Goal: Information Seeking & Learning: Check status

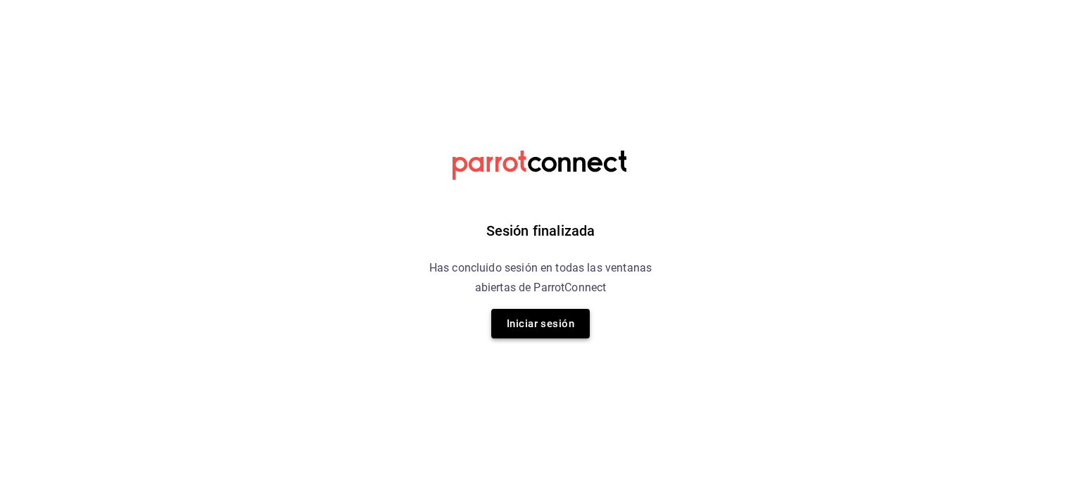
click at [533, 319] on button "Iniciar sesión" at bounding box center [540, 324] width 99 height 30
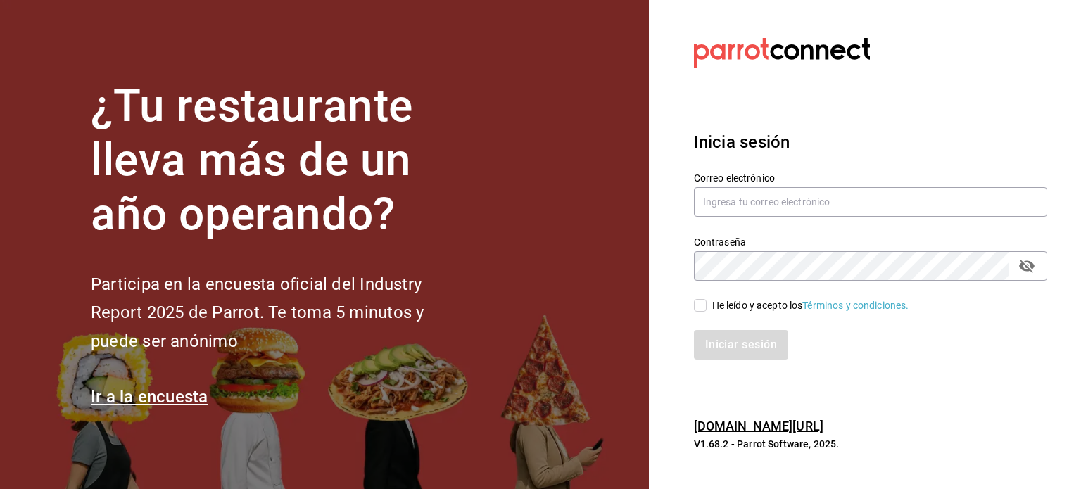
click at [820, 173] on label "Correo electrónico" at bounding box center [870, 178] width 353 height 10
drag, startPoint x: 814, startPoint y: 193, endPoint x: 820, endPoint y: 213, distance: 21.4
click at [814, 193] on input "text" at bounding box center [870, 202] width 353 height 30
type input "multiuser@dairy.com"
click at [706, 305] on input "He leído y acepto los Términos y condiciones." at bounding box center [700, 305] width 13 height 13
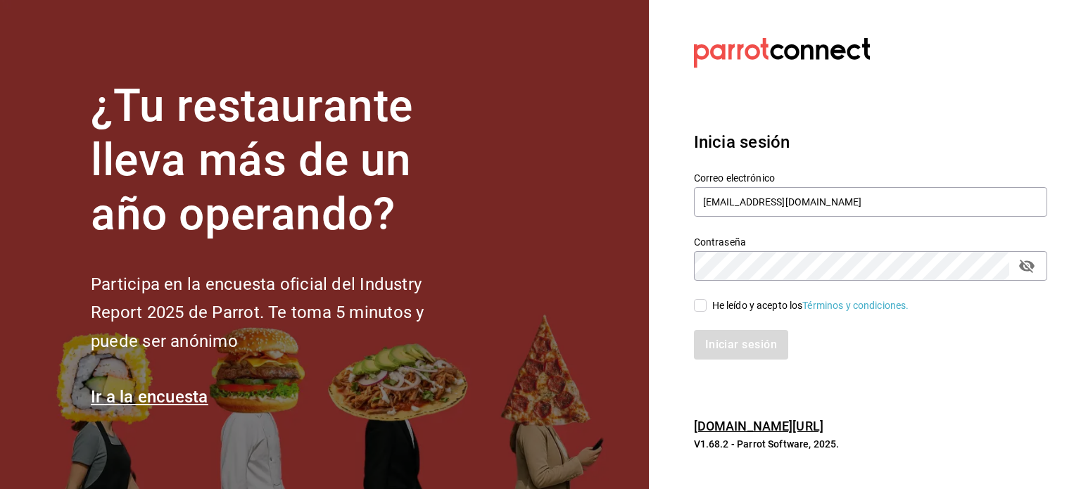
checkbox input "true"
click at [738, 357] on button "Iniciar sesión" at bounding box center [742, 345] width 96 height 30
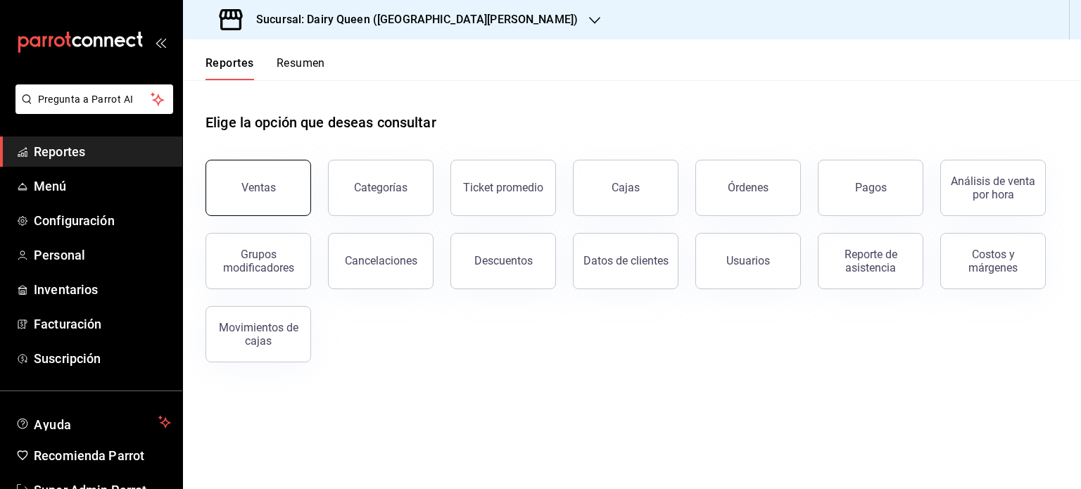
click at [276, 176] on button "Ventas" at bounding box center [259, 188] width 106 height 56
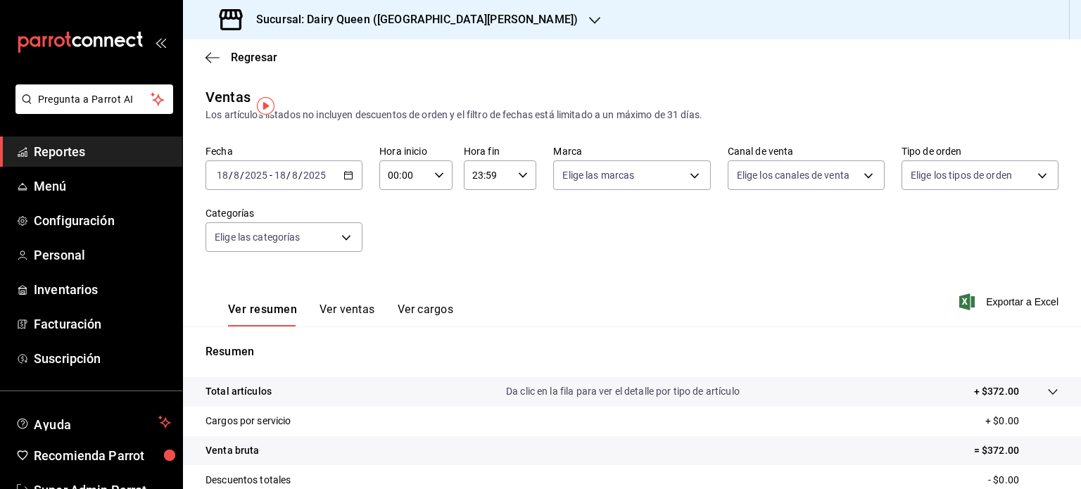
click at [343, 169] on div "[DATE] [DATE] - [DATE] [DATE]" at bounding box center [284, 175] width 157 height 30
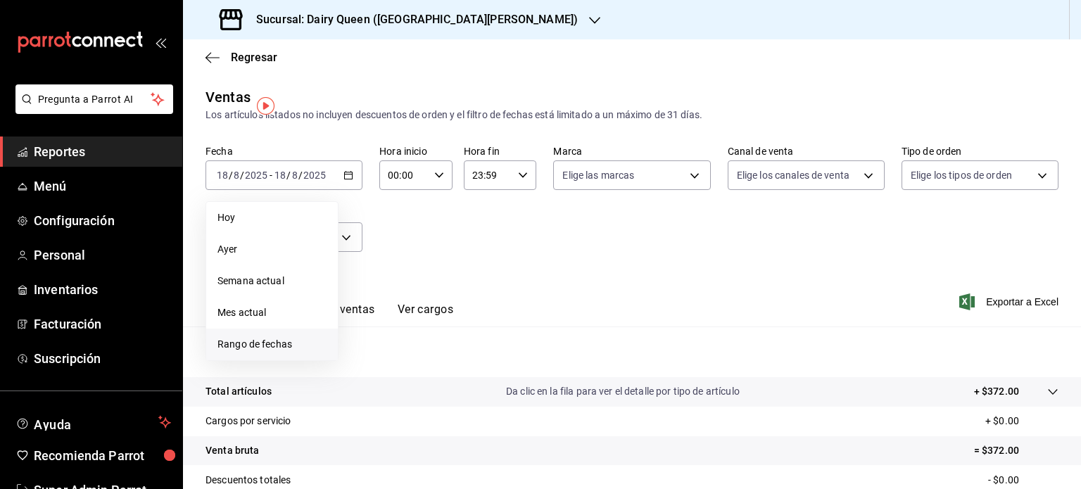
click at [276, 339] on span "Rango de fechas" at bounding box center [271, 344] width 109 height 15
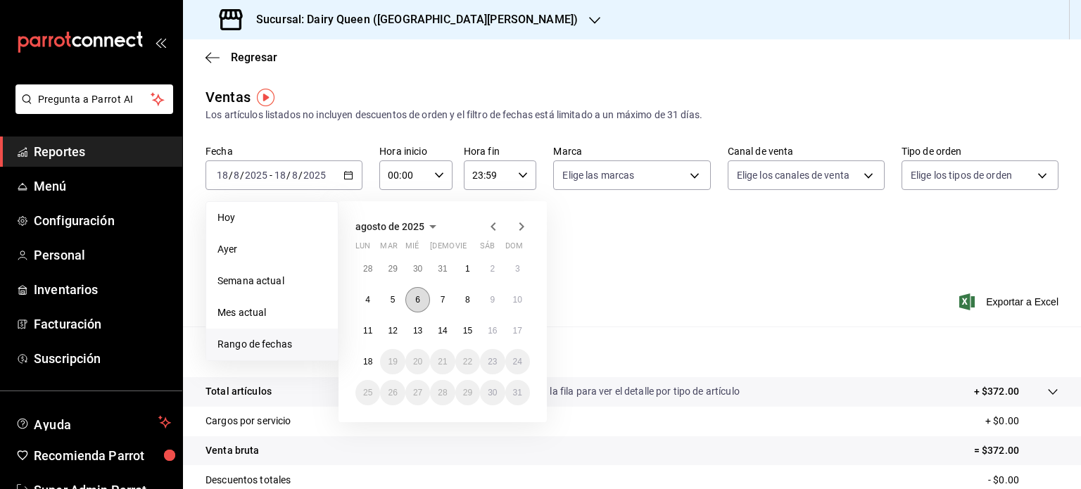
click at [424, 298] on button "6" at bounding box center [417, 299] width 25 height 25
click at [385, 324] on button "12" at bounding box center [392, 330] width 25 height 25
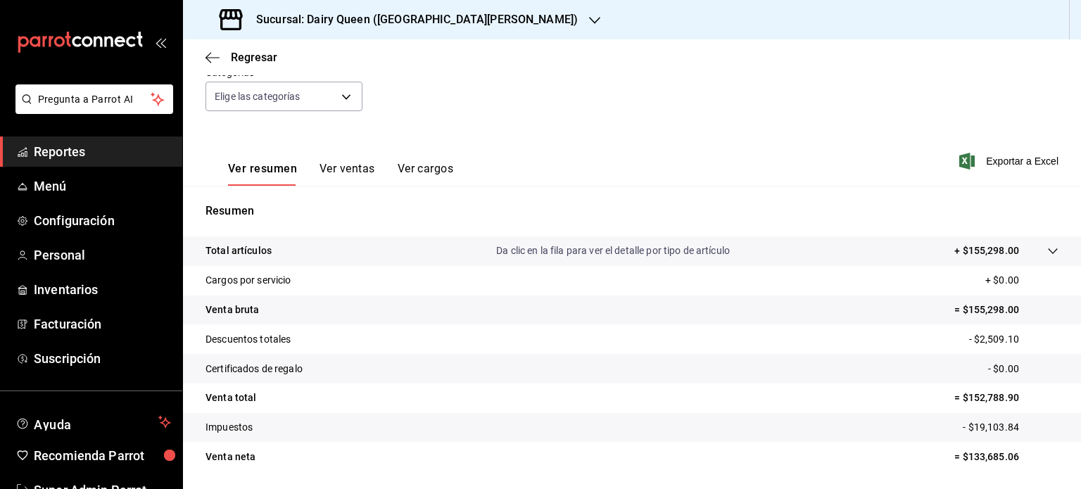
scroll to position [185, 0]
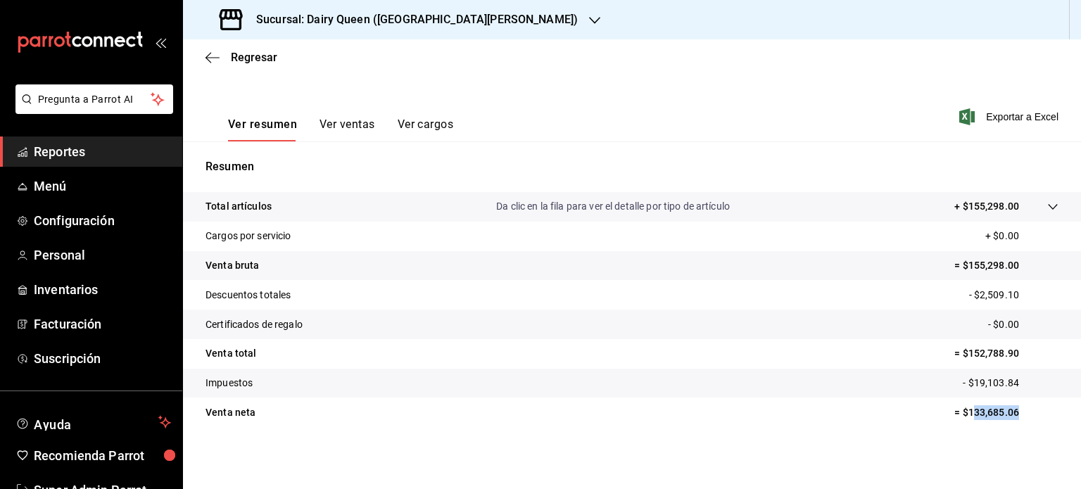
drag, startPoint x: 1032, startPoint y: 422, endPoint x: 961, endPoint y: 422, distance: 71.8
click at [961, 422] on tr "Venta neta = $133,685.06" at bounding box center [632, 413] width 898 height 30
click at [1011, 422] on tr "Venta neta = $133,685.06" at bounding box center [632, 413] width 898 height 30
drag, startPoint x: 942, startPoint y: 419, endPoint x: 960, endPoint y: 416, distance: 17.8
click at [960, 416] on p "= $133,685.06" at bounding box center [1006, 412] width 104 height 15
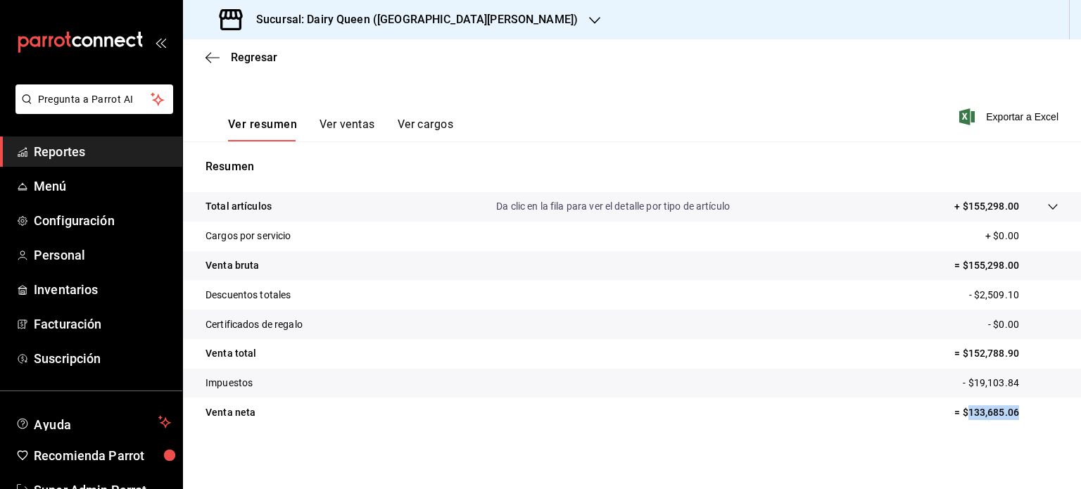
copy p "133,685.06"
click at [589, 19] on icon "button" at bounding box center [594, 20] width 11 height 11
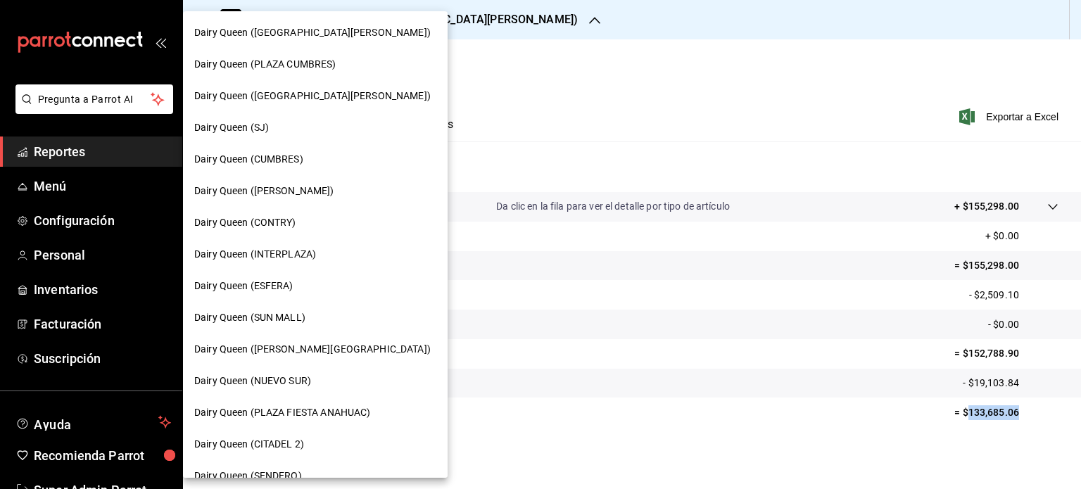
click at [345, 72] on div "Dairy Queen (PLAZA CUMBRES)" at bounding box center [315, 65] width 265 height 32
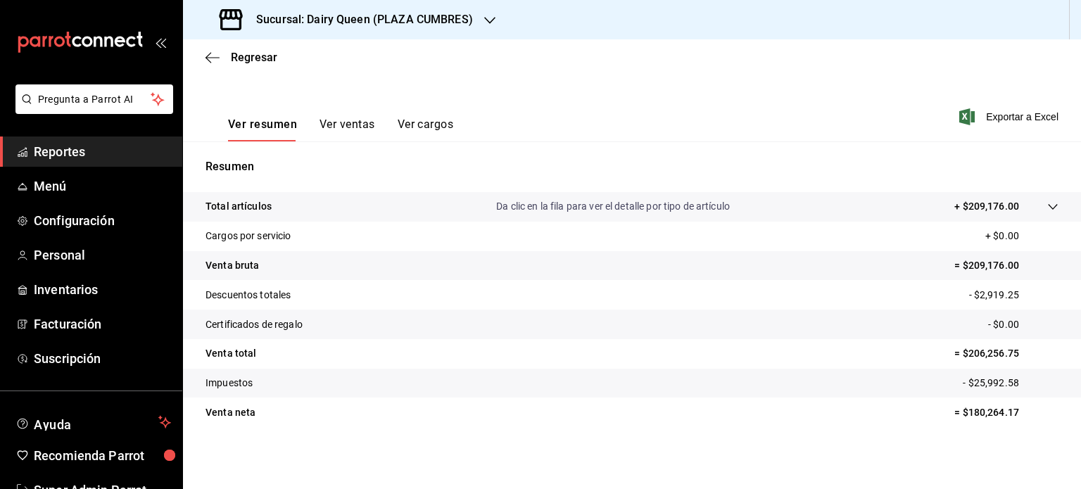
scroll to position [185, 0]
drag, startPoint x: 1011, startPoint y: 410, endPoint x: 957, endPoint y: 410, distance: 53.5
click at [957, 410] on p "= $180,264.17" at bounding box center [1006, 412] width 104 height 15
copy p "180,264.17"
click at [479, 21] on div "Sucursal: Dairy Queen (PLAZA CUMBRES)" at bounding box center [347, 19] width 307 height 39
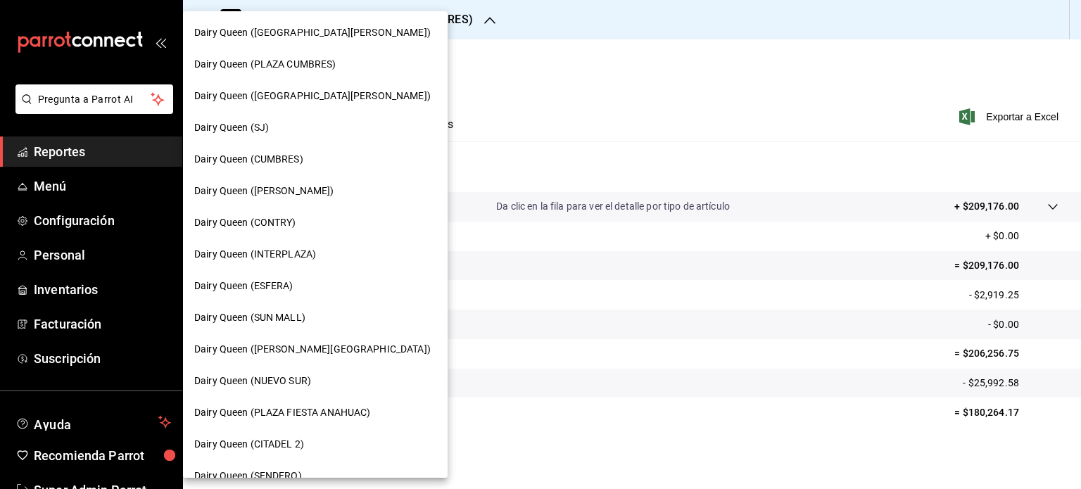
click at [352, 102] on span "Dairy Queen ([GEOGRAPHIC_DATA][PERSON_NAME])" at bounding box center [312, 96] width 236 height 15
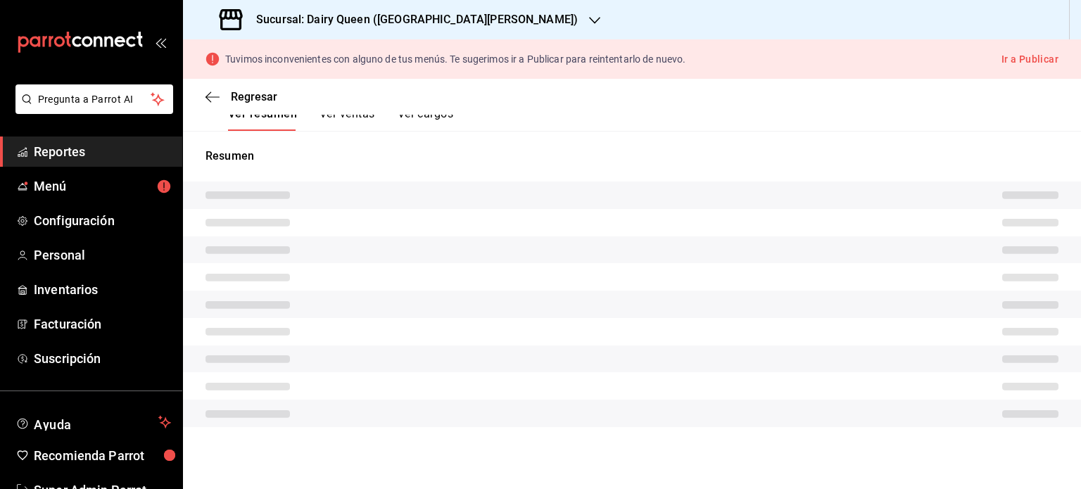
scroll to position [225, 0]
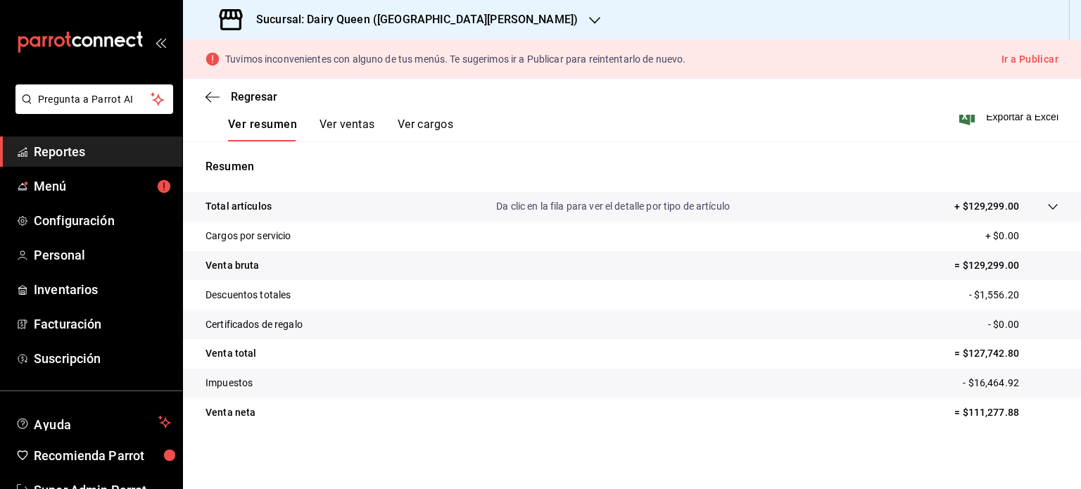
click at [990, 415] on p "= $111,277.88" at bounding box center [1006, 412] width 104 height 15
drag, startPoint x: 940, startPoint y: 408, endPoint x: 954, endPoint y: 411, distance: 14.4
click at [954, 411] on p "= $111,277.88" at bounding box center [1006, 412] width 104 height 15
click at [981, 410] on p "= $111,277.88" at bounding box center [1006, 412] width 104 height 15
drag, startPoint x: 1023, startPoint y: 411, endPoint x: 959, endPoint y: 411, distance: 64.0
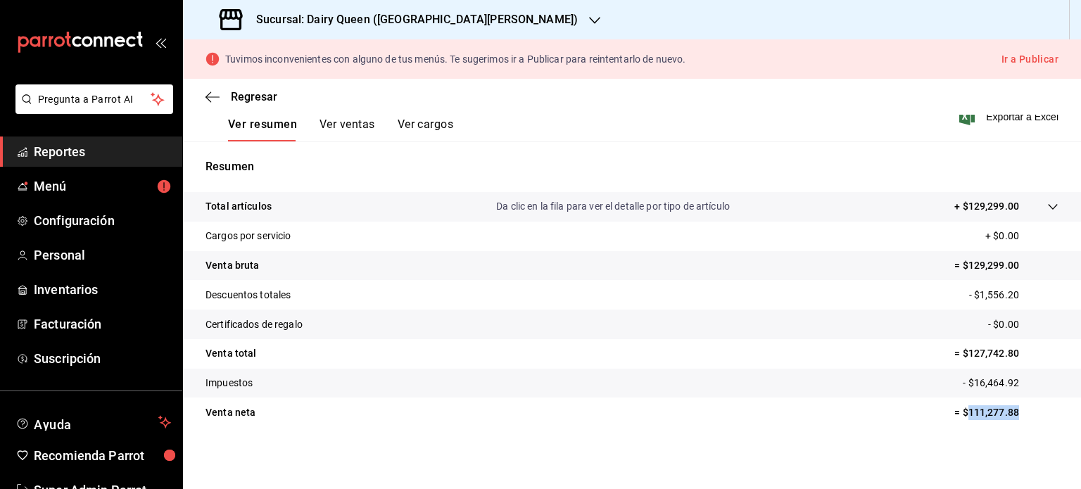
click at [959, 411] on p "= $111,277.88" at bounding box center [1006, 412] width 104 height 15
copy p "111,277.88"
click at [589, 19] on icon "button" at bounding box center [594, 20] width 11 height 11
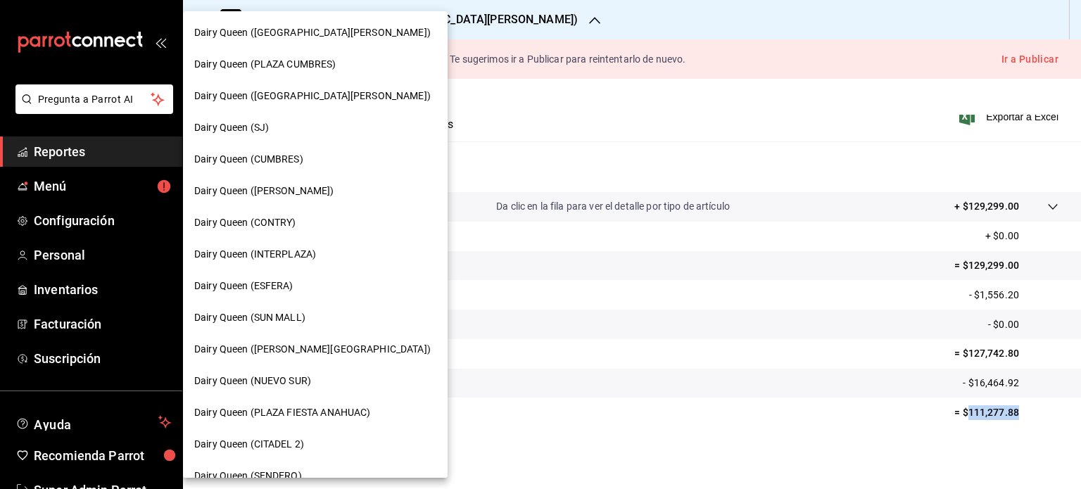
click at [343, 135] on div "Dairy Queen (SJ)" at bounding box center [315, 128] width 265 height 32
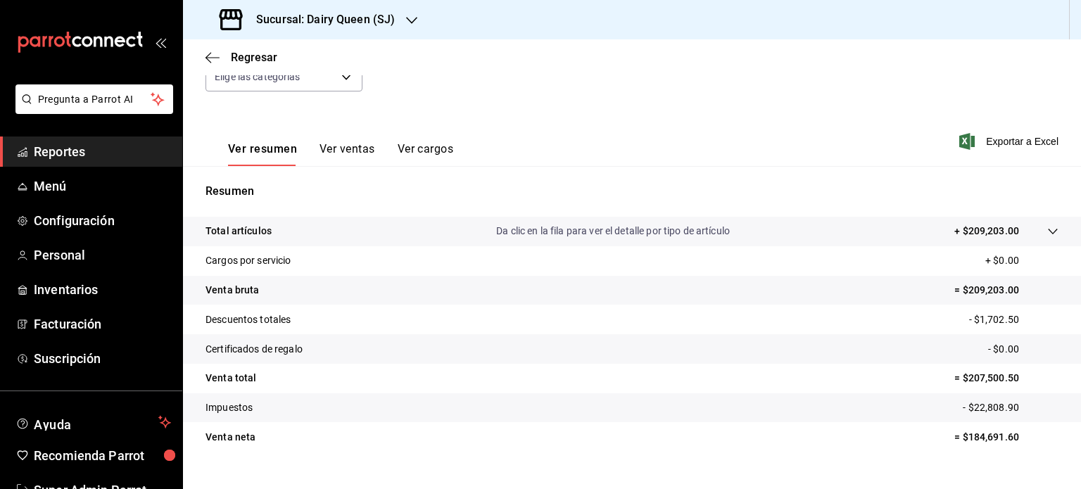
scroll to position [185, 0]
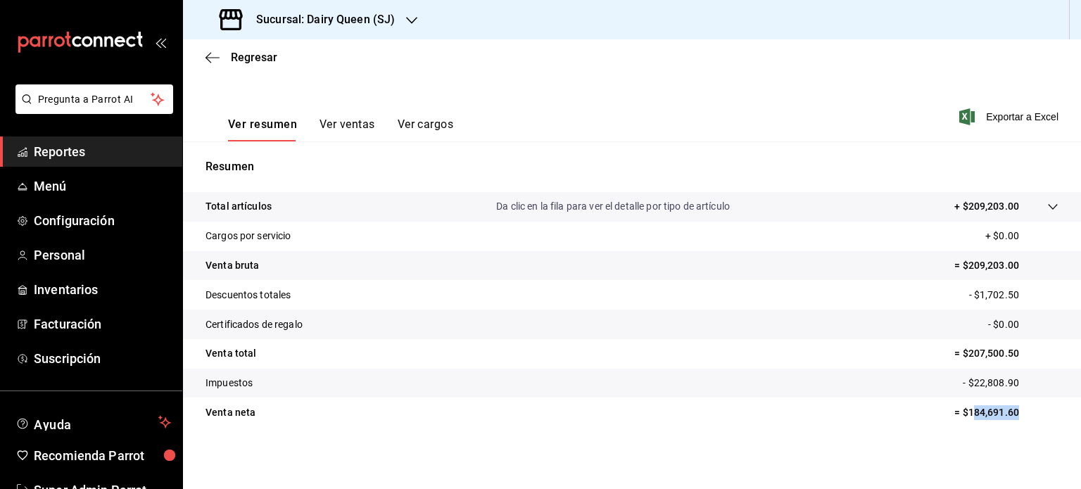
drag, startPoint x: 1013, startPoint y: 410, endPoint x: 964, endPoint y: 413, distance: 48.6
click at [964, 413] on p "= $184,691.60" at bounding box center [1006, 412] width 104 height 15
click at [1022, 424] on tr "Venta neta = $184,691.60" at bounding box center [632, 413] width 898 height 30
drag, startPoint x: 994, startPoint y: 408, endPoint x: 957, endPoint y: 412, distance: 37.6
click at [957, 412] on p "= $184,691.60" at bounding box center [1006, 412] width 104 height 15
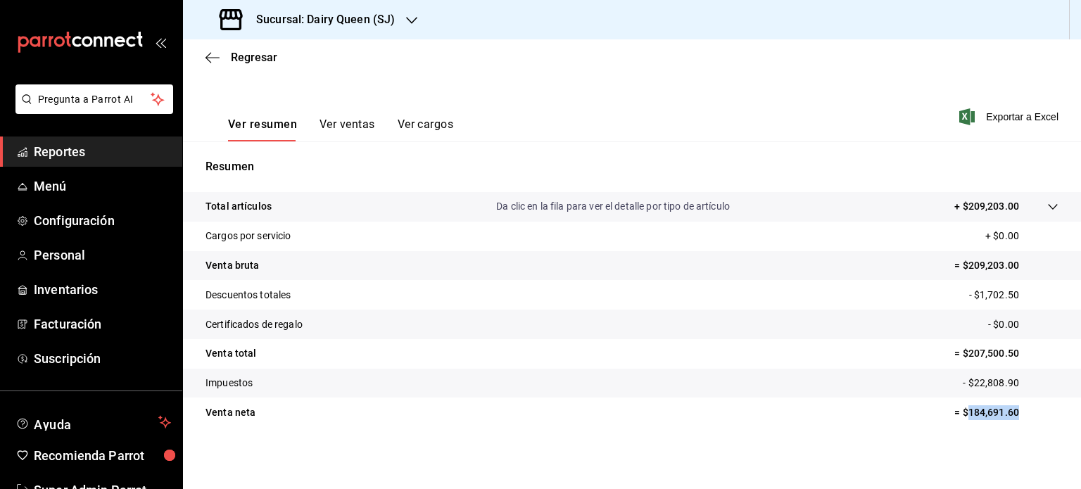
copy p "184,691.60"
click at [408, 22] on icon "button" at bounding box center [411, 20] width 11 height 11
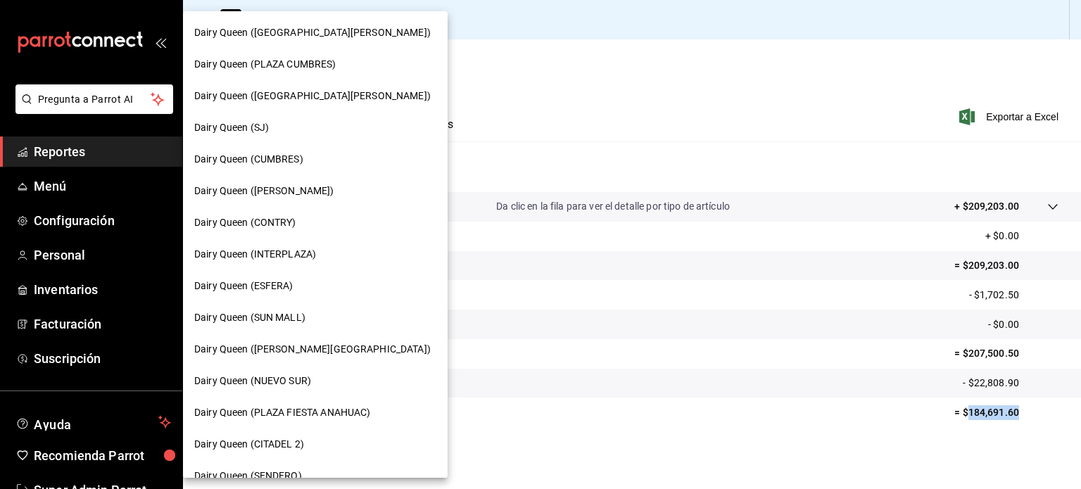
click at [334, 153] on div "Dairy Queen (CUMBRES)" at bounding box center [315, 159] width 242 height 15
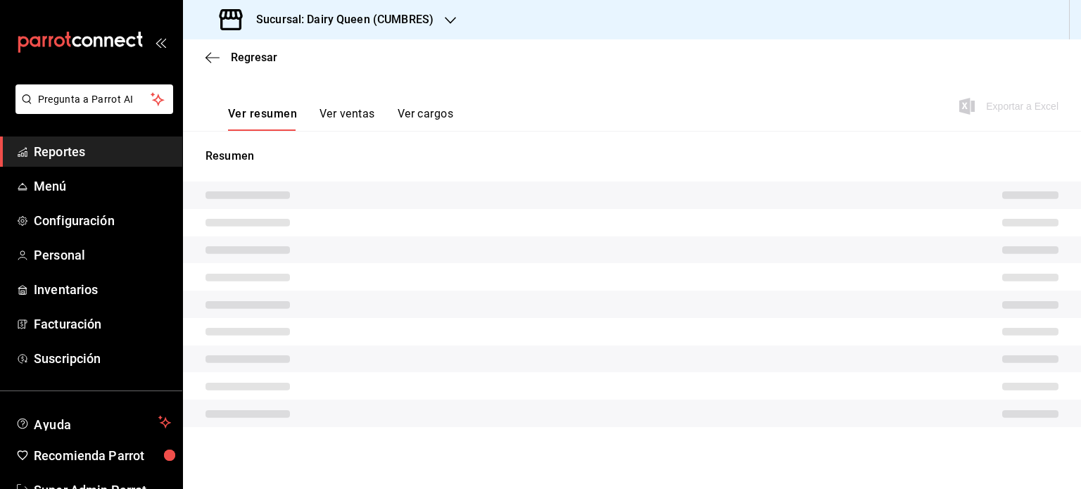
scroll to position [185, 0]
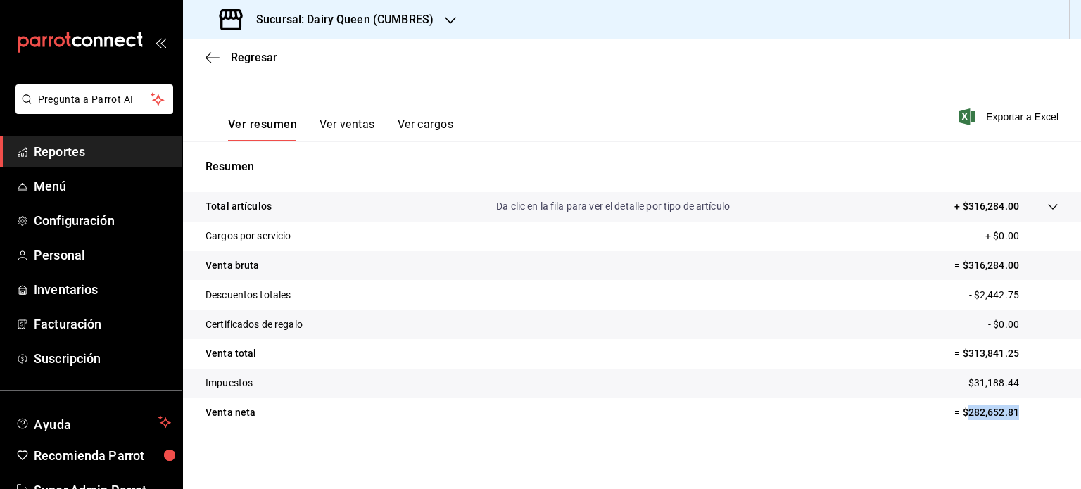
drag, startPoint x: 1013, startPoint y: 414, endPoint x: 958, endPoint y: 415, distance: 55.6
click at [958, 415] on p "= $282,652.81" at bounding box center [1006, 412] width 104 height 15
copy p "282,652.81"
click at [448, 21] on icon "button" at bounding box center [450, 20] width 11 height 11
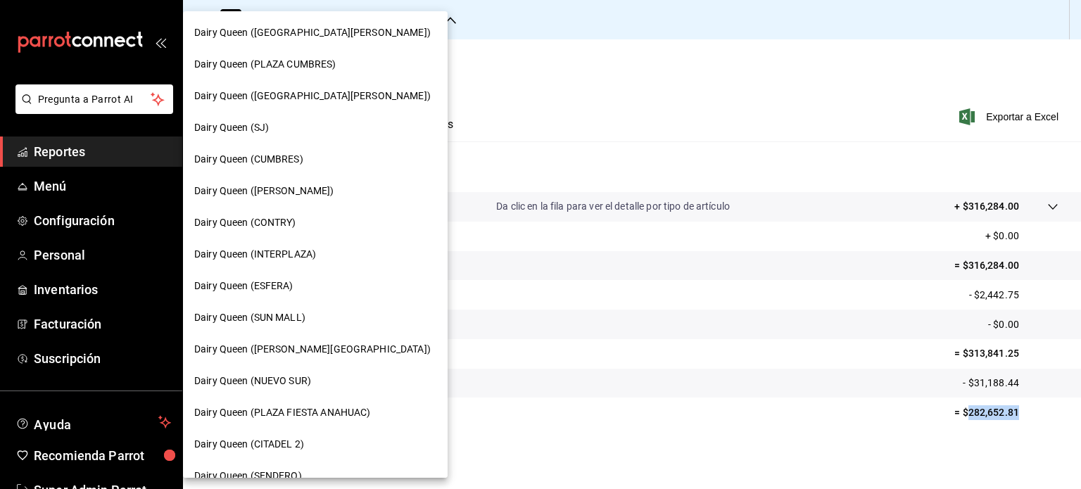
click at [315, 179] on div "Dairy Queen ([PERSON_NAME])" at bounding box center [315, 191] width 265 height 32
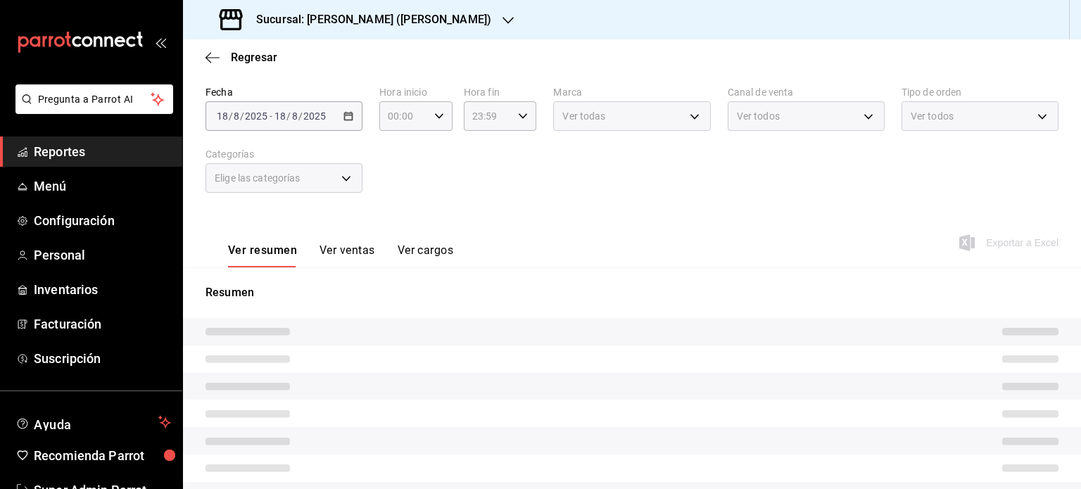
scroll to position [196, 0]
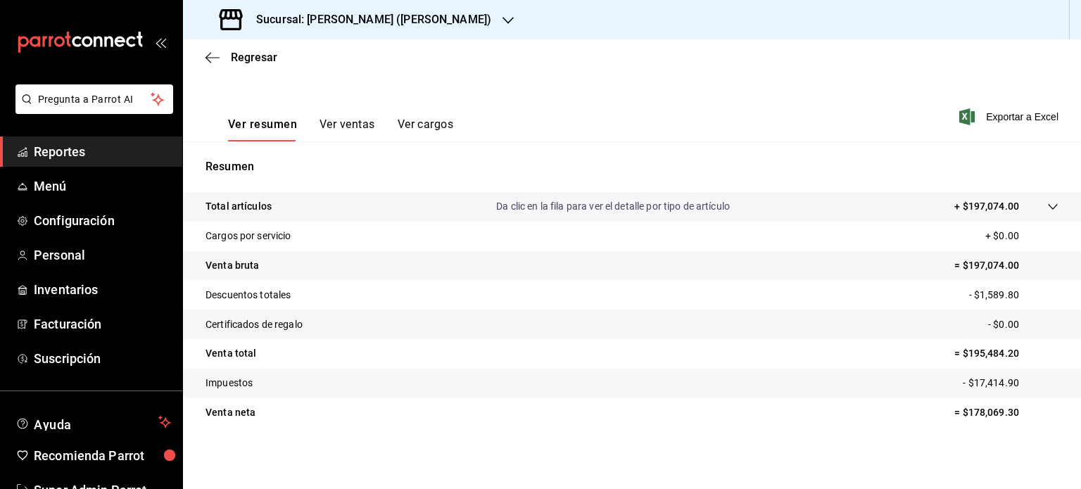
scroll to position [185, 0]
drag, startPoint x: 1013, startPoint y: 410, endPoint x: 958, endPoint y: 414, distance: 55.1
click at [957, 414] on p "= $178,069.30" at bounding box center [1006, 412] width 104 height 15
copy p "178,069.30"
click at [462, 11] on div "Sucursal: [PERSON_NAME] ([PERSON_NAME])" at bounding box center [356, 19] width 325 height 39
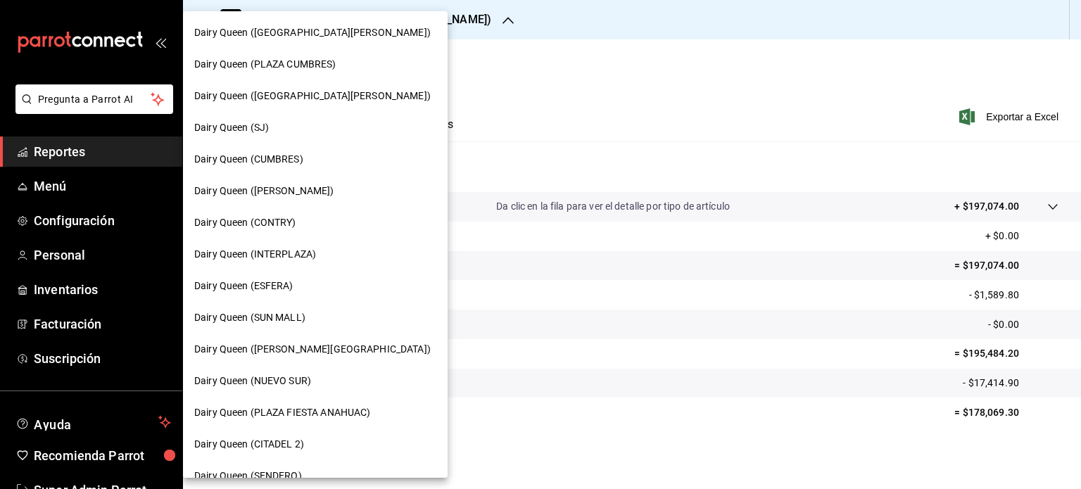
click at [331, 208] on div "Dairy Queen (CONTRY)" at bounding box center [315, 223] width 265 height 32
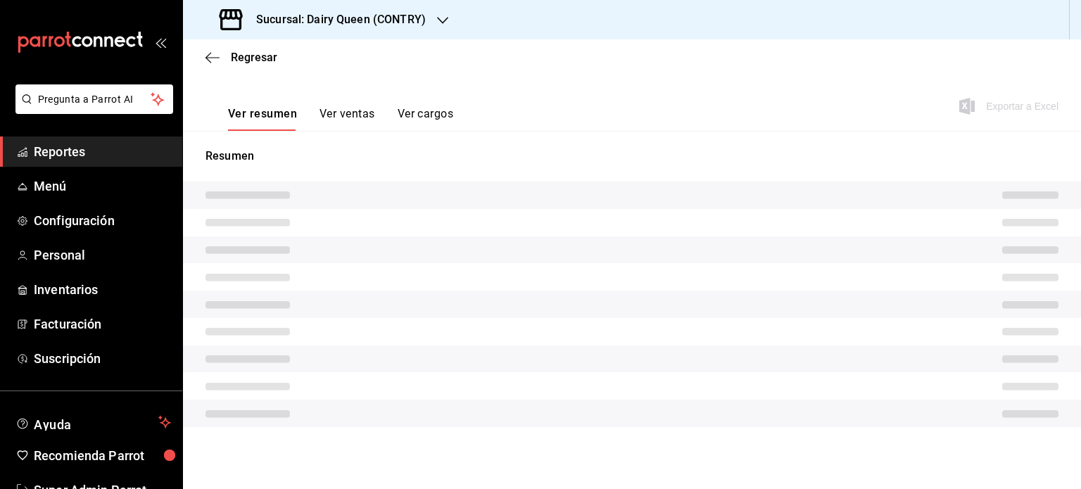
scroll to position [185, 0]
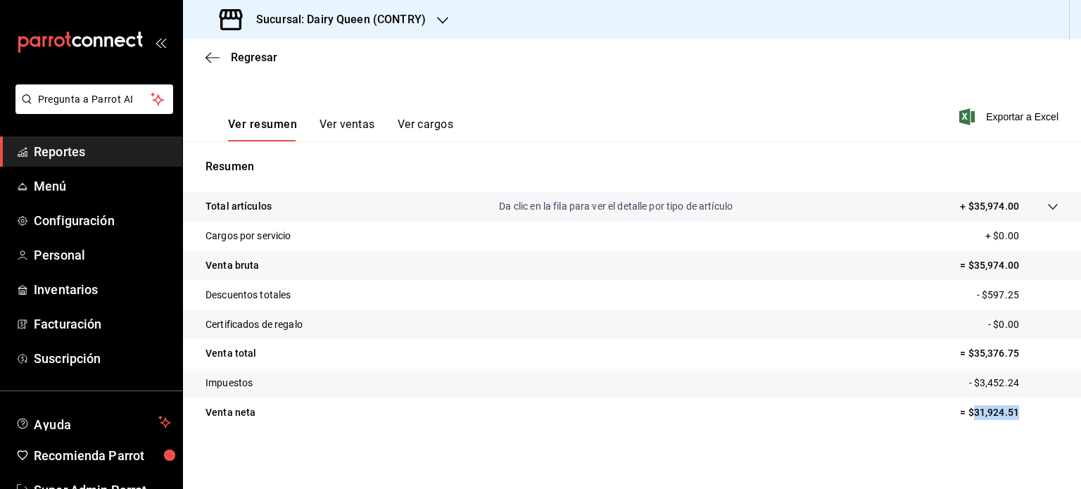
drag, startPoint x: 1013, startPoint y: 415, endPoint x: 963, endPoint y: 412, distance: 50.8
click at [963, 412] on p "= $31,924.51" at bounding box center [1009, 412] width 99 height 15
copy p "31,924.51"
click at [442, 20] on icon "button" at bounding box center [442, 20] width 11 height 7
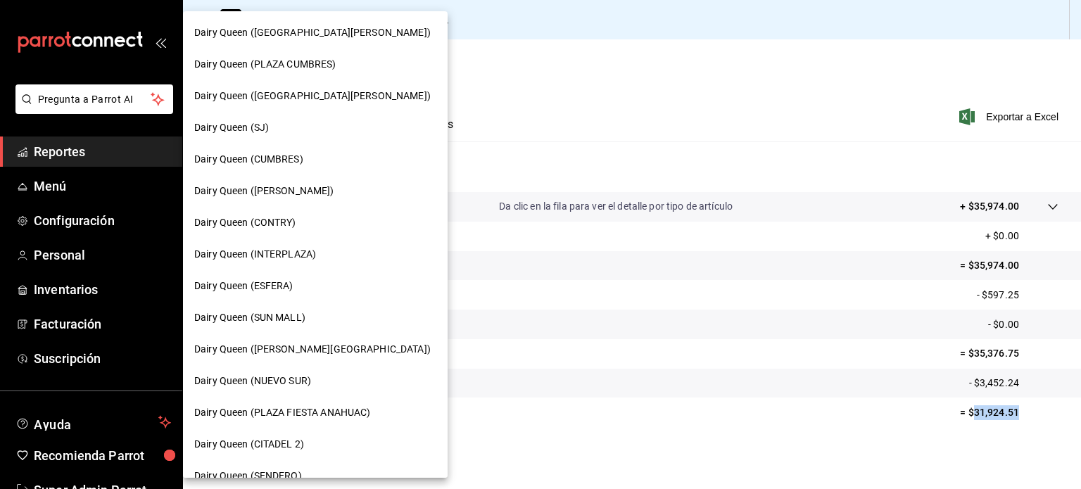
click at [305, 255] on span "Dairy Queen (INTERPLAZA)" at bounding box center [255, 254] width 122 height 15
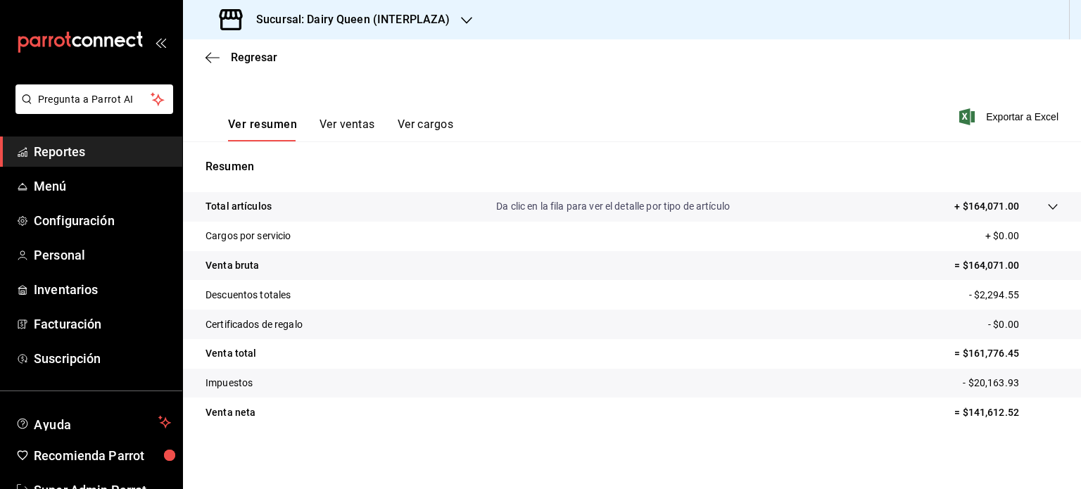
scroll to position [185, 0]
copy p "$141,612.52"
drag, startPoint x: 1014, startPoint y: 413, endPoint x: 952, endPoint y: 414, distance: 61.9
click at [954, 414] on p "= $141,612.52" at bounding box center [1006, 412] width 104 height 15
click at [466, 10] on div "Sucursal: Dairy Queen (INTERPLAZA)" at bounding box center [336, 19] width 284 height 39
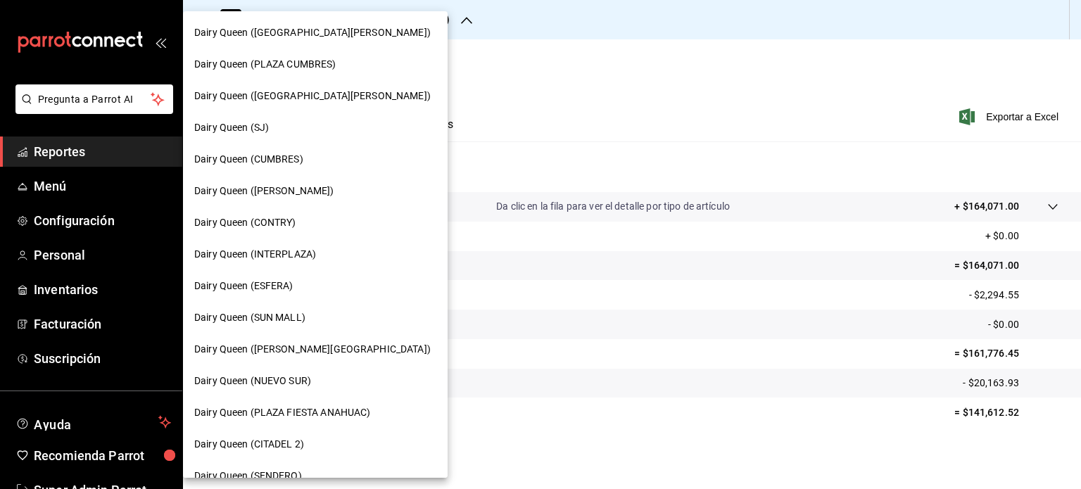
click at [321, 278] on div "Dairy Queen (ESFERA)" at bounding box center [315, 286] width 265 height 32
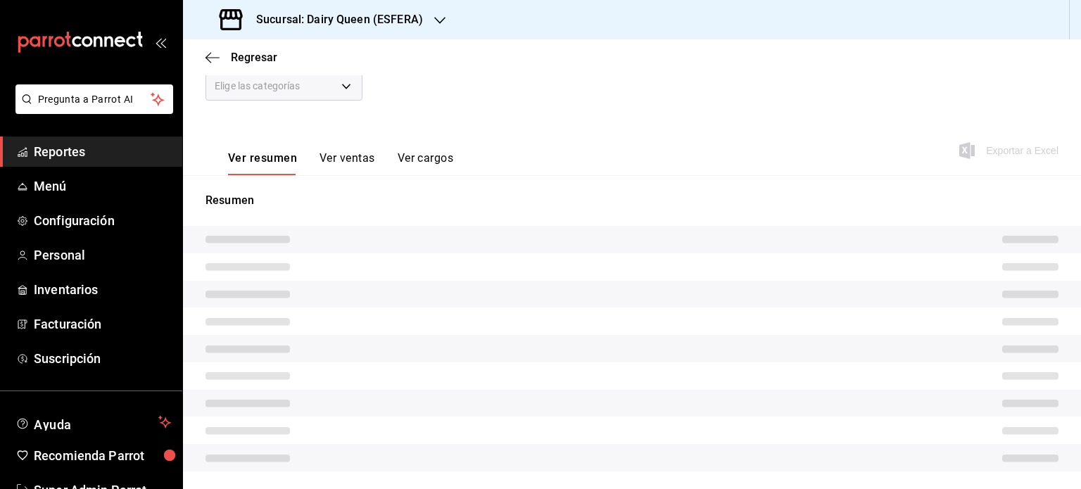
scroll to position [196, 0]
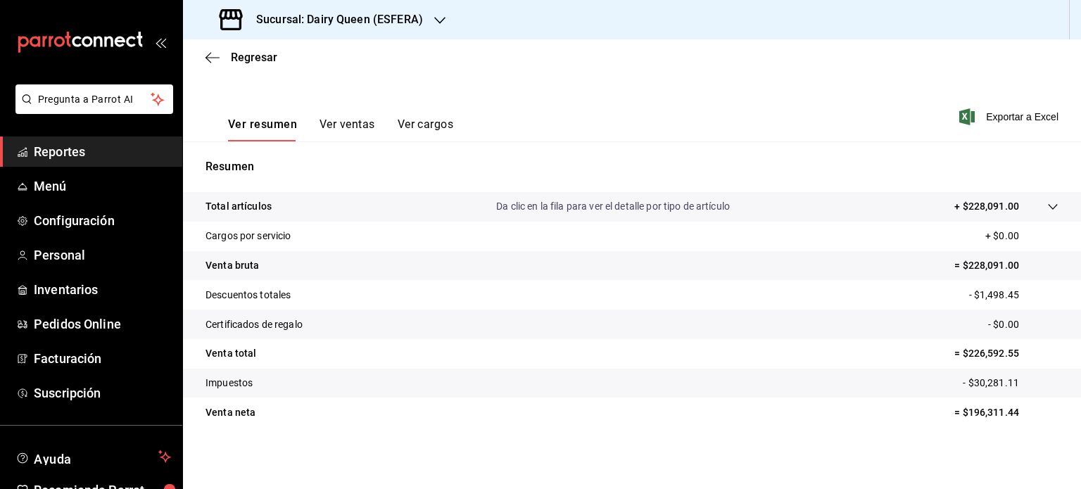
scroll to position [185, 0]
drag, startPoint x: 1014, startPoint y: 414, endPoint x: 956, endPoint y: 416, distance: 58.5
click at [956, 416] on p "= $196,311.44" at bounding box center [1006, 412] width 104 height 15
click at [440, 18] on icon "button" at bounding box center [439, 20] width 11 height 11
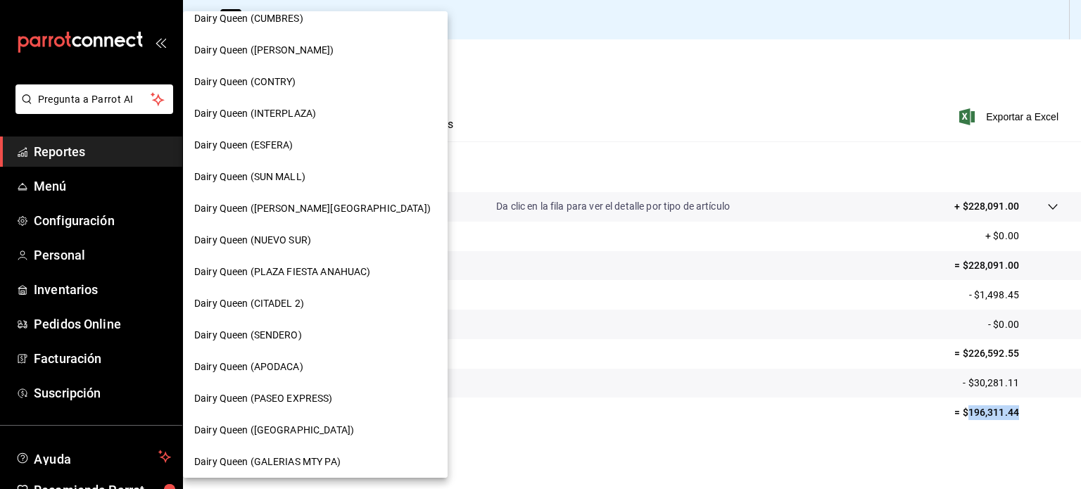
scroll to position [0, 0]
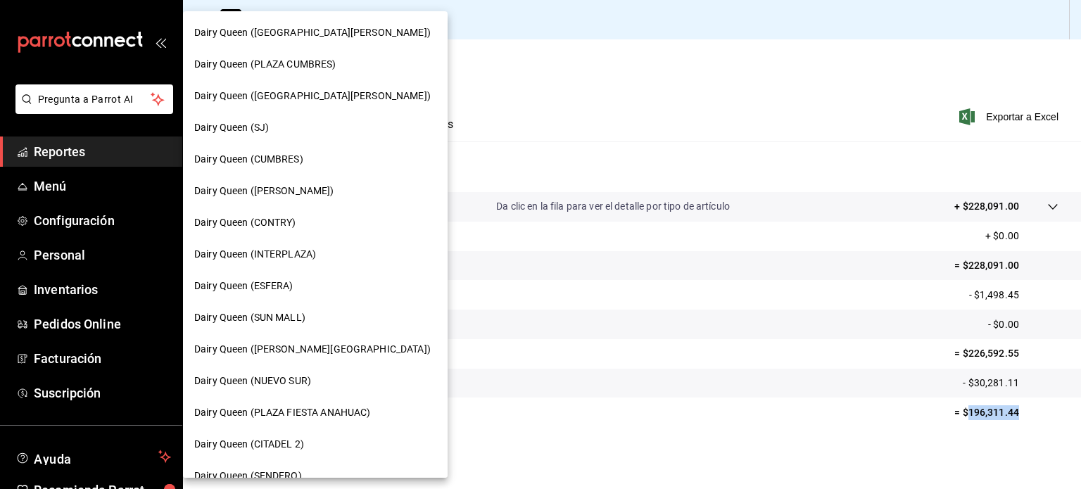
click at [366, 322] on div "Dairy Queen (SUN MALL)" at bounding box center [315, 317] width 242 height 15
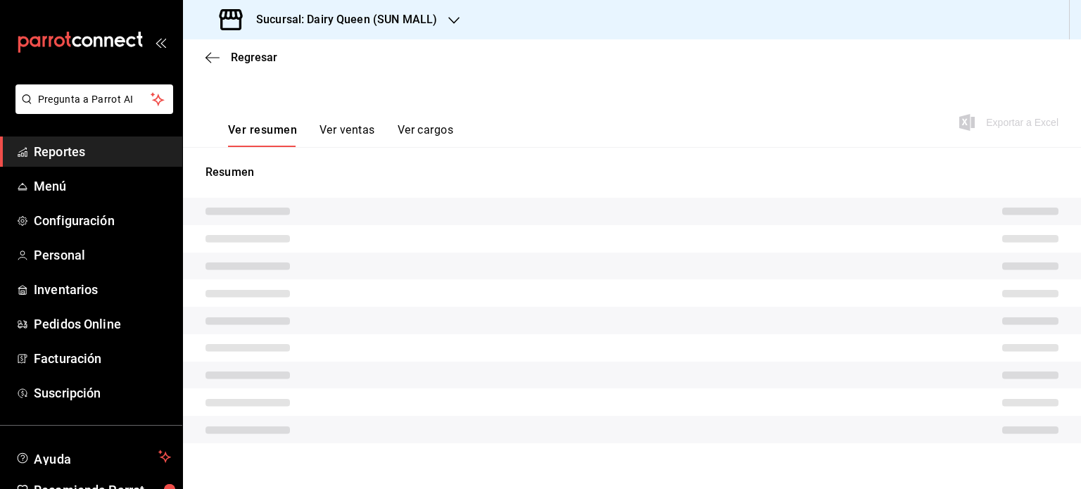
scroll to position [196, 0]
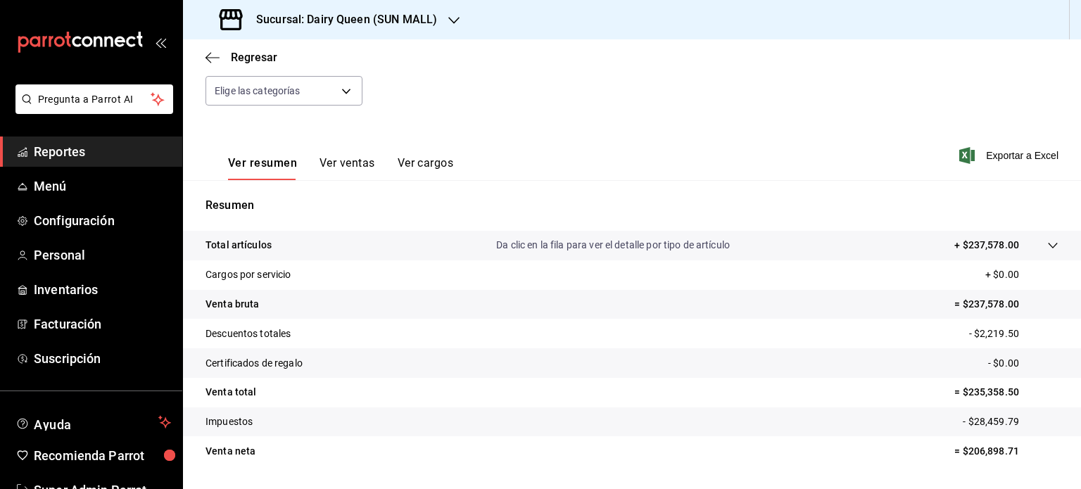
scroll to position [185, 0]
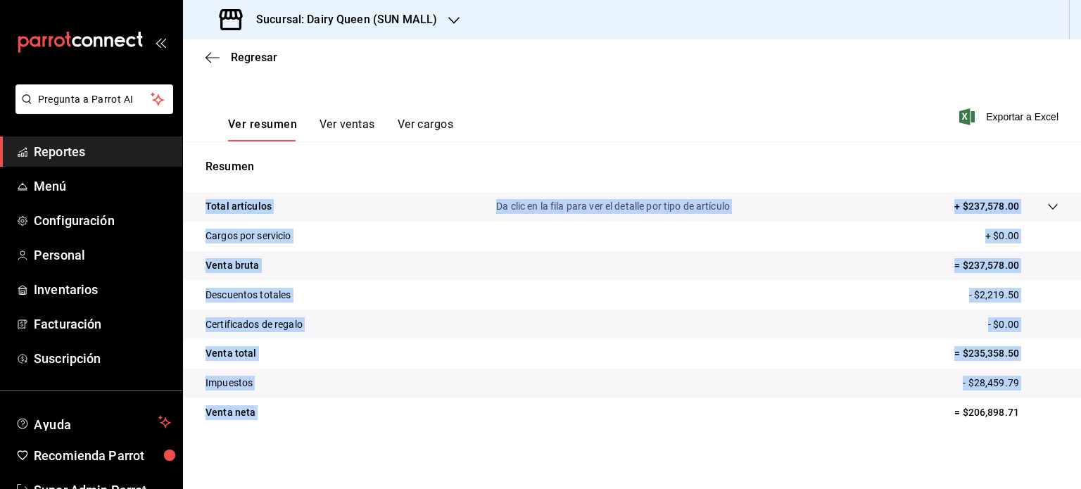
drag, startPoint x: 893, startPoint y: 424, endPoint x: 906, endPoint y: 429, distance: 13.6
click at [906, 429] on div "Total artículos Da clic en la fila para ver el detalle por tipo de artículo + $…" at bounding box center [632, 318] width 898 height 252
click at [1006, 419] on p "= $206,898.71" at bounding box center [1006, 412] width 104 height 15
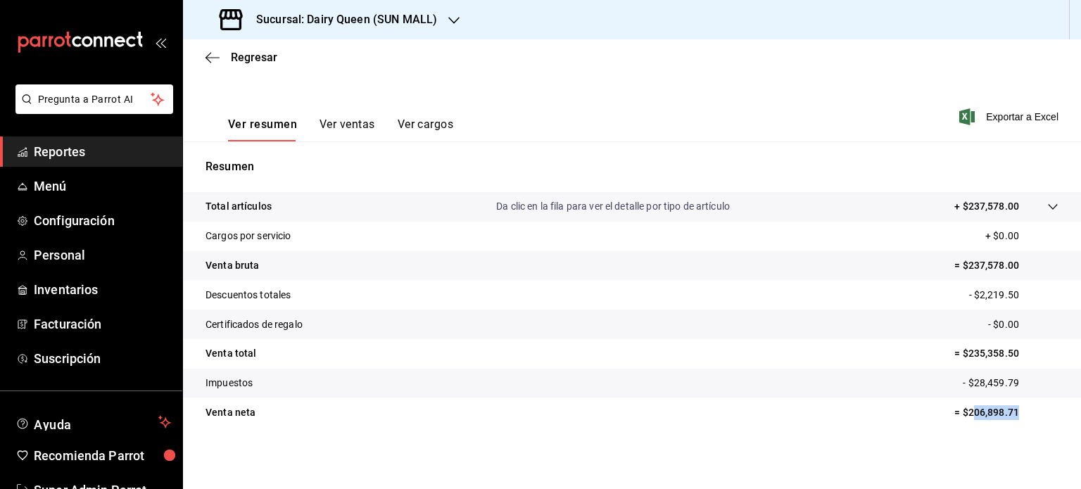
drag, startPoint x: 1013, startPoint y: 415, endPoint x: 963, endPoint y: 416, distance: 50.7
click at [963, 416] on p "= $206,898.71" at bounding box center [1006, 412] width 104 height 15
click at [1043, 427] on div "Total artículos Da clic en la fila para ver el detalle por tipo de artículo + $…" at bounding box center [632, 318] width 898 height 252
click at [1021, 419] on p "= $206,898.71" at bounding box center [1006, 412] width 104 height 15
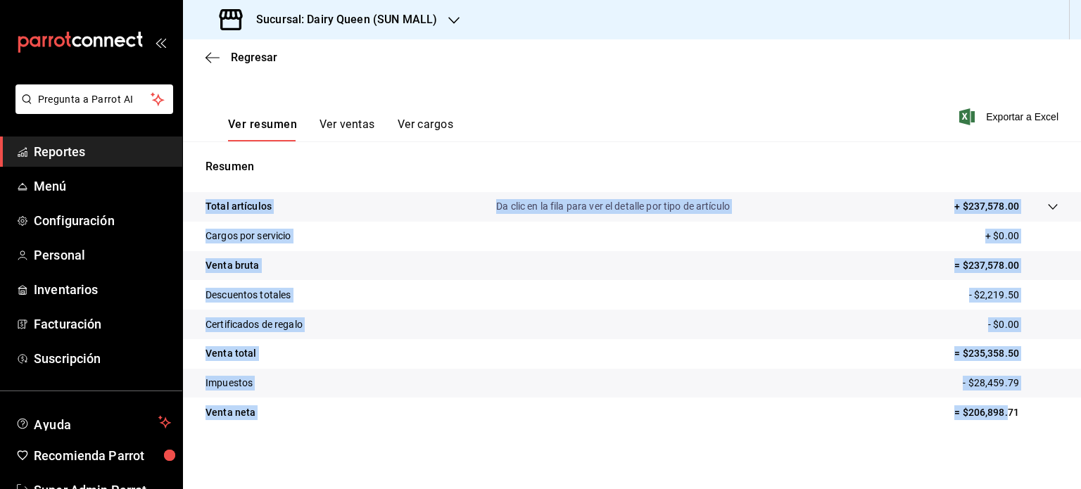
drag, startPoint x: 918, startPoint y: 410, endPoint x: 1022, endPoint y: 428, distance: 105.1
click at [1022, 428] on div "Total artículos Da clic en la fila para ver el detalle por tipo de artículo + $…" at bounding box center [632, 318] width 898 height 252
click at [1021, 417] on p "= $206,898.71" at bounding box center [1006, 412] width 104 height 15
click at [1022, 409] on p "= $206,898.71" at bounding box center [1006, 412] width 104 height 15
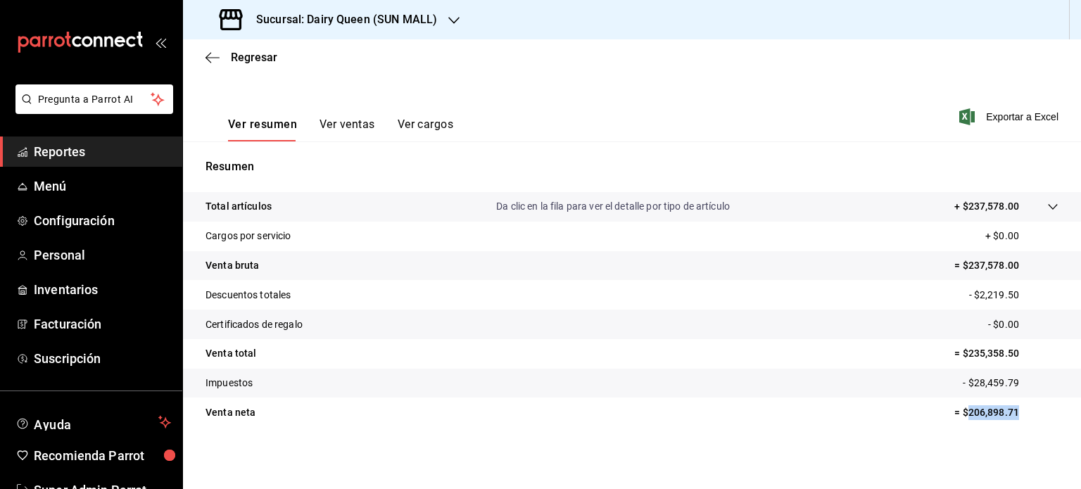
drag, startPoint x: 1016, startPoint y: 410, endPoint x: 959, endPoint y: 417, distance: 57.4
click at [959, 417] on p "= $206,898.71" at bounding box center [1006, 412] width 104 height 15
click at [449, 22] on icon "button" at bounding box center [453, 20] width 11 height 11
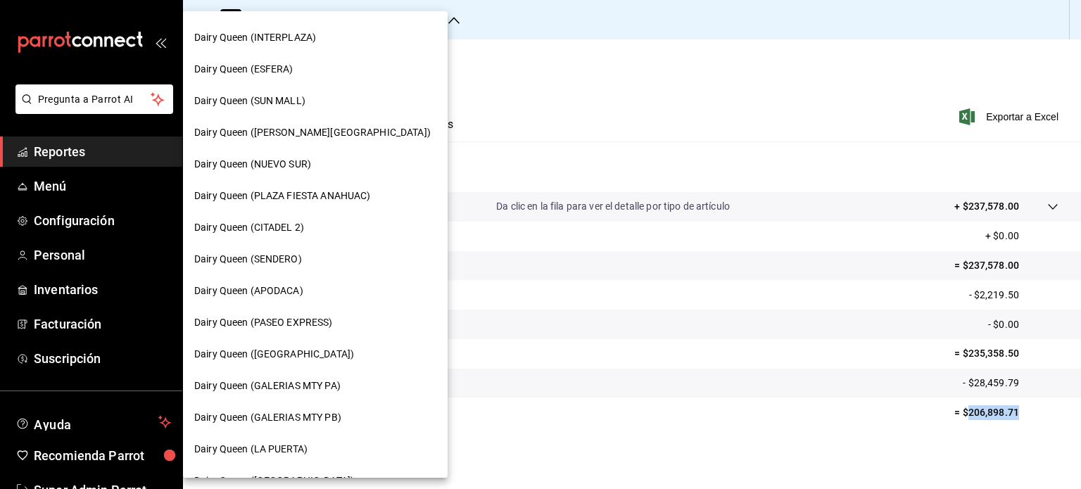
scroll to position [141, 0]
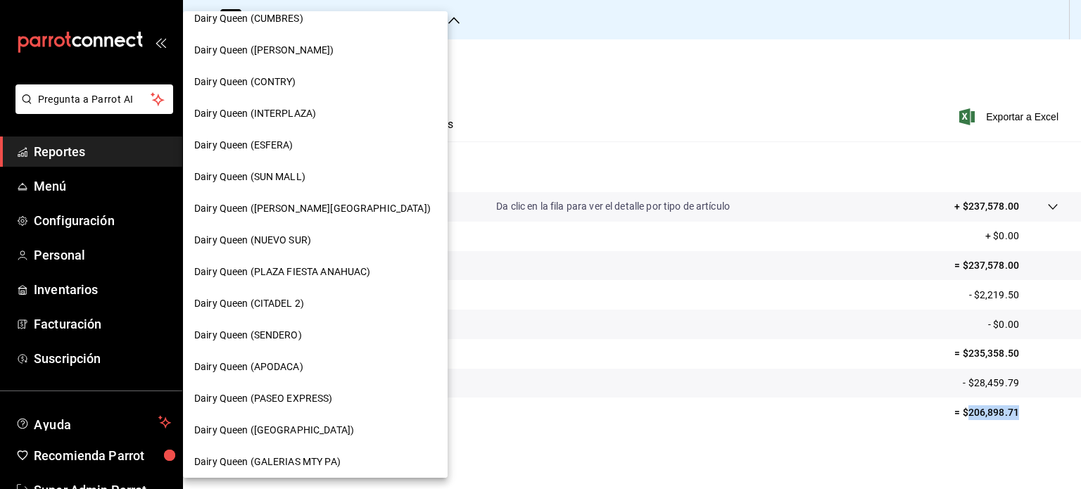
click at [312, 202] on div "Dairy Queen ([PERSON_NAME][GEOGRAPHIC_DATA])" at bounding box center [315, 208] width 242 height 15
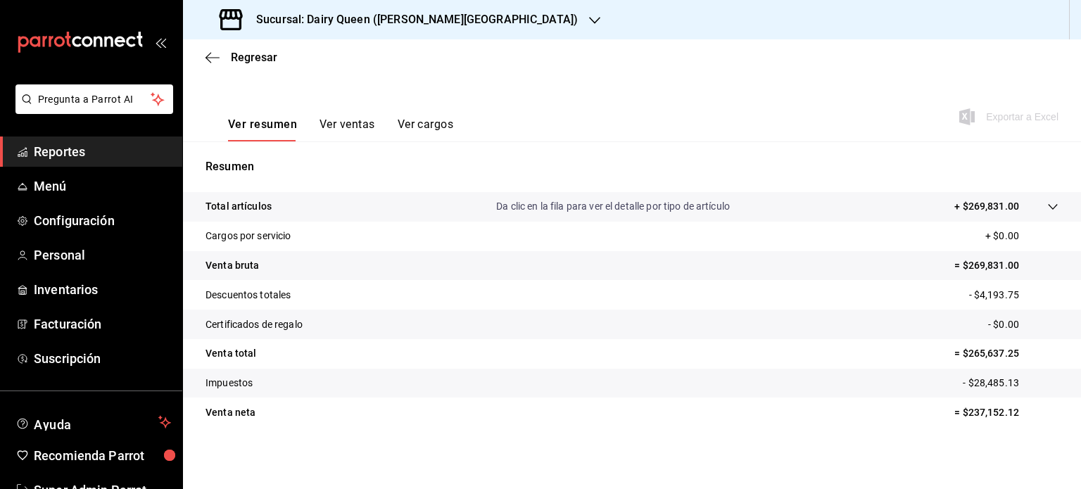
scroll to position [185, 0]
click at [1009, 424] on tr "Venta neta = $237,152.12" at bounding box center [632, 413] width 898 height 30
drag, startPoint x: 1010, startPoint y: 419, endPoint x: 956, endPoint y: 422, distance: 53.6
click at [956, 421] on tr "Venta neta = $237,152.12" at bounding box center [632, 413] width 898 height 30
click at [589, 15] on icon "button" at bounding box center [594, 20] width 11 height 11
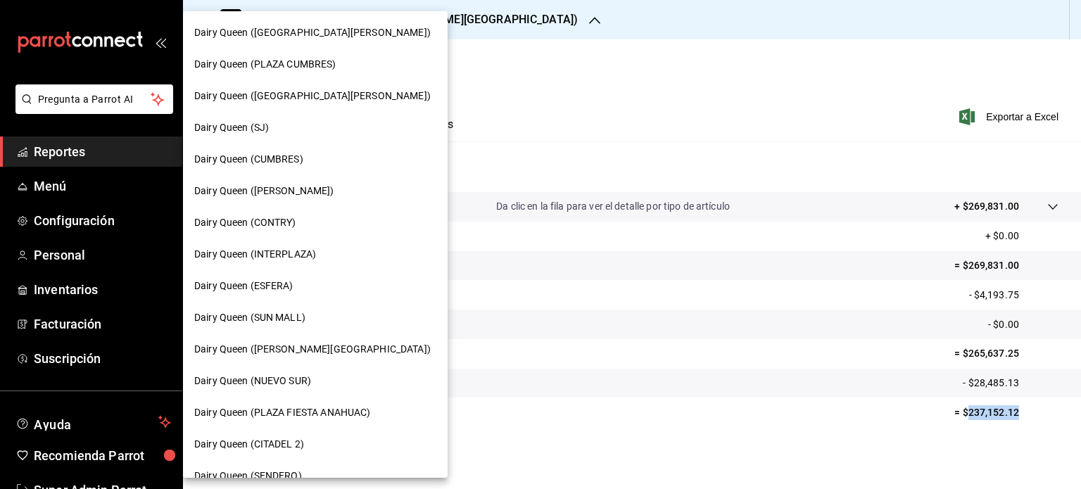
click at [354, 387] on div "Dairy Queen (NUEVO SUR)" at bounding box center [315, 381] width 242 height 15
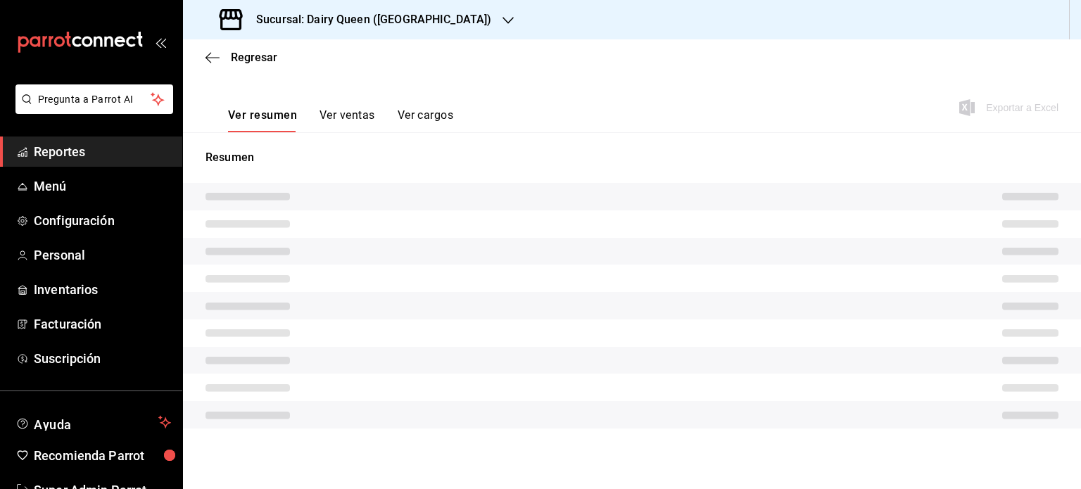
scroll to position [196, 0]
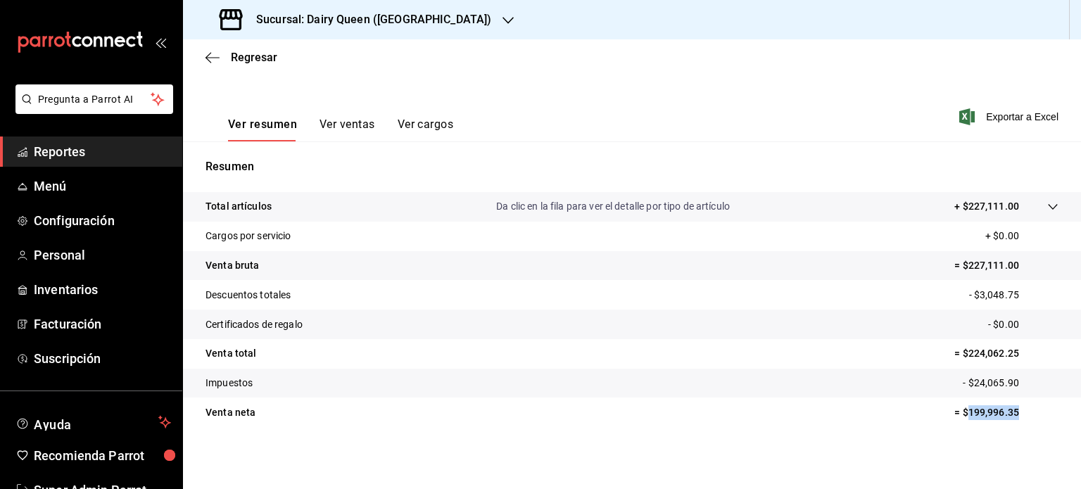
drag, startPoint x: 1015, startPoint y: 410, endPoint x: 955, endPoint y: 415, distance: 60.0
click at [955, 415] on p "= $199,996.35" at bounding box center [1006, 412] width 104 height 15
click at [503, 21] on icon "button" at bounding box center [508, 20] width 11 height 11
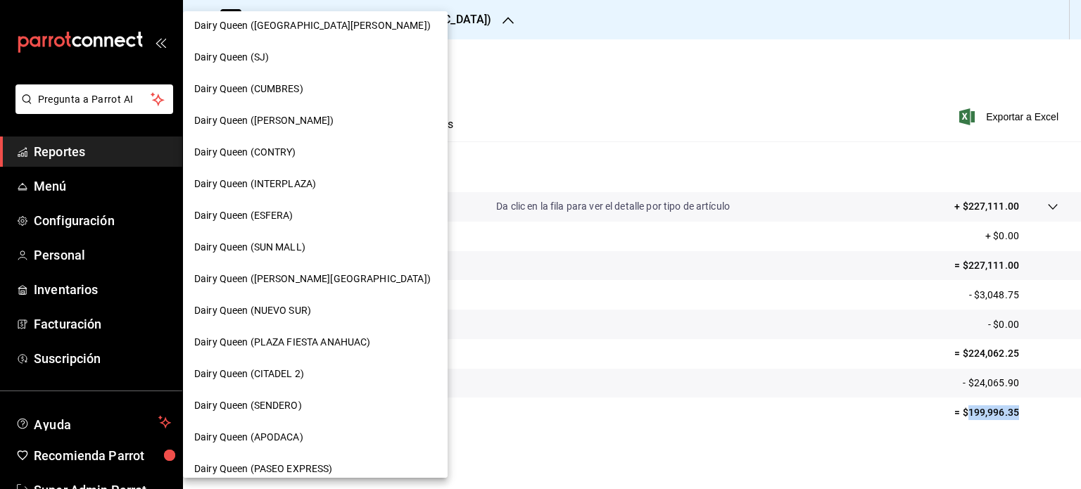
scroll to position [141, 0]
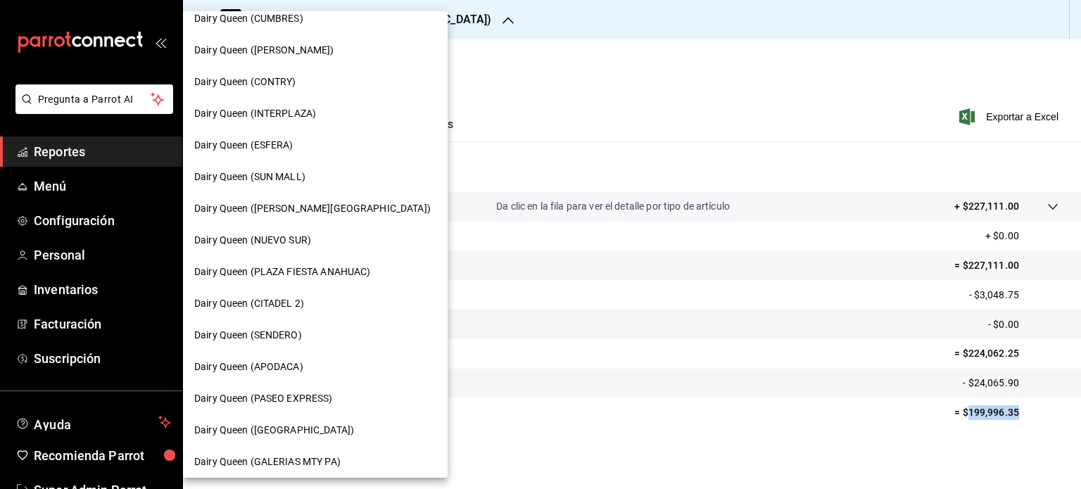
click at [324, 272] on span "Dairy Queen (PLAZA FIESTA ANAHUAC)" at bounding box center [282, 272] width 176 height 15
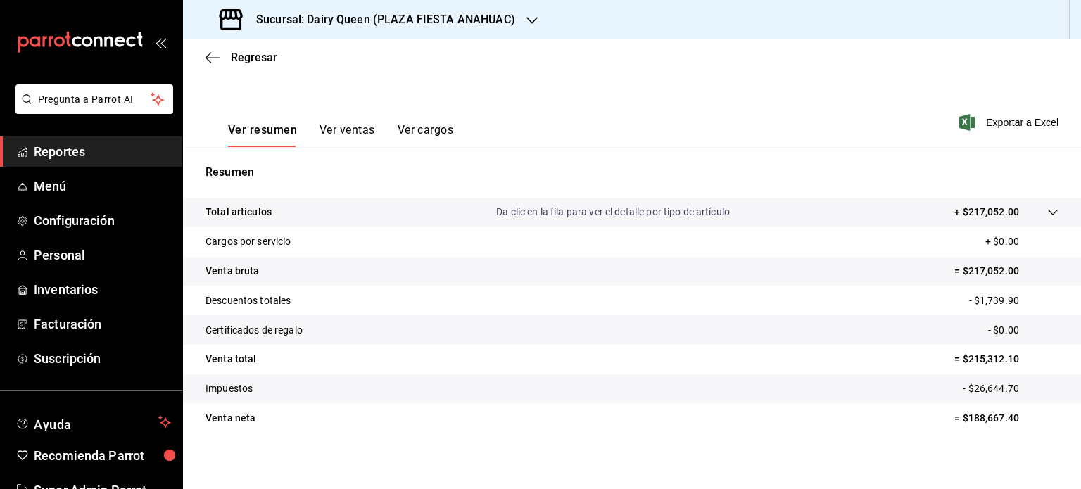
scroll to position [185, 0]
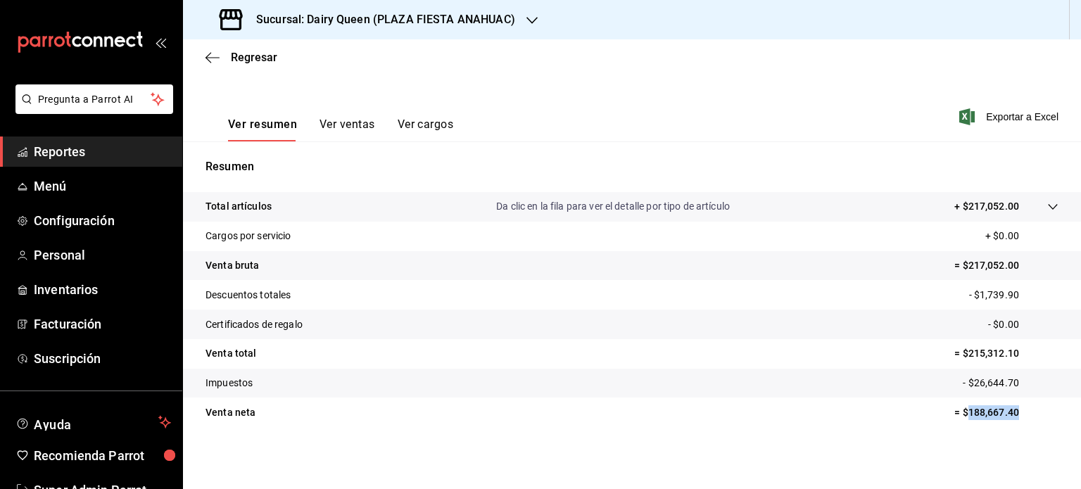
drag, startPoint x: 1011, startPoint y: 417, endPoint x: 958, endPoint y: 422, distance: 53.7
click at [958, 422] on tr "Venta neta = $188,667.40" at bounding box center [632, 413] width 898 height 30
click at [531, 19] on icon "button" at bounding box center [531, 20] width 11 height 7
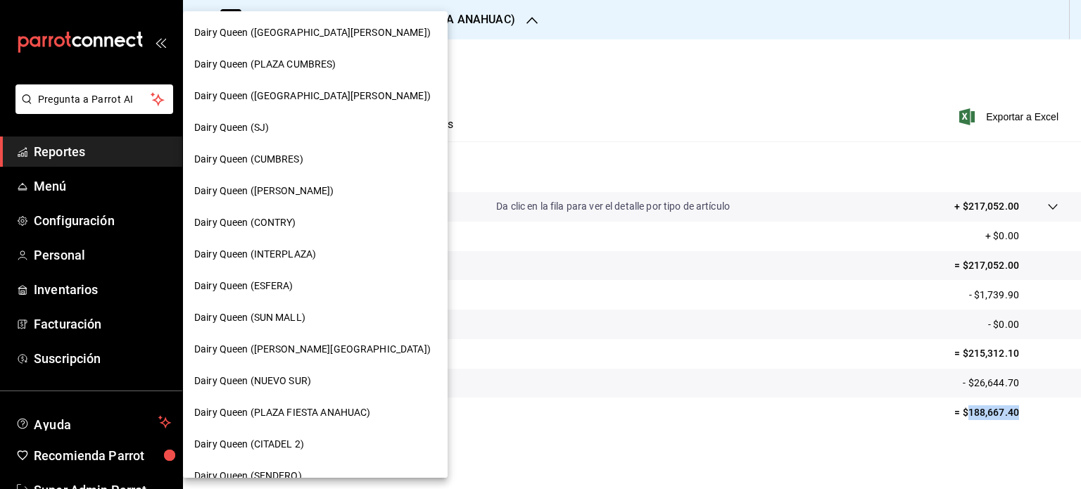
click at [338, 442] on div "Dairy Queen (CITADEL 2)" at bounding box center [315, 444] width 242 height 15
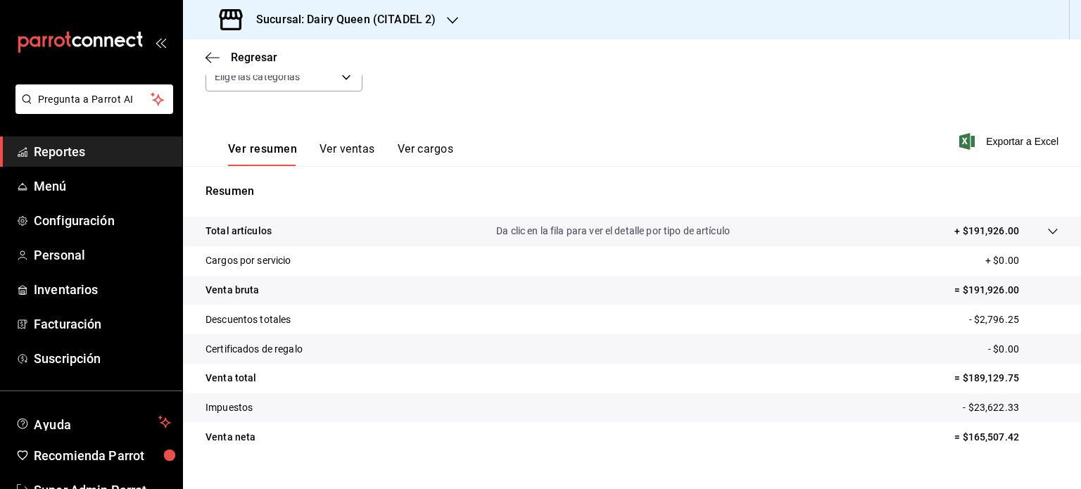
scroll to position [185, 0]
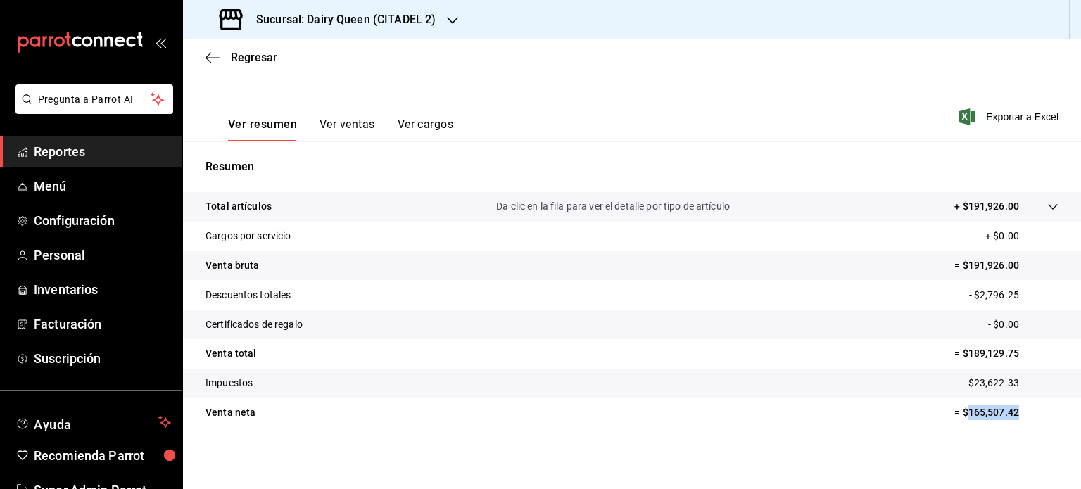
drag, startPoint x: 994, startPoint y: 417, endPoint x: 959, endPoint y: 422, distance: 35.5
click at [959, 422] on tr "Venta neta = $165,507.42" at bounding box center [632, 413] width 898 height 30
click at [449, 15] on icon "button" at bounding box center [452, 20] width 11 height 11
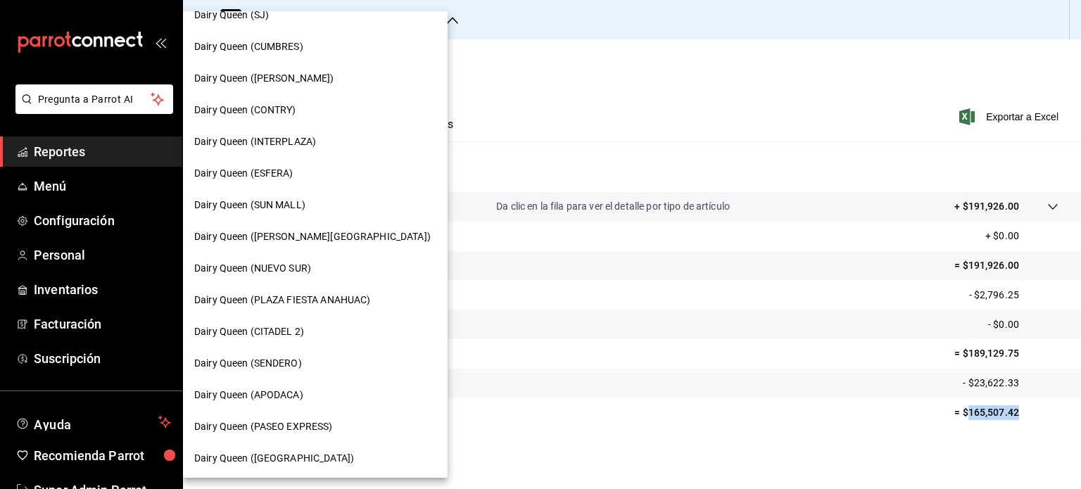
scroll to position [141, 0]
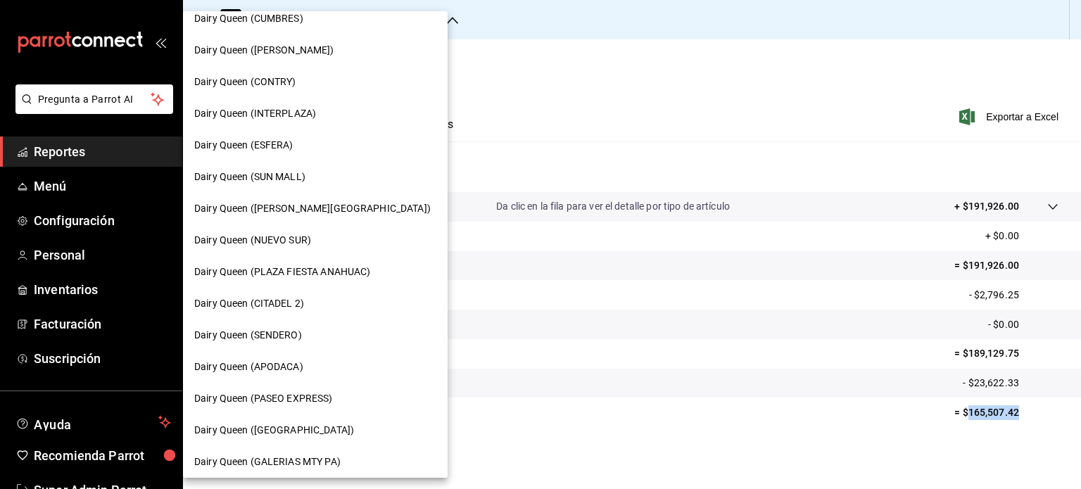
click at [308, 334] on div "Dairy Queen (SENDERO)" at bounding box center [315, 335] width 242 height 15
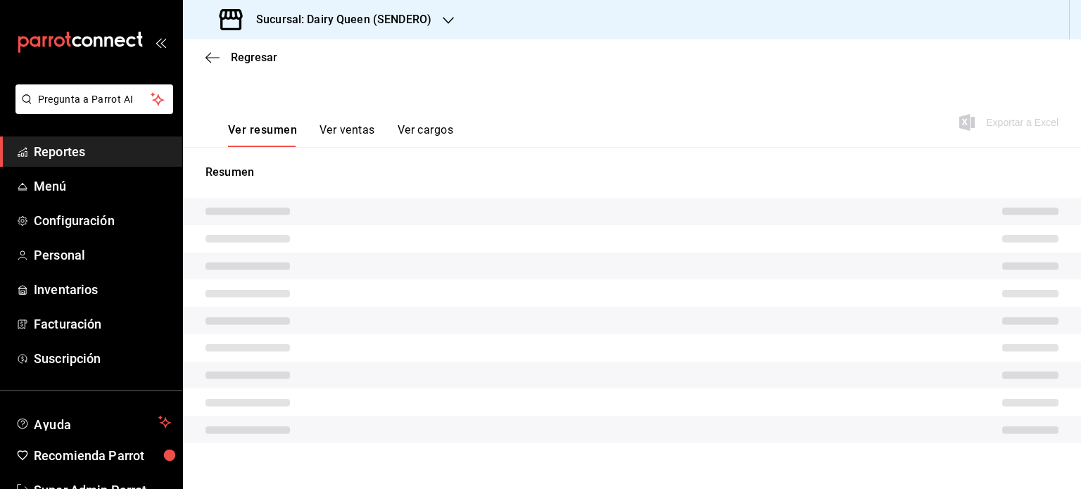
scroll to position [196, 0]
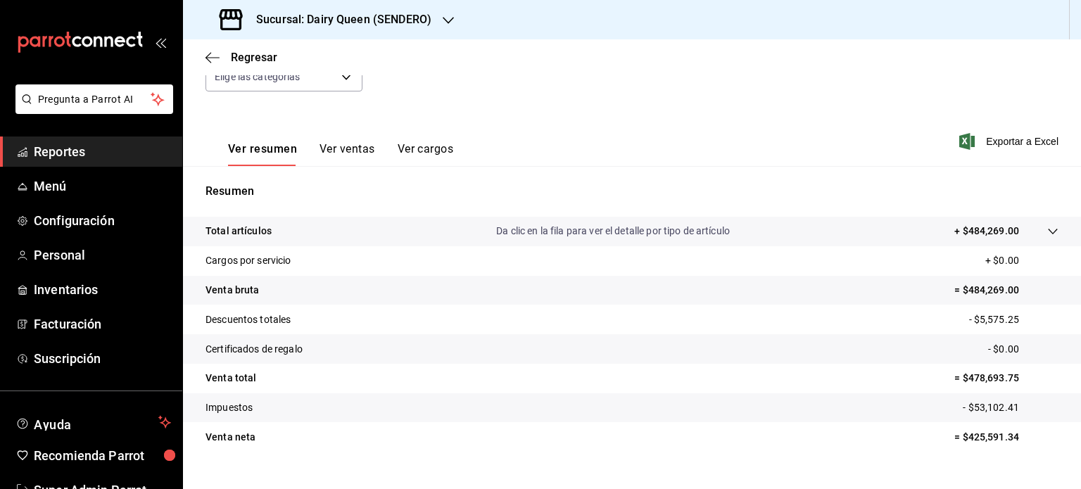
scroll to position [185, 0]
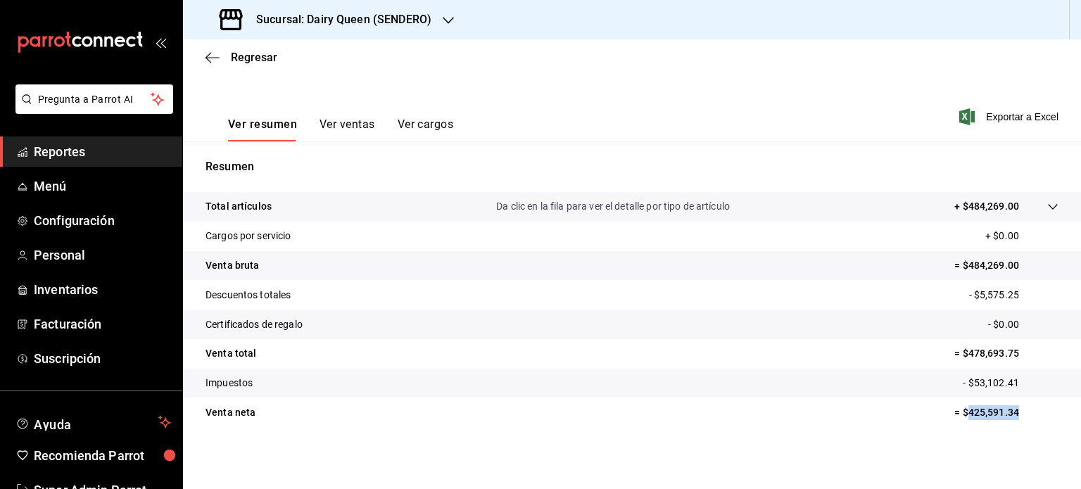
drag, startPoint x: 1016, startPoint y: 403, endPoint x: 960, endPoint y: 417, distance: 57.5
click at [960, 417] on tr "Venta neta = $425,591.34" at bounding box center [632, 413] width 898 height 30
click at [444, 15] on icon "button" at bounding box center [448, 20] width 11 height 11
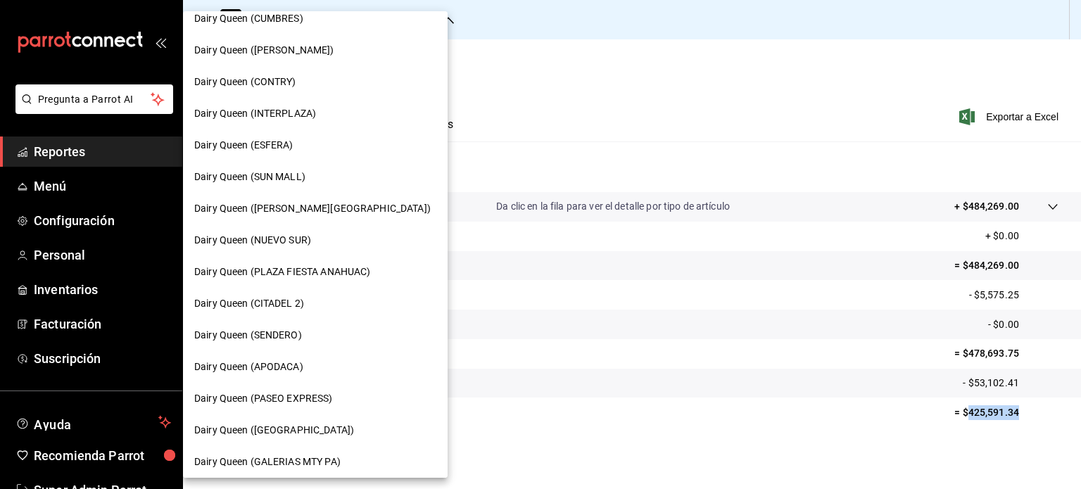
scroll to position [211, 0]
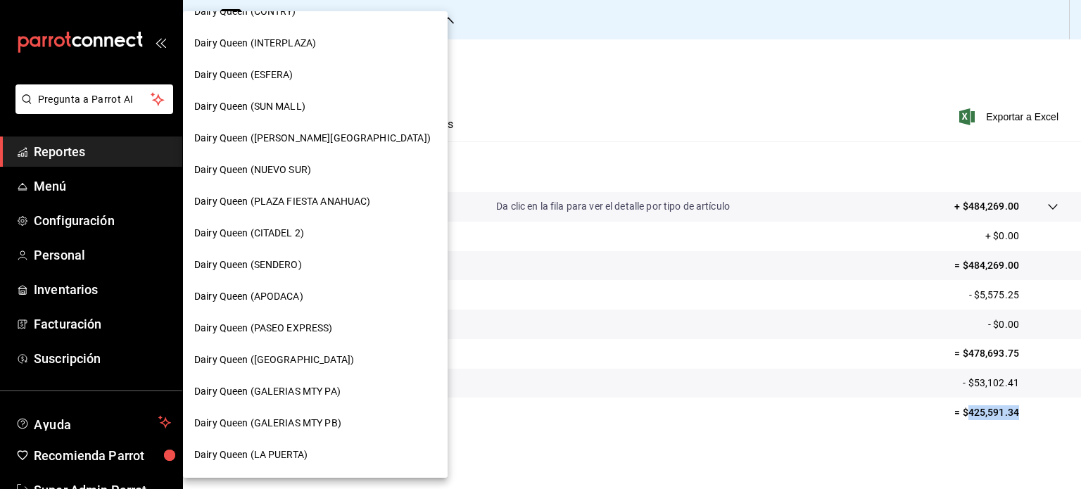
click at [329, 287] on div "Dairy Queen (APODACA)" at bounding box center [315, 297] width 265 height 32
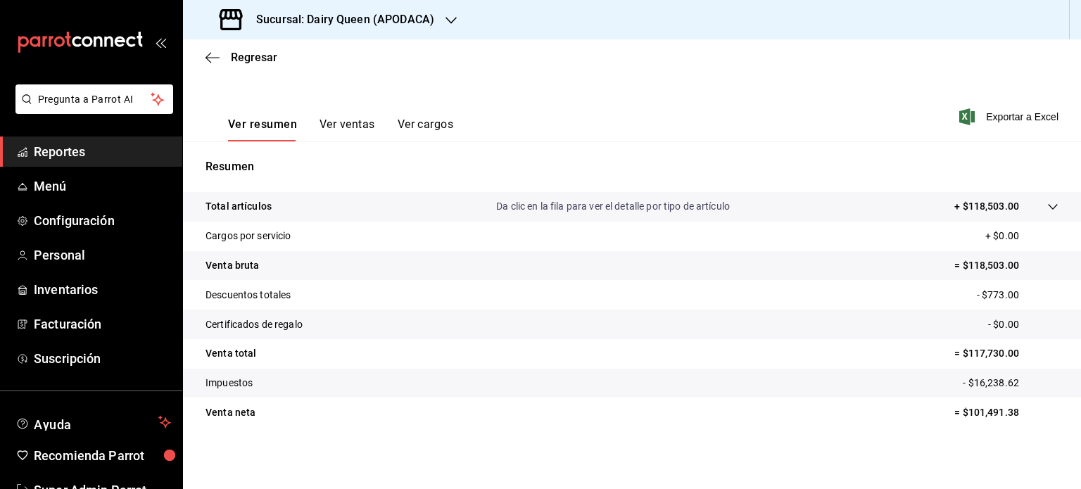
scroll to position [185, 0]
drag, startPoint x: 1009, startPoint y: 412, endPoint x: 958, endPoint y: 414, distance: 51.4
click at [958, 414] on p "= $101,491.38" at bounding box center [1006, 412] width 104 height 15
click at [439, 18] on div "Sucursal: Dairy Queen (APODACA)" at bounding box center [328, 19] width 268 height 39
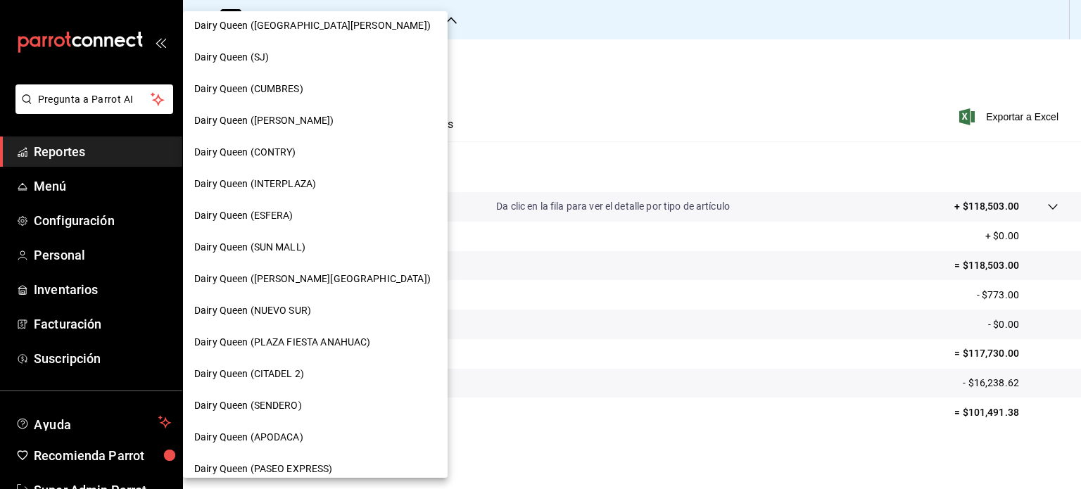
scroll to position [141, 0]
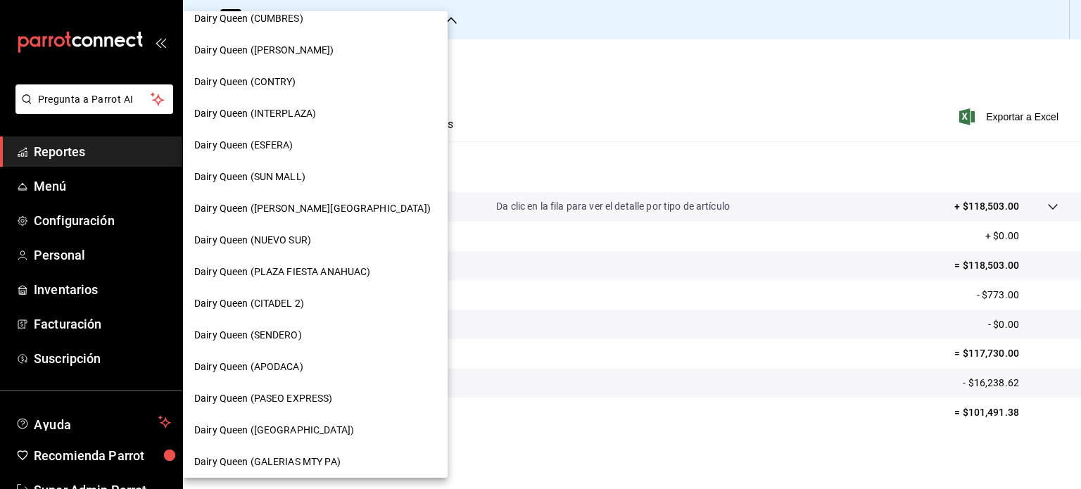
click at [325, 399] on span "Dairy Queen (PASEO EXPRESS)" at bounding box center [263, 398] width 139 height 15
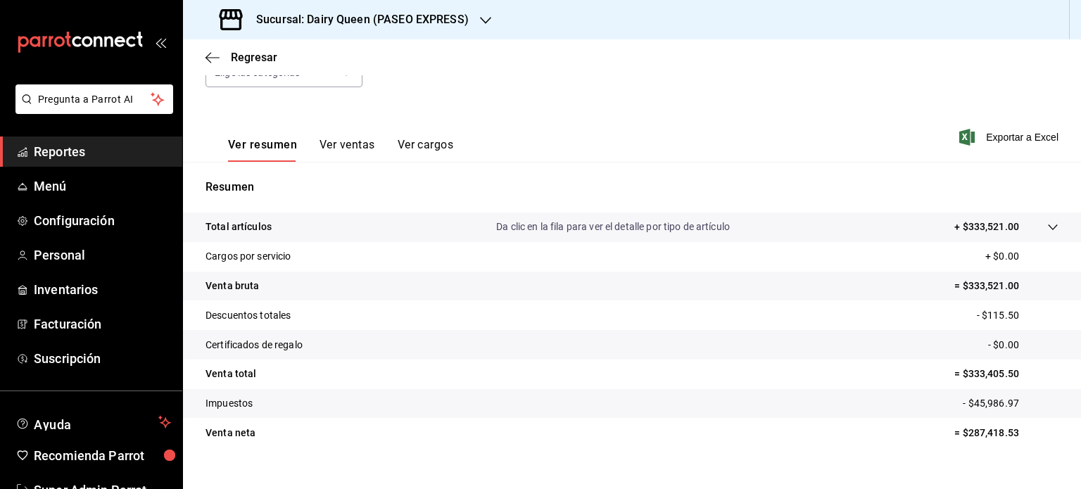
scroll to position [185, 0]
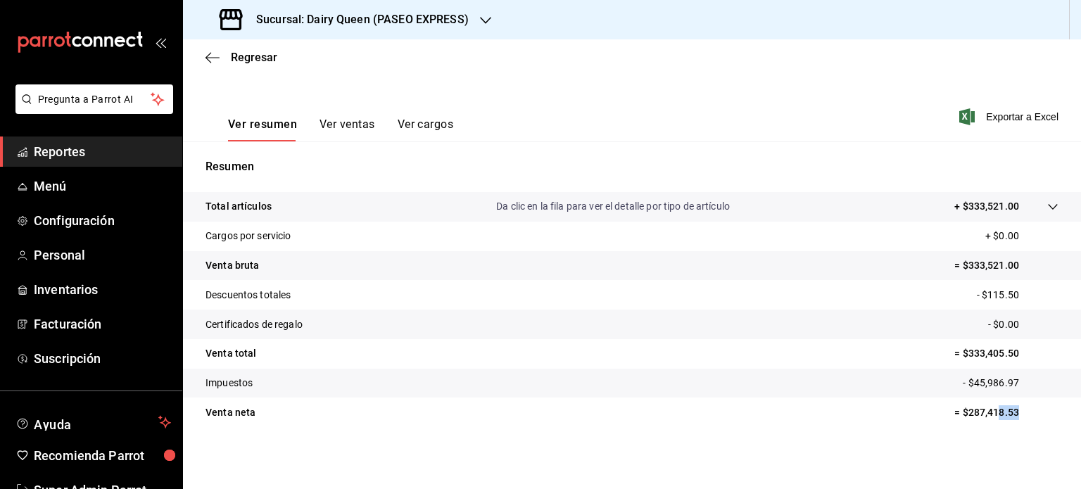
drag, startPoint x: 1009, startPoint y: 415, endPoint x: 988, endPoint y: 415, distance: 21.1
click at [988, 415] on p "= $287,418.53" at bounding box center [1006, 412] width 104 height 15
drag, startPoint x: 960, startPoint y: 413, endPoint x: 1008, endPoint y: 419, distance: 48.2
click at [1008, 419] on p "= $287,418.53" at bounding box center [1006, 412] width 104 height 15
click at [488, 13] on div at bounding box center [485, 20] width 11 height 15
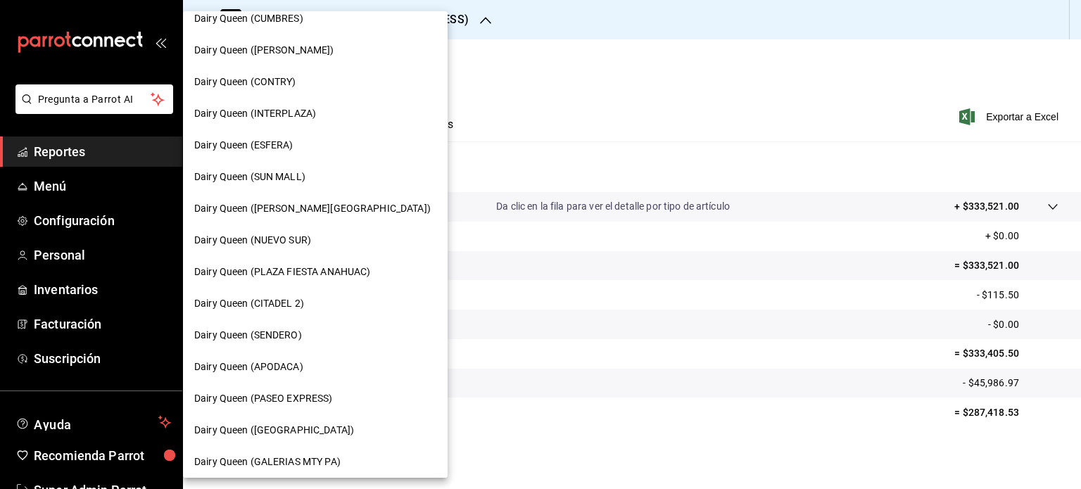
scroll to position [211, 0]
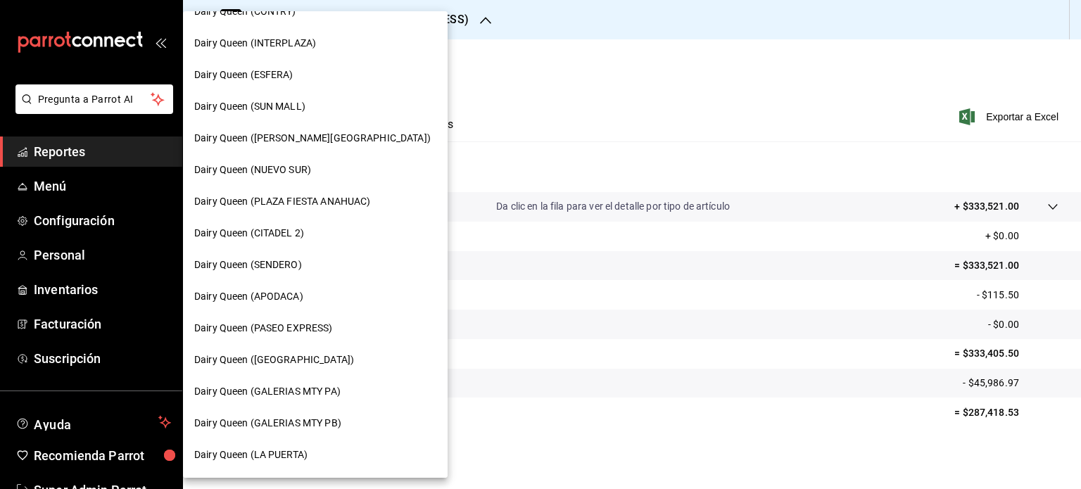
click at [322, 353] on div "Dairy Queen ([GEOGRAPHIC_DATA])" at bounding box center [315, 360] width 242 height 15
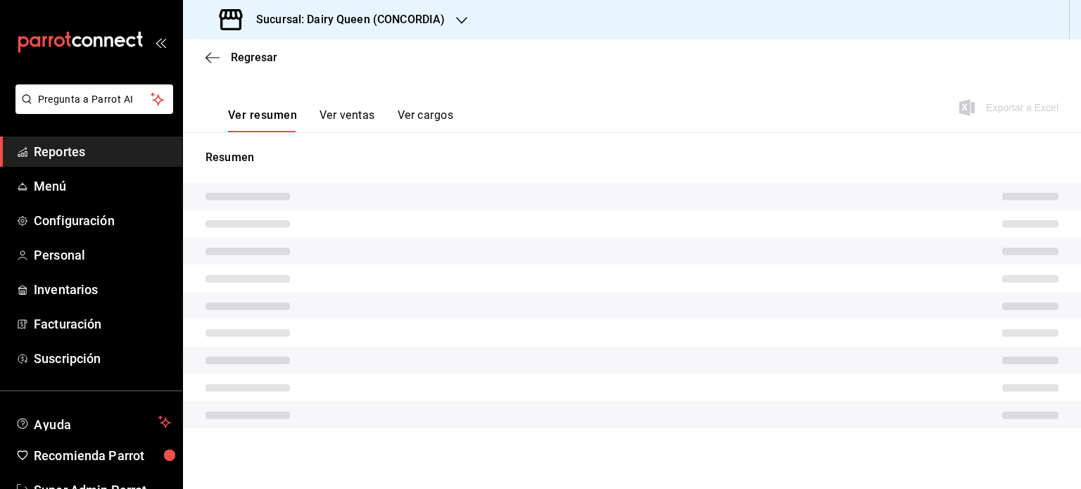
scroll to position [196, 0]
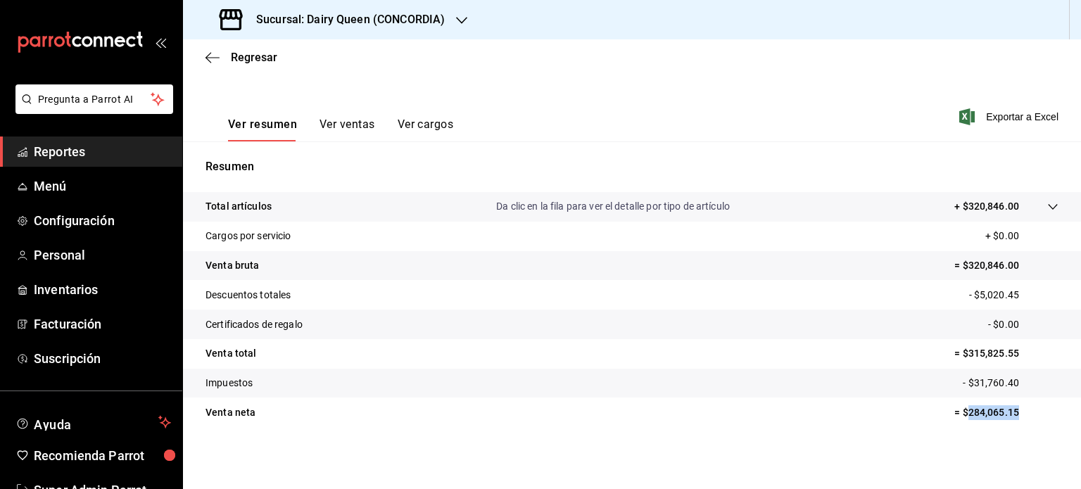
drag, startPoint x: 1011, startPoint y: 417, endPoint x: 957, endPoint y: 416, distance: 53.5
click at [957, 416] on p "= $284,065.15" at bounding box center [1006, 412] width 104 height 15
click at [454, 21] on div "Sucursal: Dairy Queen (CONCORDIA)" at bounding box center [333, 19] width 279 height 39
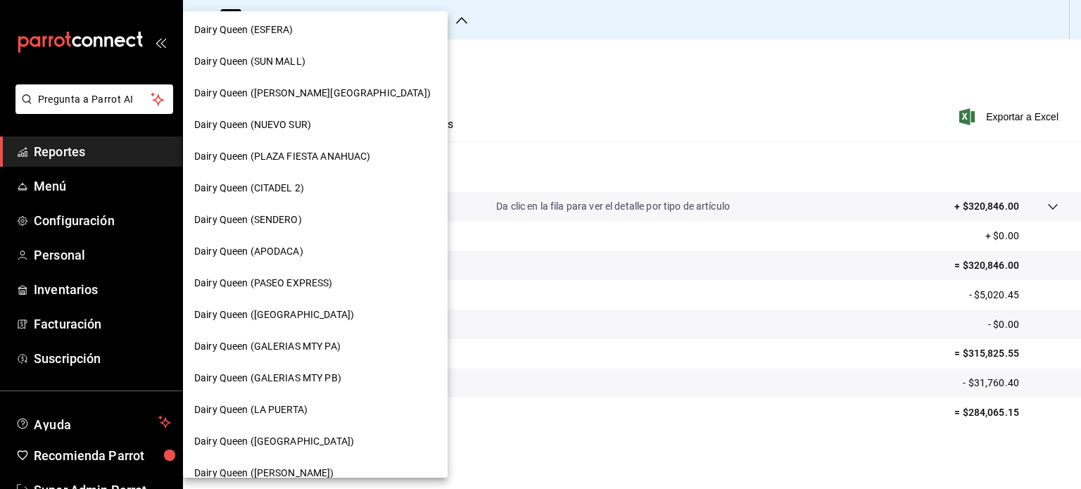
scroll to position [282, 0]
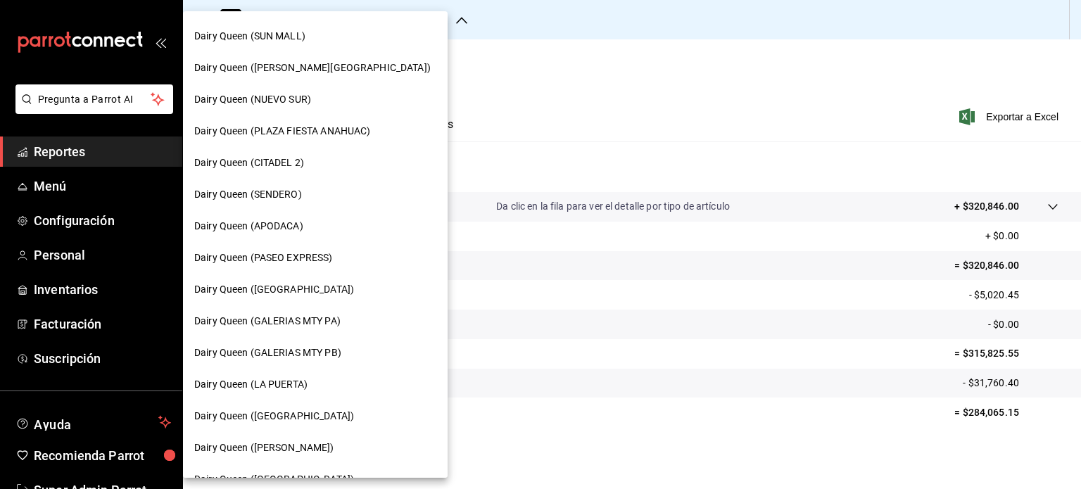
click at [340, 312] on div "Dairy Queen (GALERIAS MTY PA)" at bounding box center [315, 321] width 265 height 32
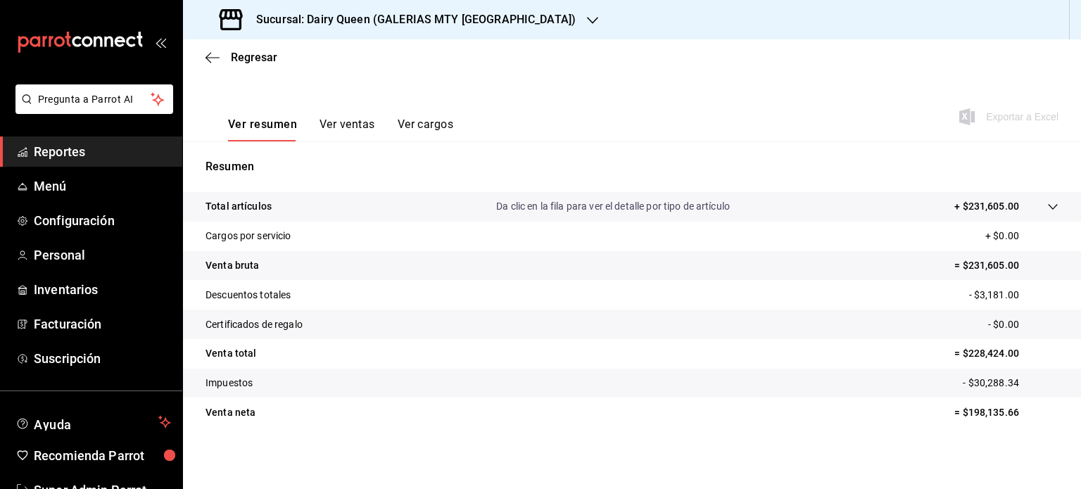
scroll to position [185, 0]
drag, startPoint x: 1013, startPoint y: 417, endPoint x: 957, endPoint y: 422, distance: 56.5
click at [957, 422] on tr "Venta neta = $198,135.66" at bounding box center [632, 413] width 898 height 30
click at [587, 23] on icon "button" at bounding box center [592, 20] width 11 height 11
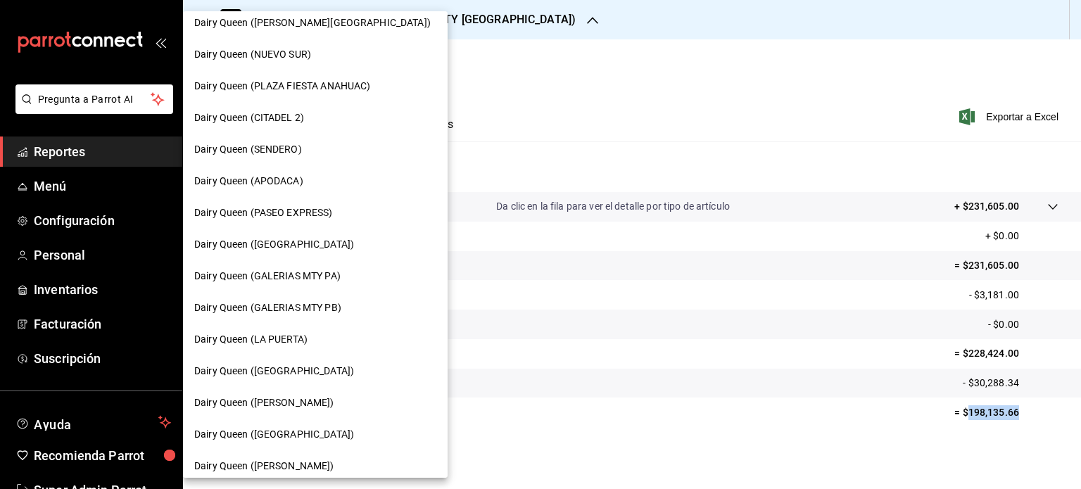
scroll to position [352, 0]
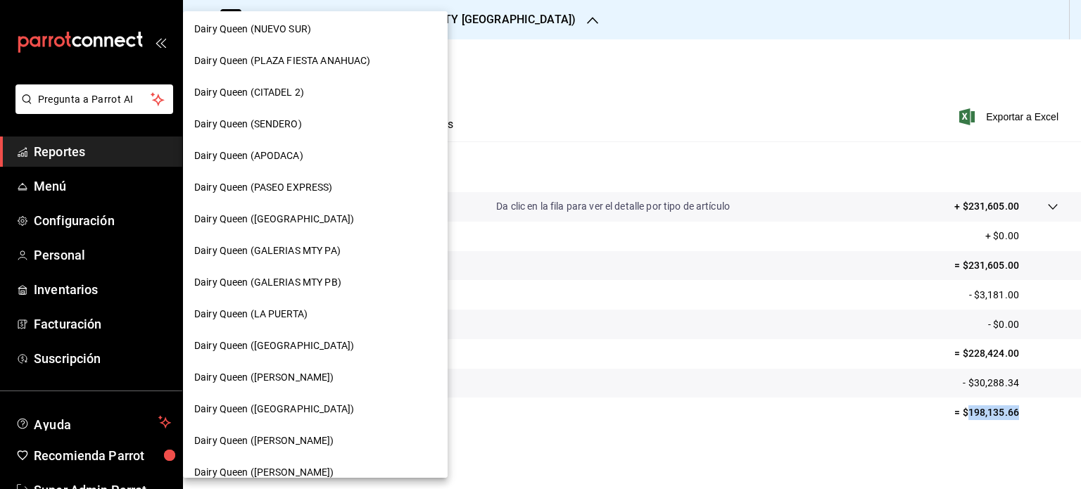
click at [336, 279] on span "Dairy Queen (GALERIAS MTY PB)" at bounding box center [267, 282] width 147 height 15
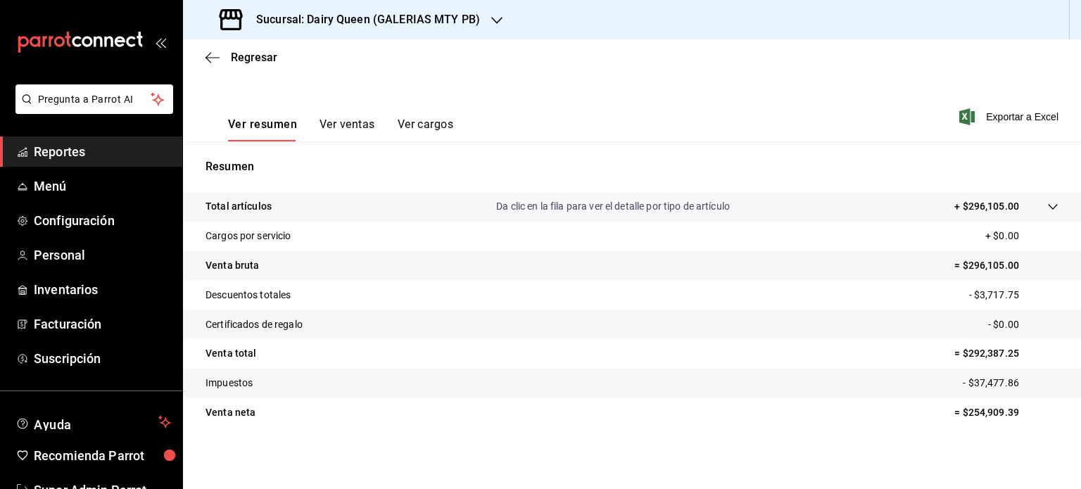
scroll to position [185, 0]
drag, startPoint x: 1005, startPoint y: 416, endPoint x: 959, endPoint y: 422, distance: 46.8
click at [959, 422] on tr "Venta neta = $254,909.39" at bounding box center [632, 413] width 898 height 30
click at [956, 422] on tr "Venta neta = $254,909.39" at bounding box center [632, 413] width 898 height 30
drag, startPoint x: 1004, startPoint y: 414, endPoint x: 994, endPoint y: 415, distance: 9.9
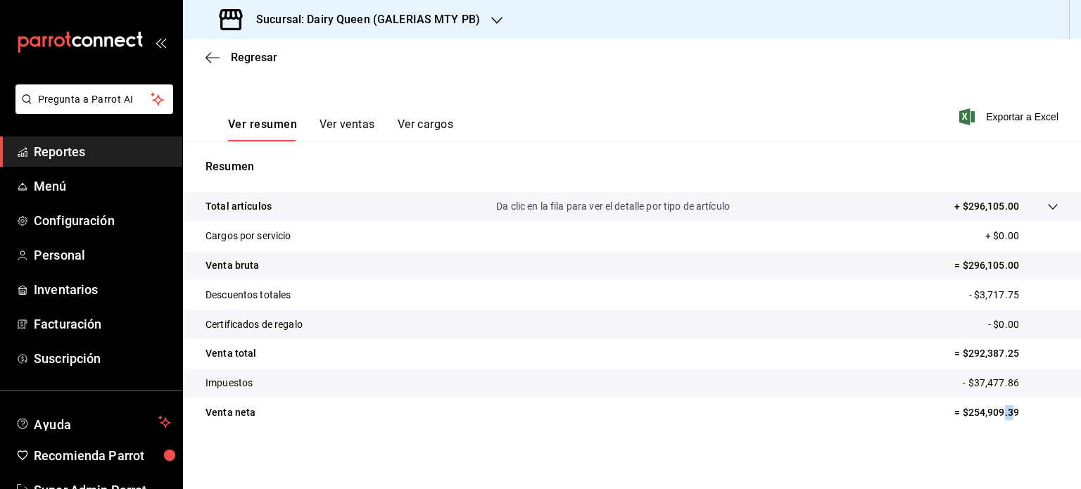
click at [994, 415] on p "= $254,909.39" at bounding box center [1006, 412] width 104 height 15
drag, startPoint x: 1016, startPoint y: 412, endPoint x: 957, endPoint y: 419, distance: 59.5
click at [957, 419] on p "= $254,909.39" at bounding box center [1006, 412] width 104 height 15
click at [783, 402] on tr "Venta neta = $254,909.39" at bounding box center [632, 413] width 898 height 30
click at [497, 20] on icon "button" at bounding box center [496, 20] width 11 height 11
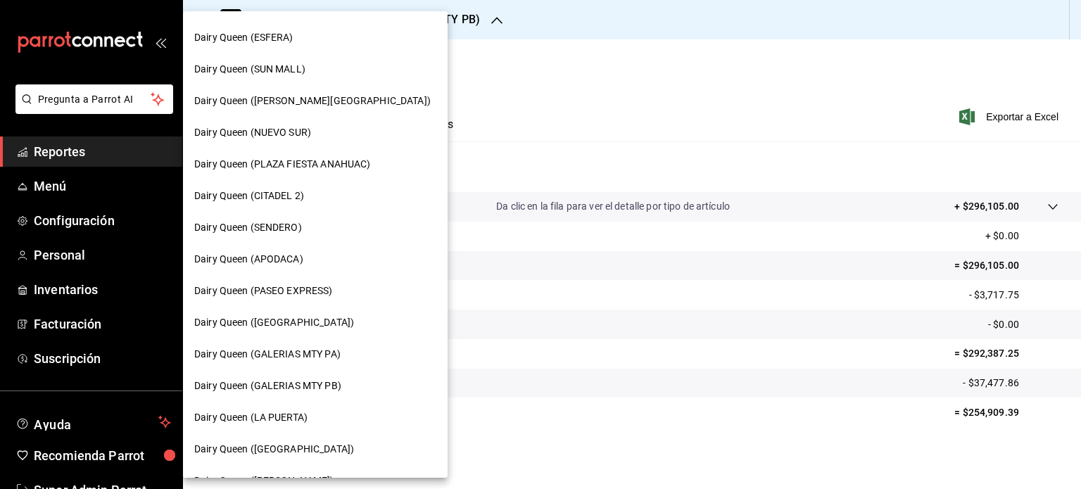
scroll to position [282, 0]
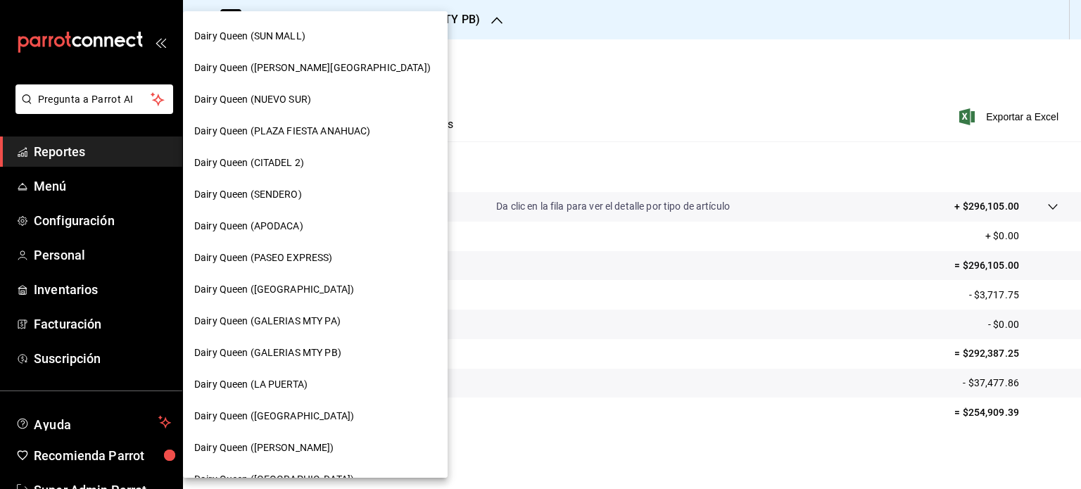
click at [320, 379] on div "Dairy Queen (LA PUERTA)" at bounding box center [315, 384] width 242 height 15
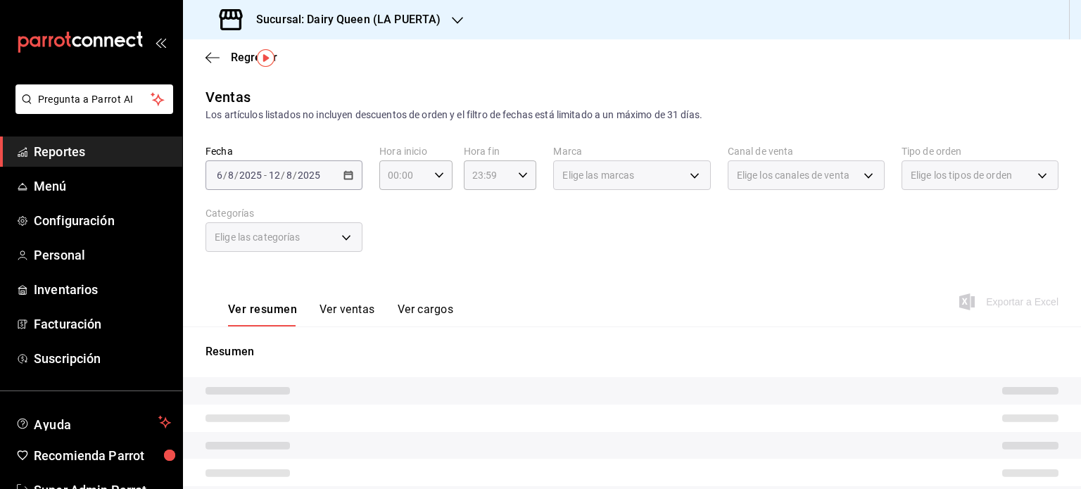
scroll to position [185, 0]
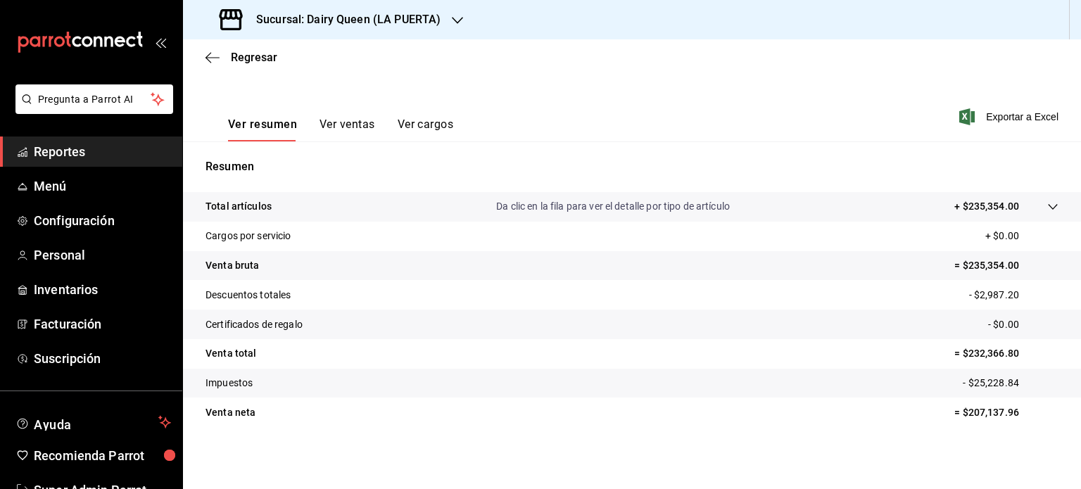
click at [1002, 416] on p "= $207,137.96" at bounding box center [1006, 412] width 104 height 15
drag, startPoint x: 1021, startPoint y: 413, endPoint x: 958, endPoint y: 418, distance: 63.5
click at [958, 418] on p "= $207,137.96" at bounding box center [1006, 412] width 104 height 15
click at [616, 419] on tr "Venta neta = $207,137.96" at bounding box center [632, 413] width 898 height 30
click at [452, 16] on icon "button" at bounding box center [457, 20] width 11 height 11
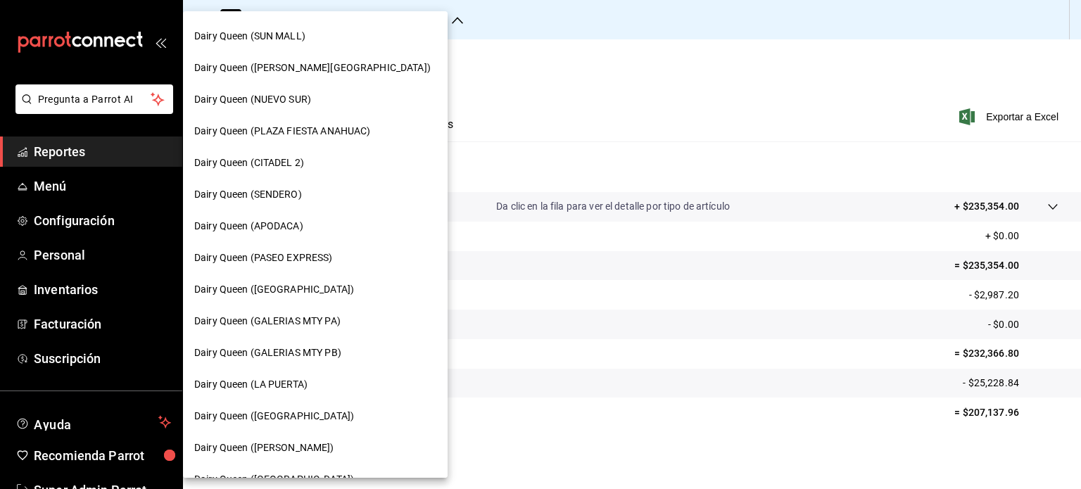
scroll to position [422, 0]
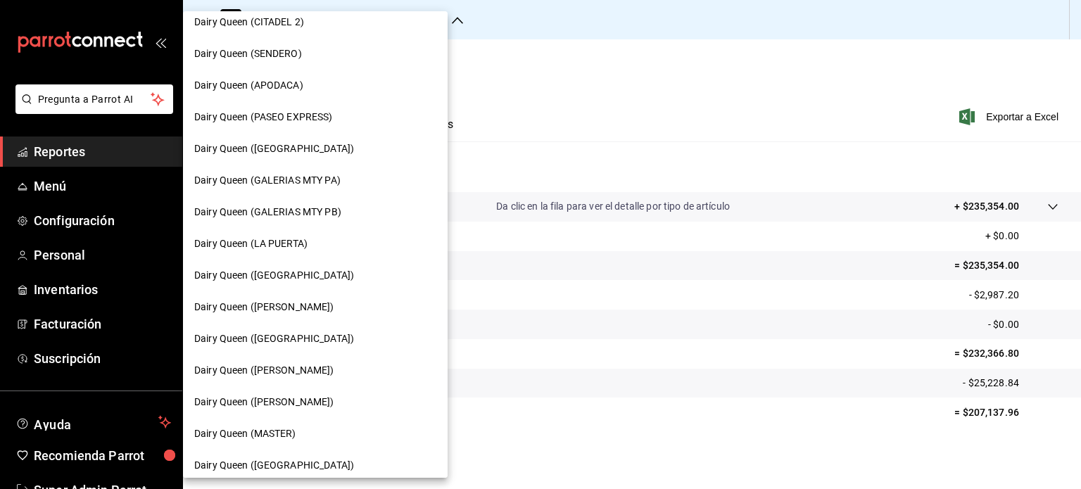
click at [324, 298] on div "Dairy Queen ([PERSON_NAME])" at bounding box center [315, 307] width 265 height 32
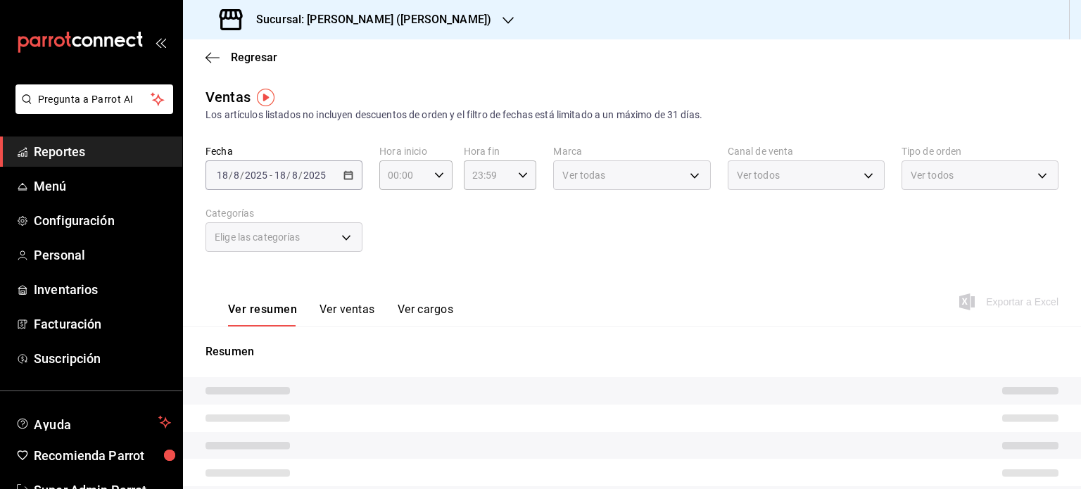
scroll to position [70, 0]
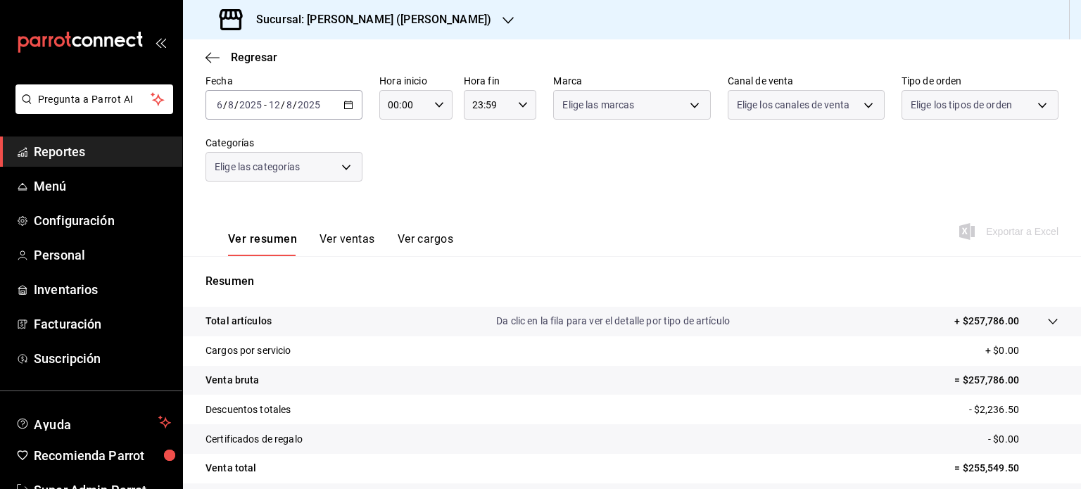
scroll to position [185, 0]
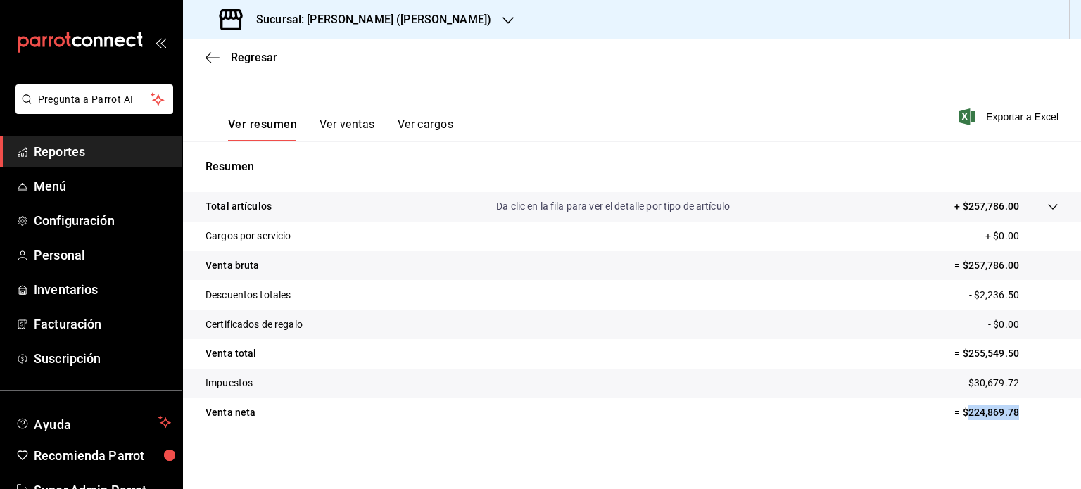
drag, startPoint x: 1013, startPoint y: 419, endPoint x: 957, endPoint y: 419, distance: 56.3
click at [957, 419] on p "= $224,869.78" at bounding box center [1006, 412] width 104 height 15
click at [503, 19] on icon "button" at bounding box center [508, 20] width 11 height 11
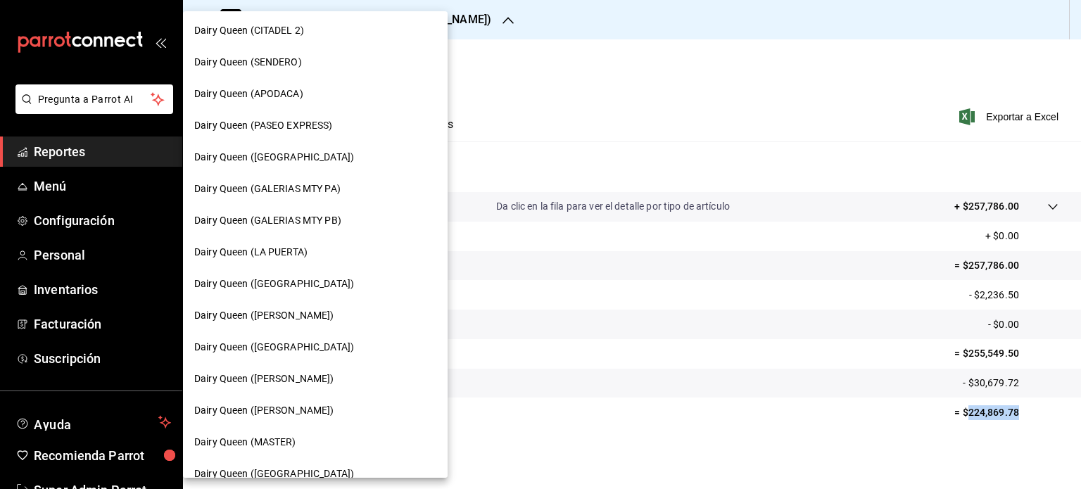
scroll to position [422, 0]
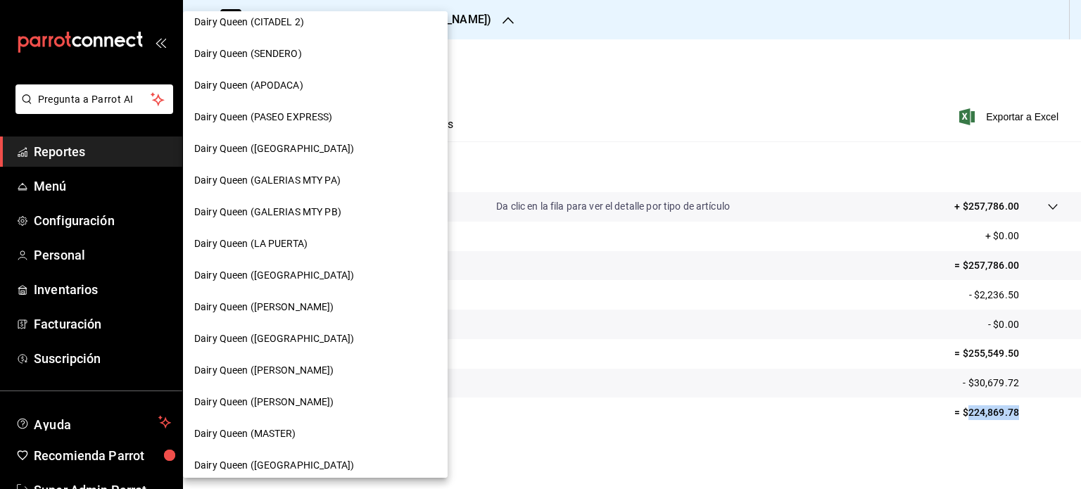
click at [335, 334] on div "Dairy Queen ([GEOGRAPHIC_DATA])" at bounding box center [315, 338] width 242 height 15
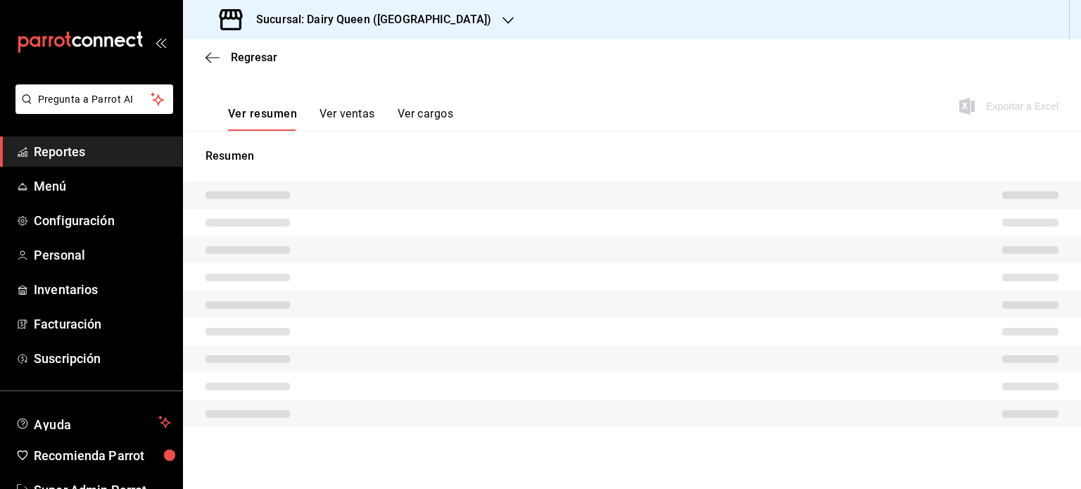
scroll to position [185, 0]
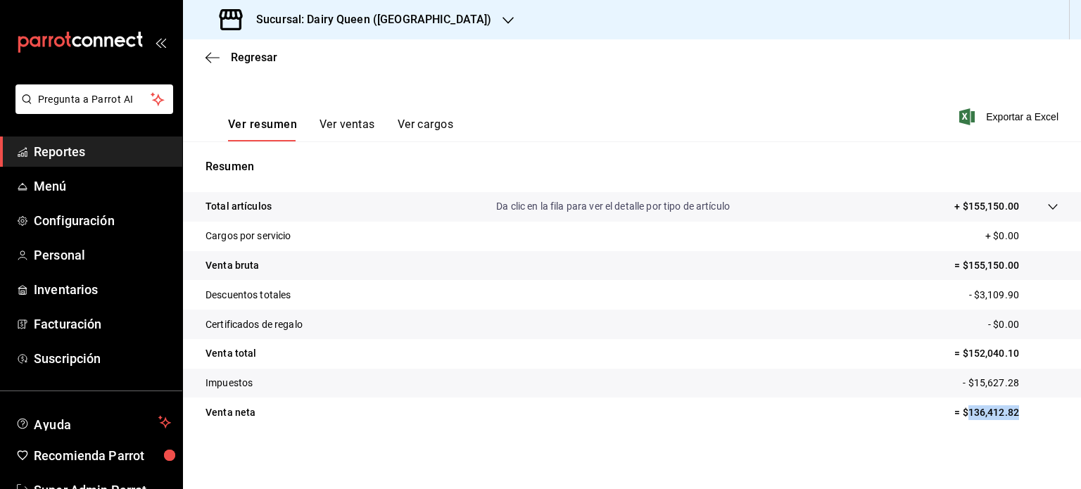
drag, startPoint x: 971, startPoint y: 416, endPoint x: 958, endPoint y: 417, distance: 13.4
click at [958, 417] on p "= $136,412.82" at bounding box center [1006, 412] width 104 height 15
click at [503, 23] on icon "button" at bounding box center [508, 20] width 11 height 11
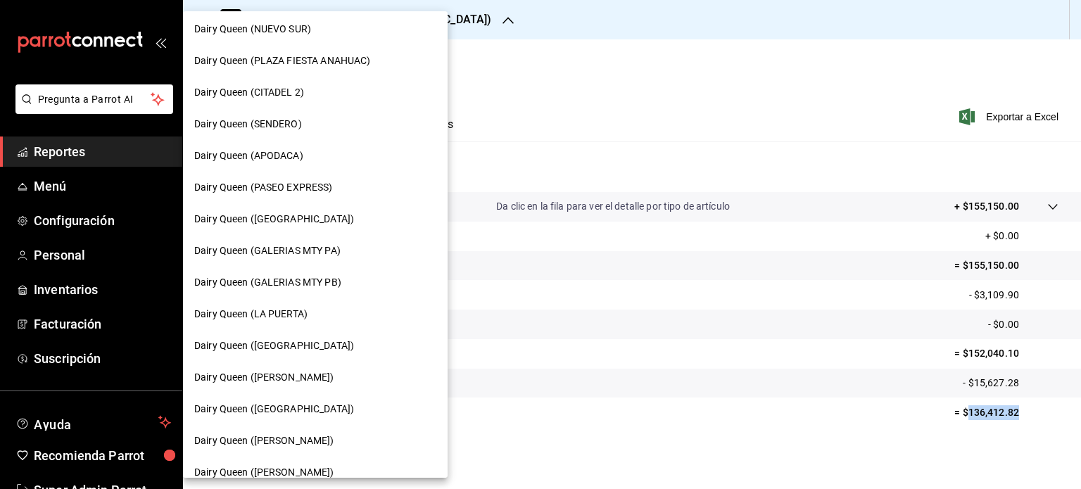
scroll to position [422, 0]
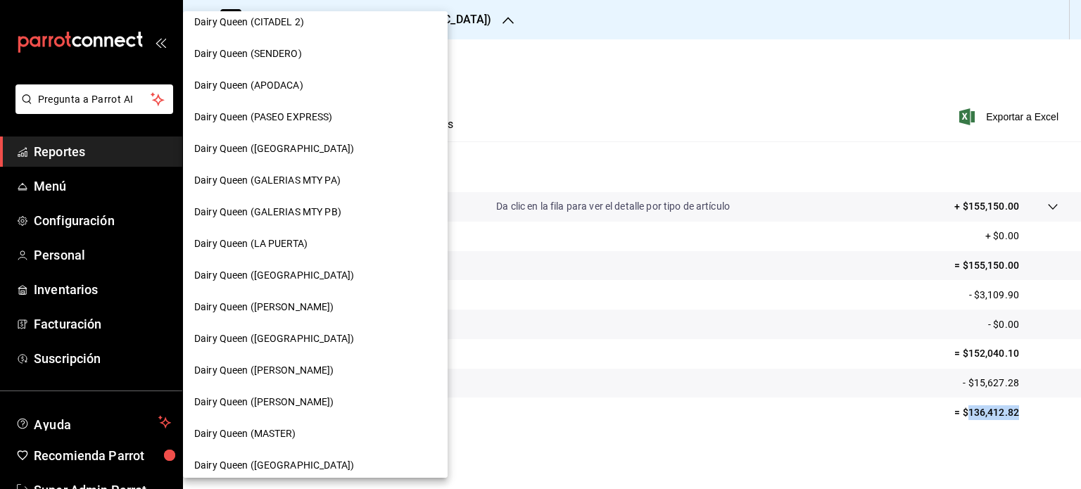
click at [341, 368] on div "Dairy Queen ([PERSON_NAME])" at bounding box center [315, 370] width 242 height 15
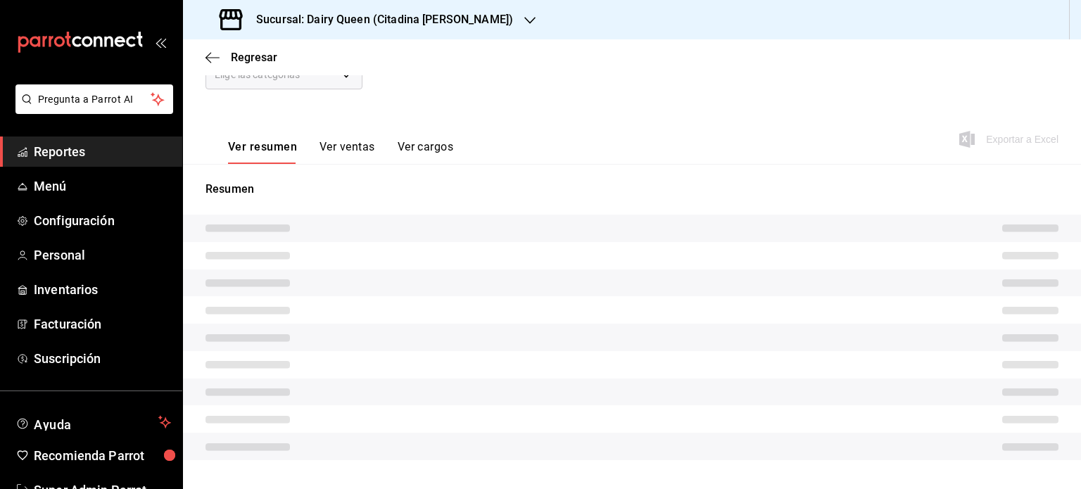
scroll to position [196, 0]
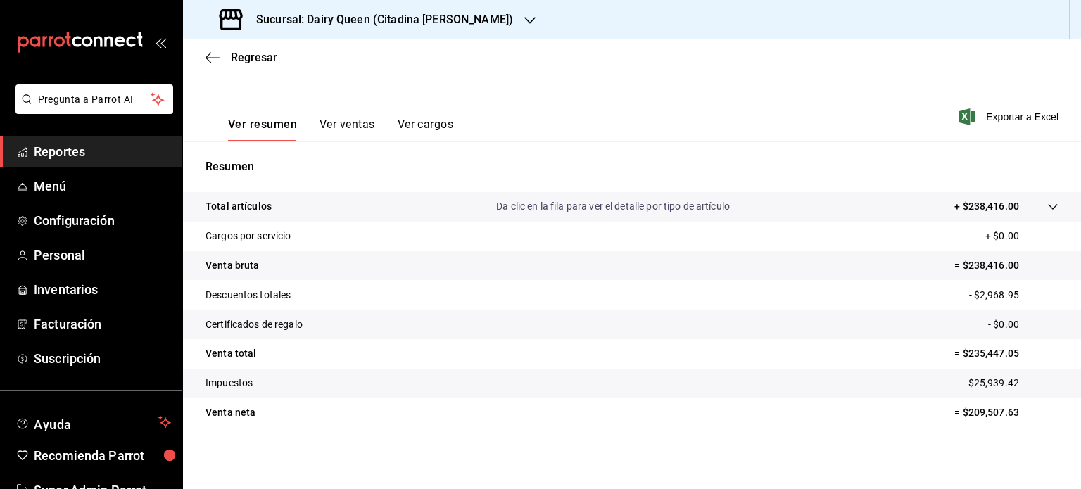
scroll to position [185, 0]
drag, startPoint x: 1009, startPoint y: 418, endPoint x: 957, endPoint y: 415, distance: 52.2
click at [957, 415] on p "= $209,507.63" at bounding box center [1006, 412] width 104 height 15
click at [748, 329] on tr "Certificados de regalo - $0.00" at bounding box center [632, 325] width 898 height 30
click at [524, 23] on icon "button" at bounding box center [529, 20] width 11 height 11
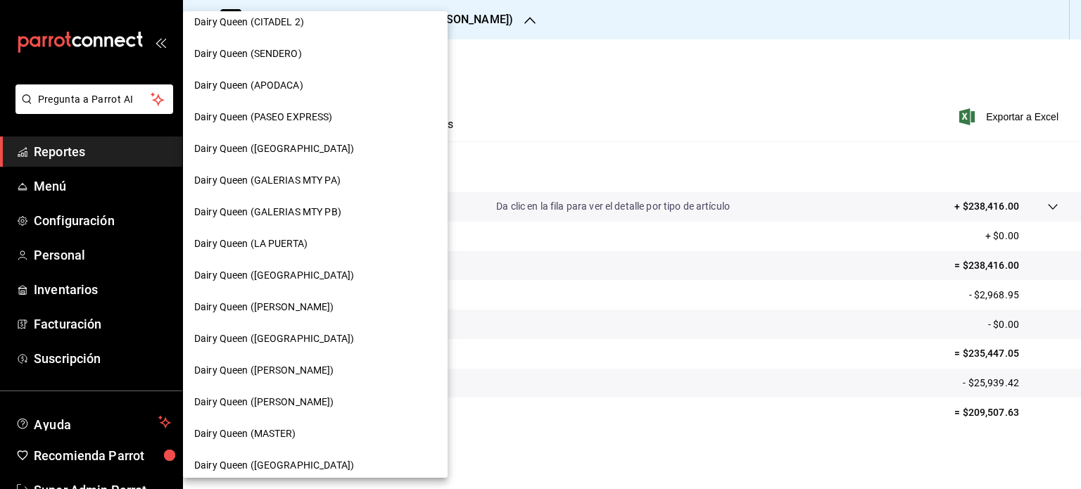
scroll to position [493, 0]
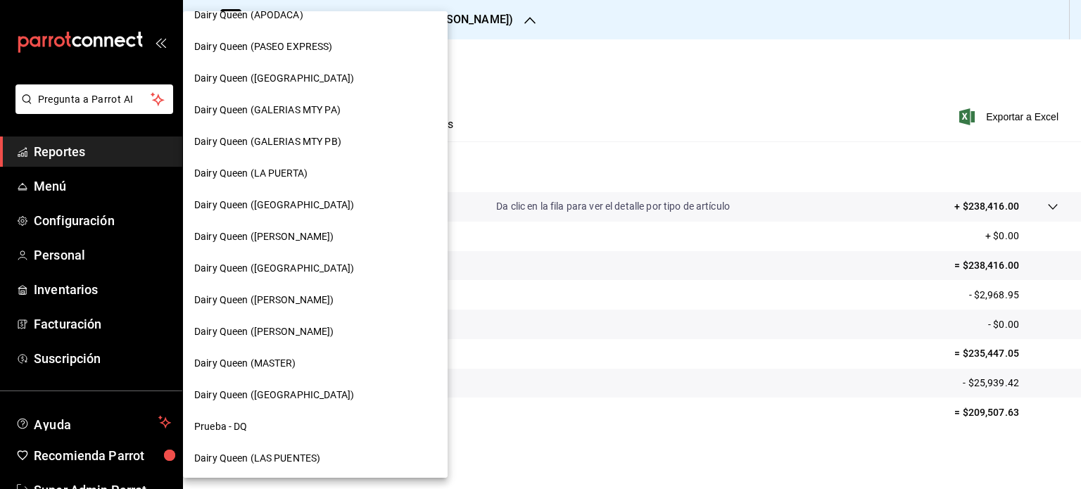
click at [317, 328] on span "Dairy Queen ([PERSON_NAME])" at bounding box center [264, 331] width 140 height 15
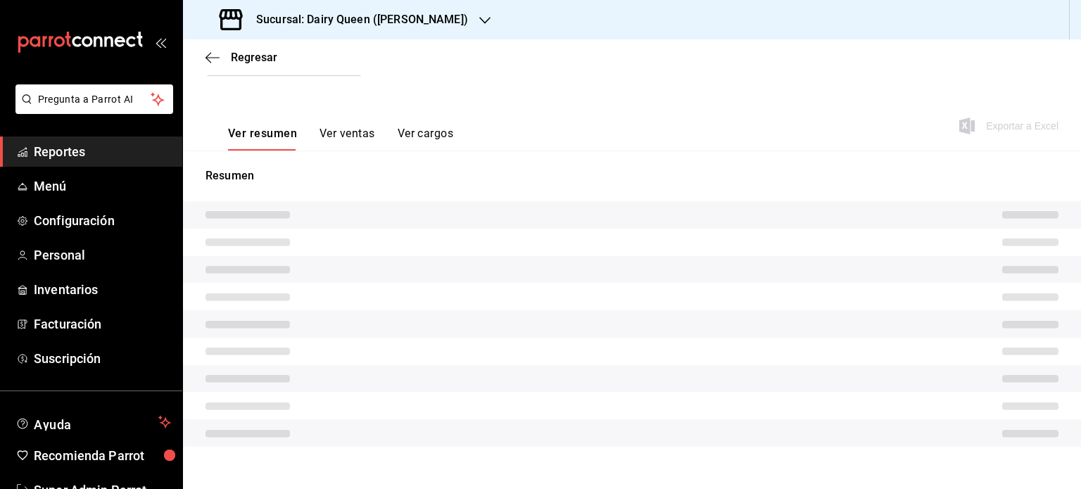
scroll to position [196, 0]
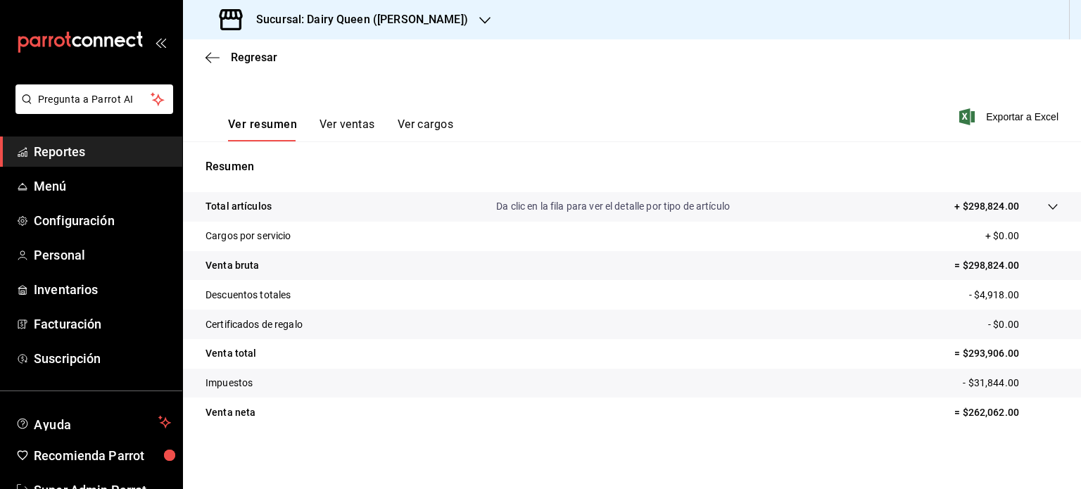
scroll to position [185, 0]
drag, startPoint x: 967, startPoint y: 415, endPoint x: 1020, endPoint y: 416, distance: 52.8
click at [973, 412] on p "= $262,062.00" at bounding box center [1006, 412] width 104 height 15
click at [1028, 408] on p "= $262,062.00" at bounding box center [1006, 412] width 104 height 15
drag, startPoint x: 1019, startPoint y: 405, endPoint x: 960, endPoint y: 411, distance: 59.5
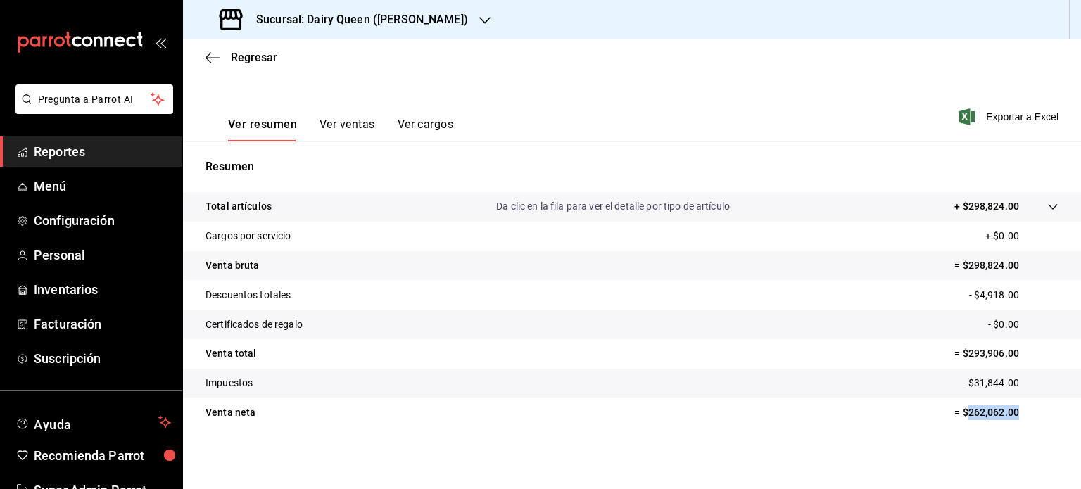
click at [956, 408] on tr "Venta neta = $262,062.00" at bounding box center [632, 413] width 898 height 30
click at [479, 16] on icon "button" at bounding box center [484, 20] width 11 height 11
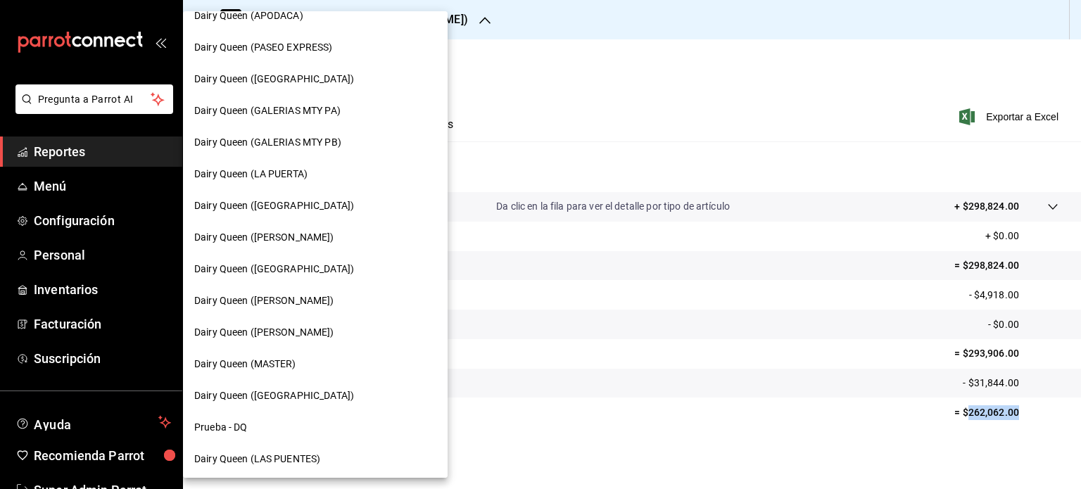
scroll to position [493, 0]
click at [301, 388] on span "Dairy Queen ([GEOGRAPHIC_DATA])" at bounding box center [274, 395] width 160 height 15
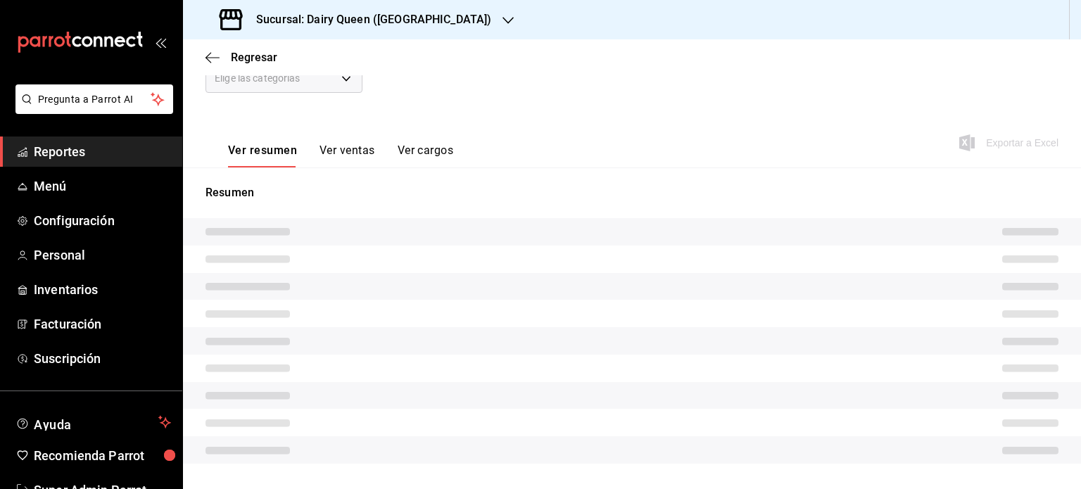
scroll to position [196, 0]
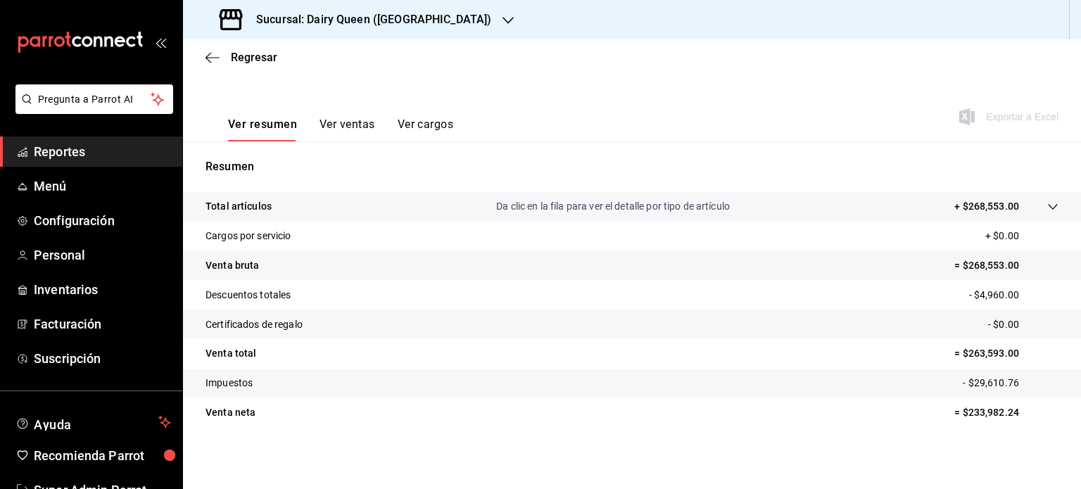
scroll to position [185, 0]
drag, startPoint x: 1007, startPoint y: 413, endPoint x: 958, endPoint y: 415, distance: 49.3
click at [958, 415] on p "= $233,982.24" at bounding box center [1006, 412] width 104 height 15
click at [474, 9] on div "Sucursal: Dairy Queen ([GEOGRAPHIC_DATA])" at bounding box center [356, 19] width 325 height 39
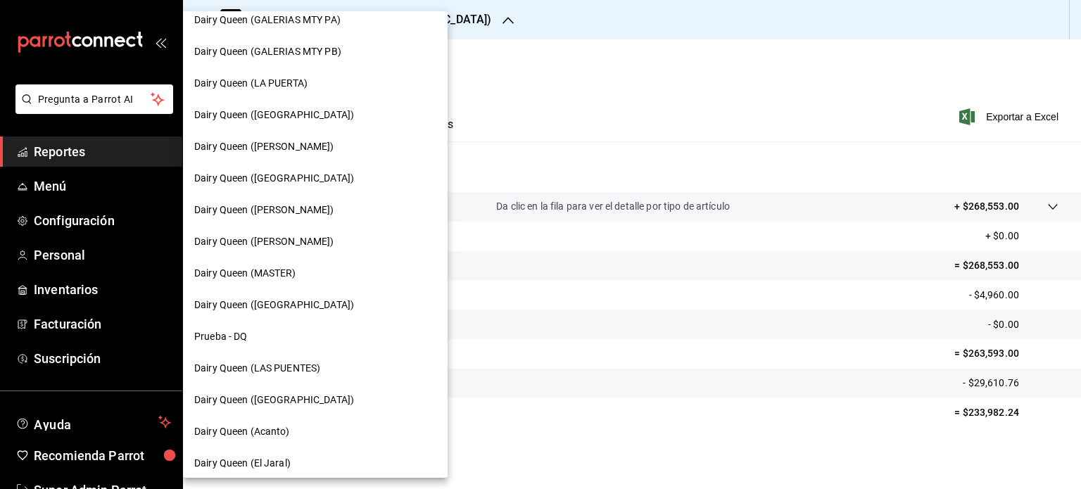
scroll to position [589, 0]
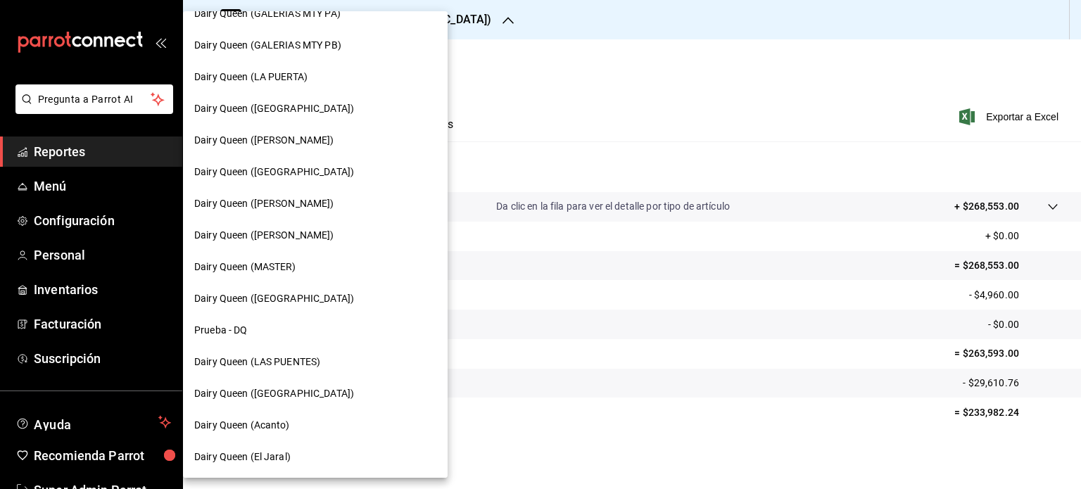
click at [324, 367] on div "Dairy Queen (LAS PUENTES)" at bounding box center [315, 362] width 242 height 15
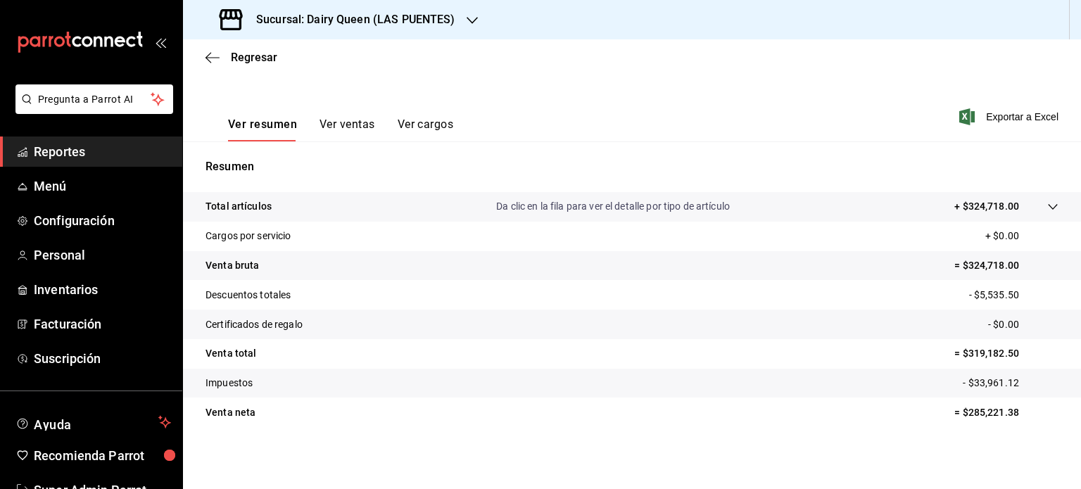
scroll to position [185, 0]
drag, startPoint x: 1021, startPoint y: 407, endPoint x: 954, endPoint y: 416, distance: 66.8
click at [954, 416] on p "= $285,221.38" at bounding box center [1006, 412] width 104 height 15
click at [474, 15] on icon "button" at bounding box center [472, 20] width 11 height 11
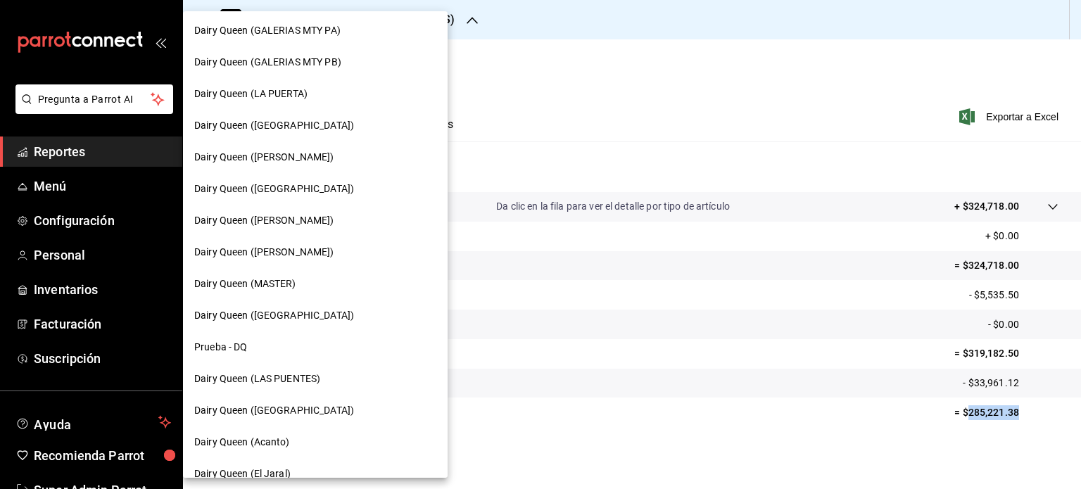
scroll to position [589, 0]
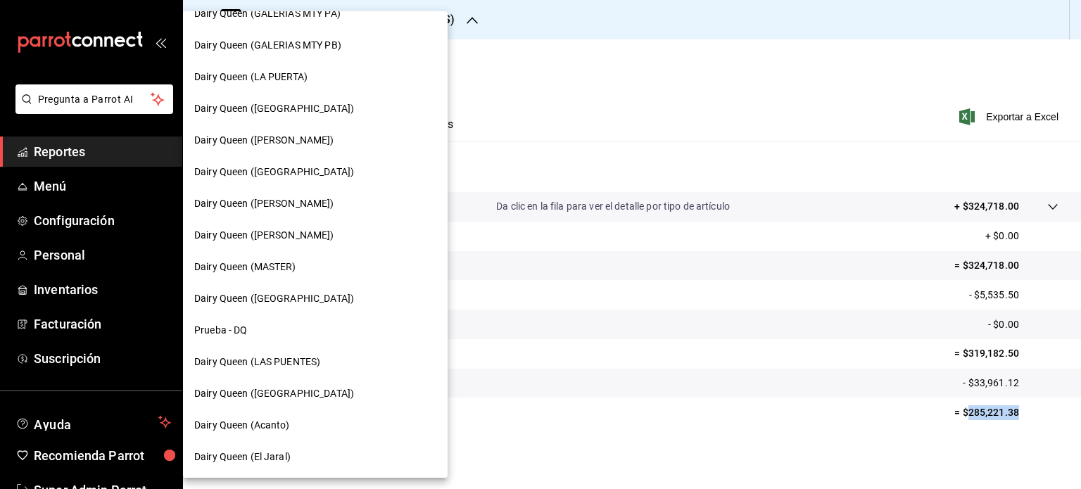
click at [305, 414] on div "Dairy Queen (Acanto)" at bounding box center [315, 426] width 265 height 32
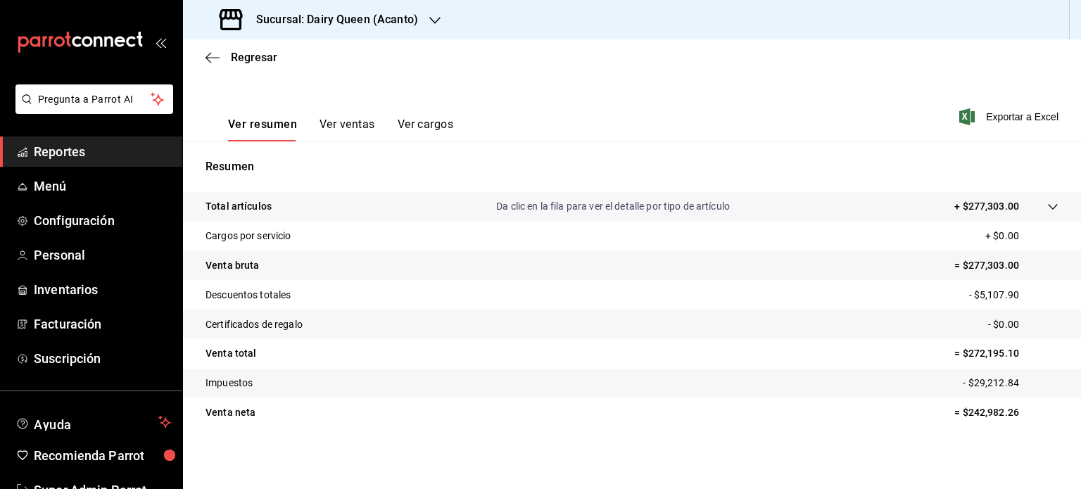
scroll to position [185, 0]
drag, startPoint x: 1030, startPoint y: 416, endPoint x: 1002, endPoint y: 412, distance: 27.7
click at [1002, 412] on p "= $242,982.26" at bounding box center [1006, 412] width 104 height 15
drag, startPoint x: 963, startPoint y: 412, endPoint x: 1006, endPoint y: 411, distance: 43.6
click at [960, 412] on p "= $242,982.26" at bounding box center [1006, 412] width 104 height 15
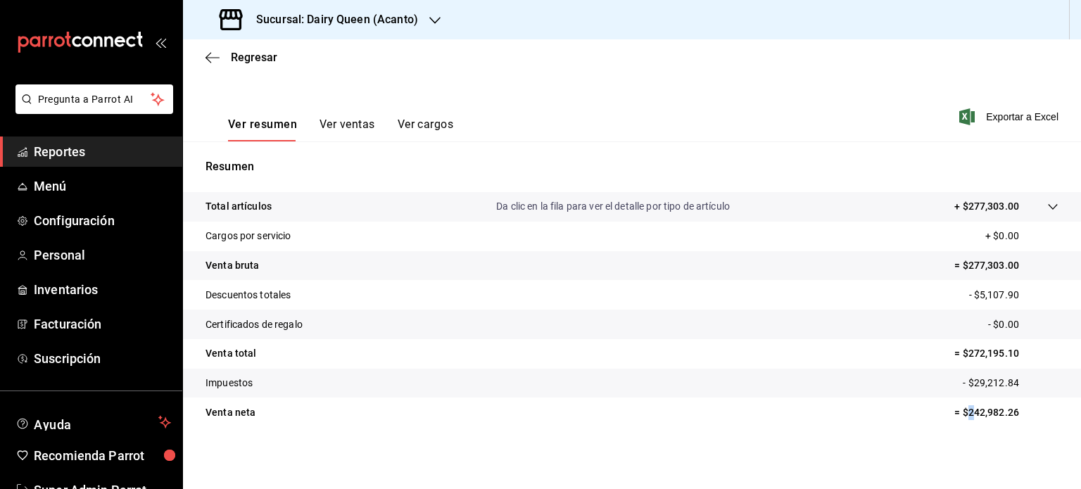
click at [1016, 410] on p "= $242,982.26" at bounding box center [1006, 412] width 104 height 15
drag, startPoint x: 1013, startPoint y: 410, endPoint x: 959, endPoint y: 416, distance: 53.9
click at [958, 414] on p "= $242,982.26" at bounding box center [1006, 412] width 104 height 15
drag, startPoint x: 536, startPoint y: 180, endPoint x: 532, endPoint y: 174, distance: 7.6
click at [536, 180] on div "Resumen Total artículos Da clic en la fila para ver el detalle por tipo de artí…" at bounding box center [632, 301] width 898 height 286
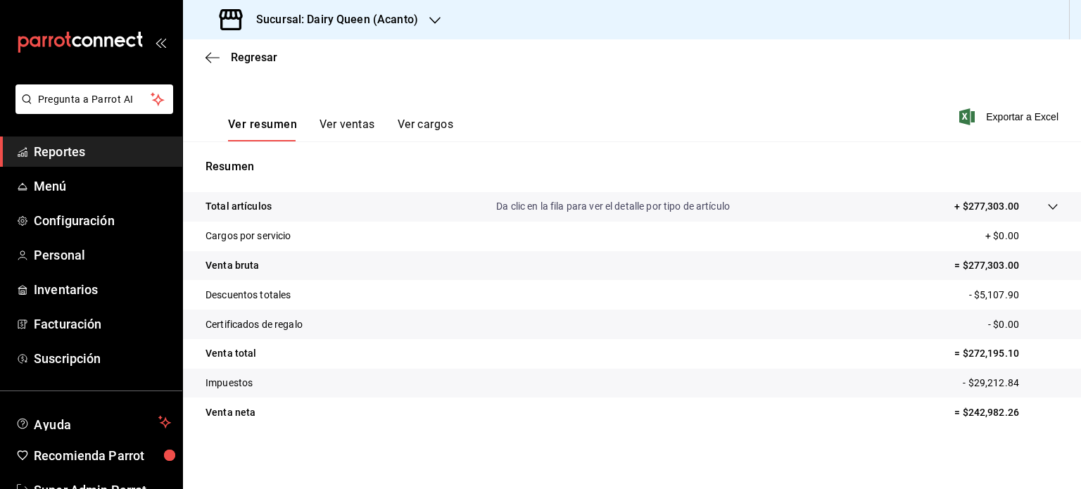
click at [443, 18] on div "Sucursal: Dairy Queen (Acanto)" at bounding box center [320, 19] width 252 height 39
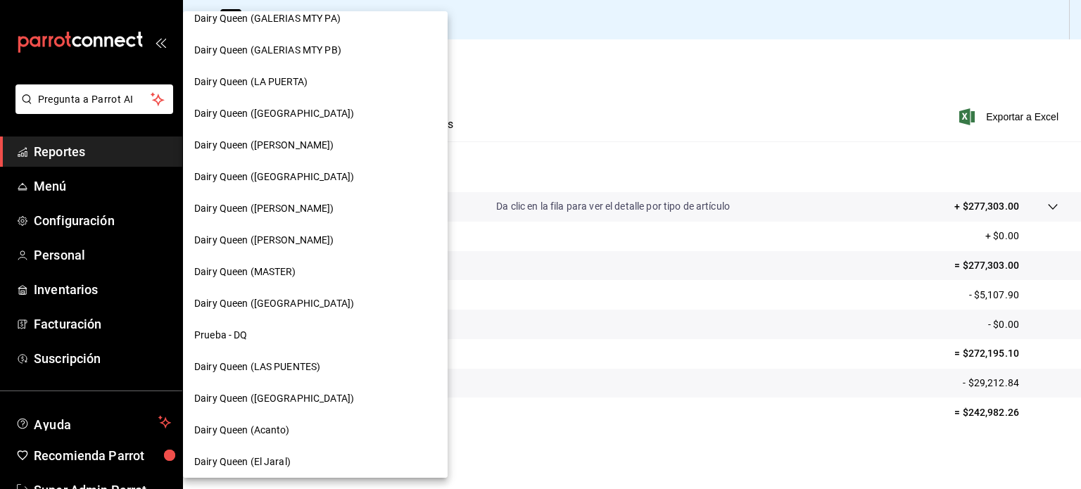
scroll to position [589, 0]
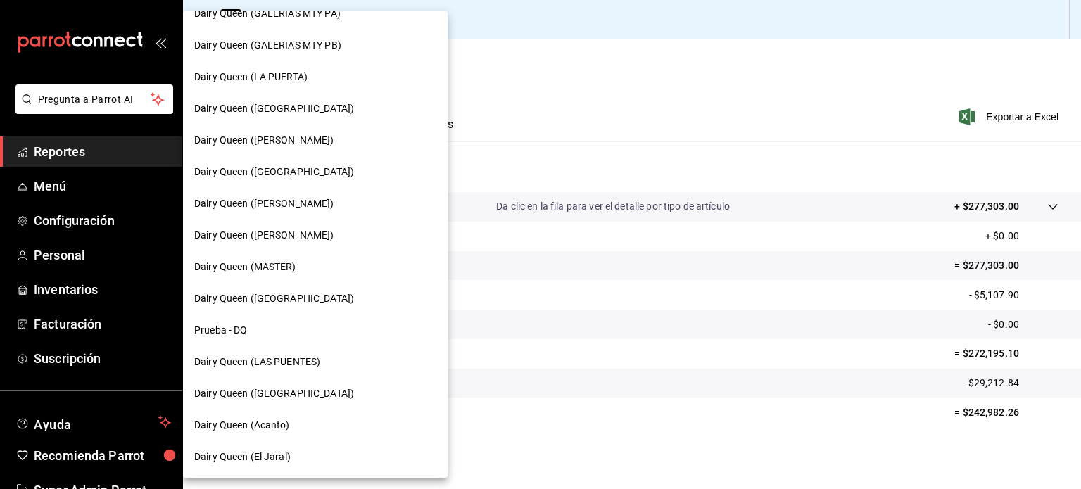
click at [303, 455] on div "Dairy Queen (El Jaral)" at bounding box center [315, 457] width 242 height 15
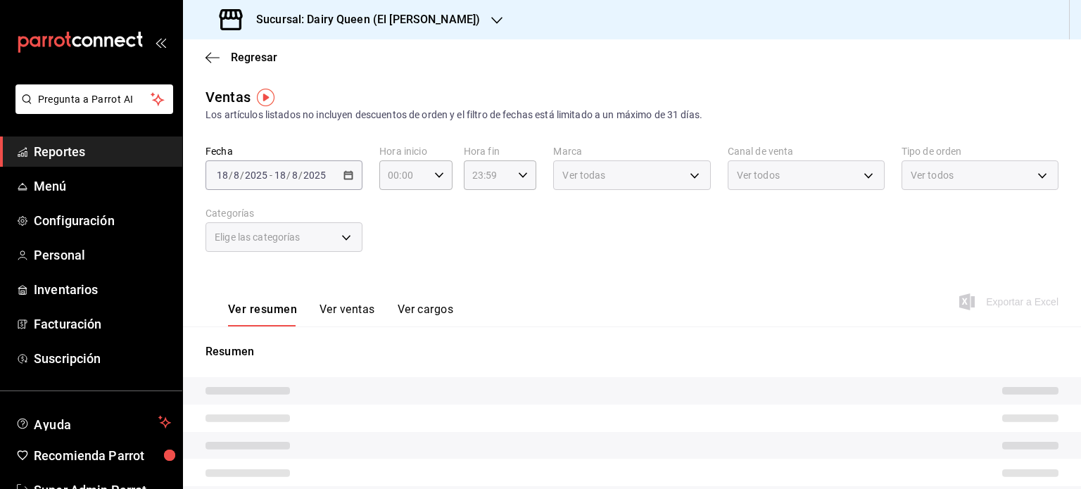
click at [491, 23] on icon "button" at bounding box center [496, 20] width 11 height 11
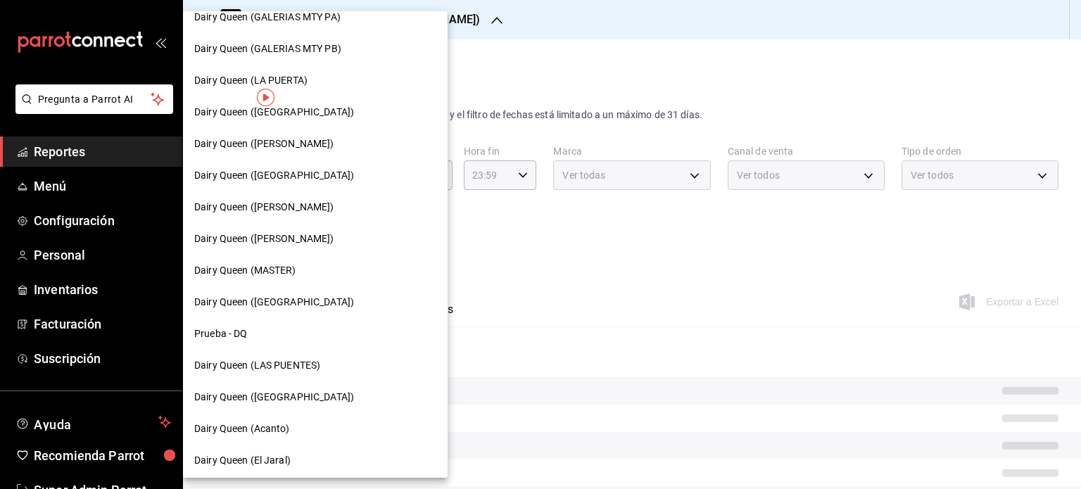
scroll to position [589, 0]
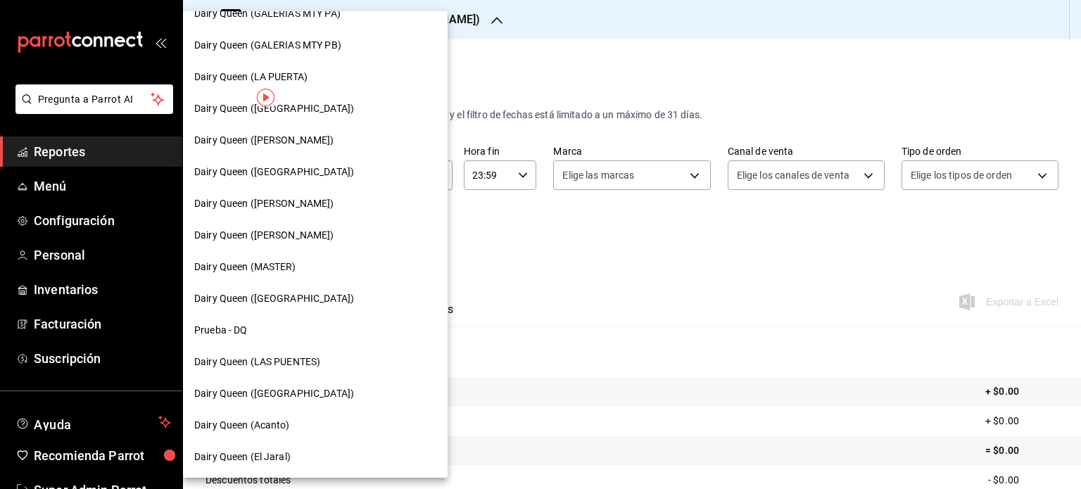
click at [305, 394] on span "Dairy Queen ([GEOGRAPHIC_DATA])" at bounding box center [274, 393] width 160 height 15
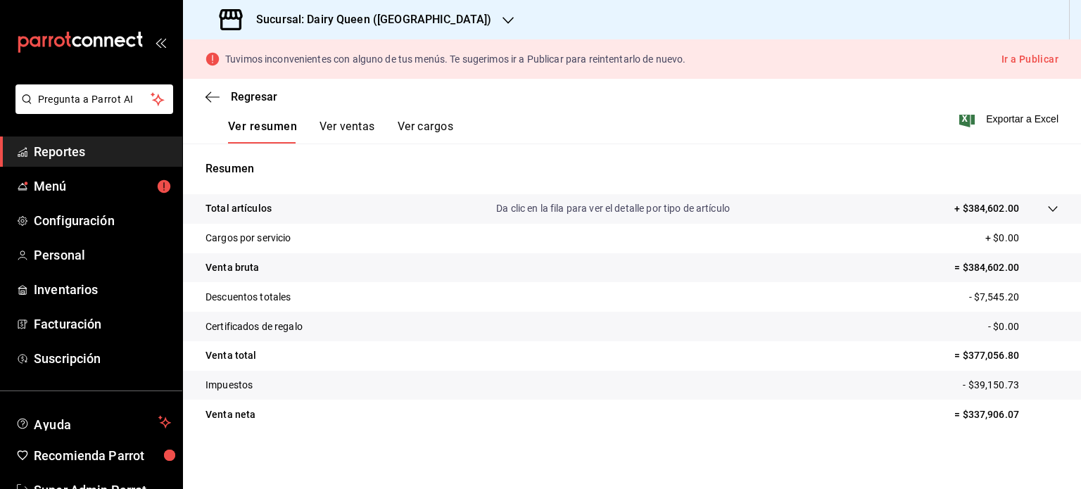
scroll to position [225, 0]
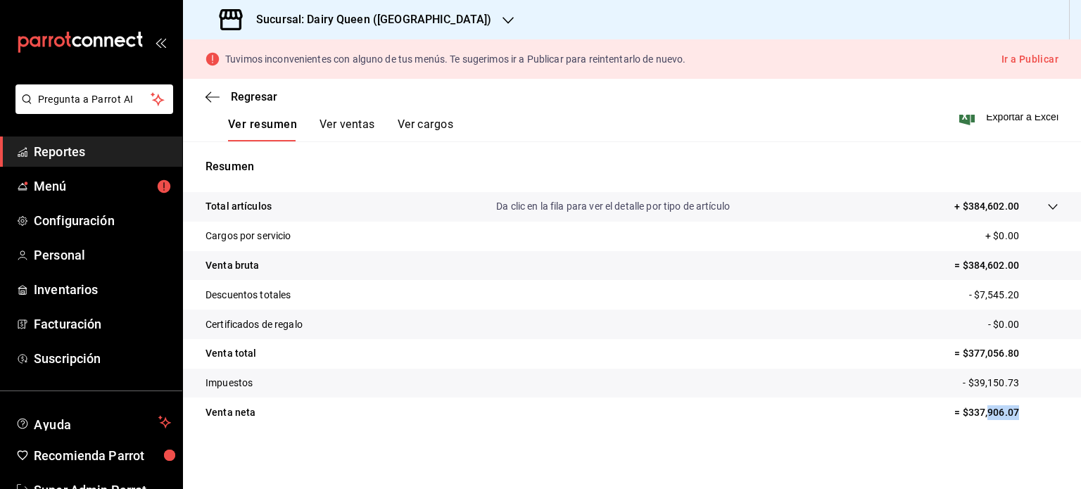
drag, startPoint x: 1017, startPoint y: 413, endPoint x: 956, endPoint y: 415, distance: 61.3
click at [956, 415] on p "= $337,906.07" at bounding box center [1006, 412] width 104 height 15
click at [115, 154] on span "Reportes" at bounding box center [102, 151] width 137 height 19
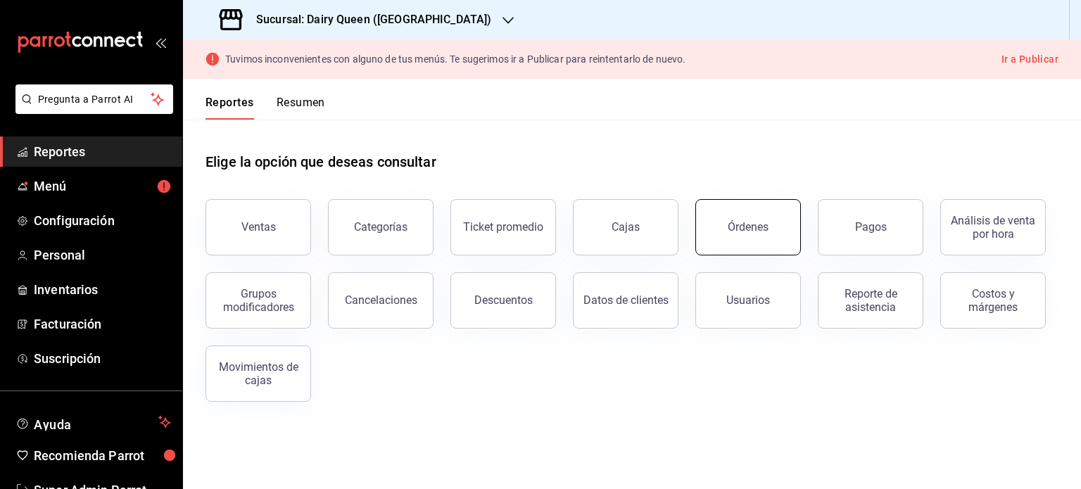
click at [741, 236] on button "Órdenes" at bounding box center [748, 227] width 106 height 56
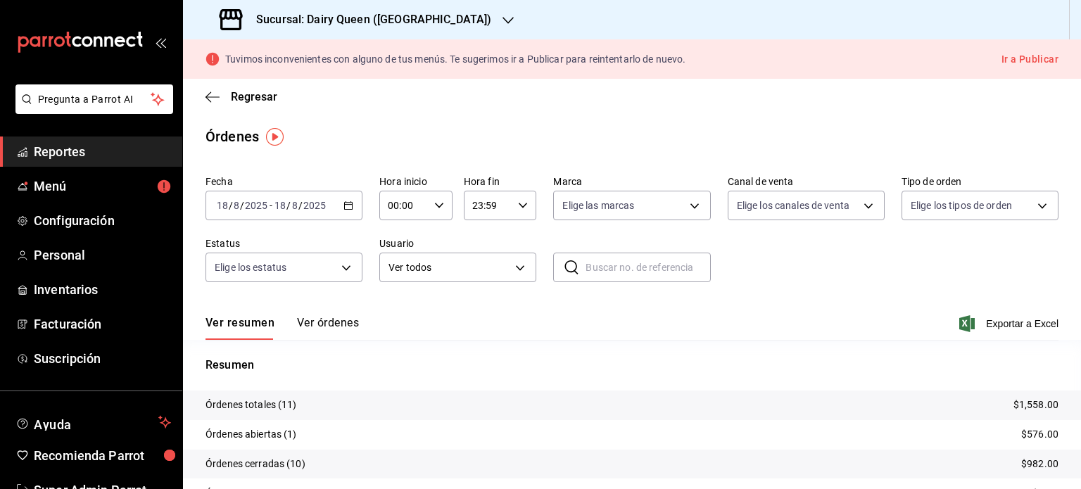
click at [351, 208] on icon "button" at bounding box center [348, 206] width 10 height 10
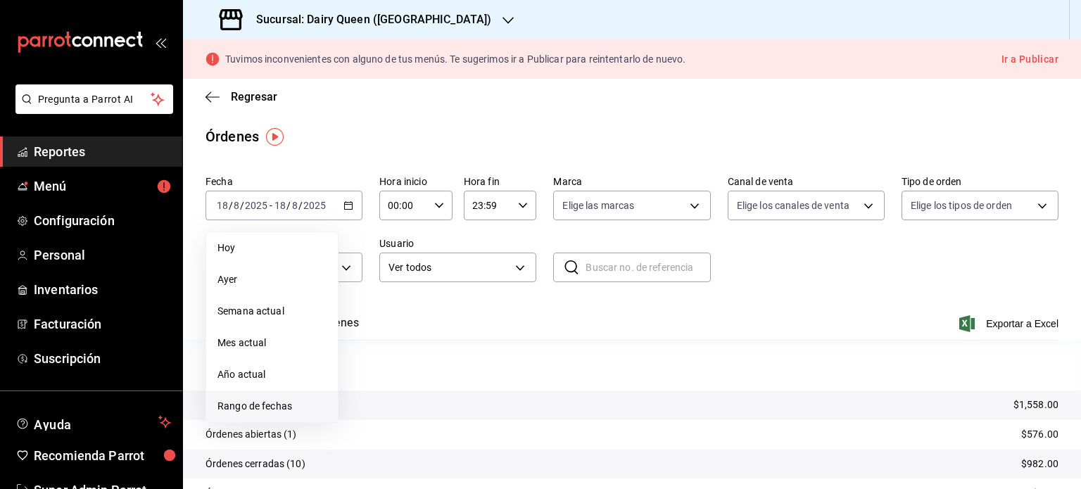
click at [290, 399] on span "Rango de fechas" at bounding box center [271, 406] width 109 height 15
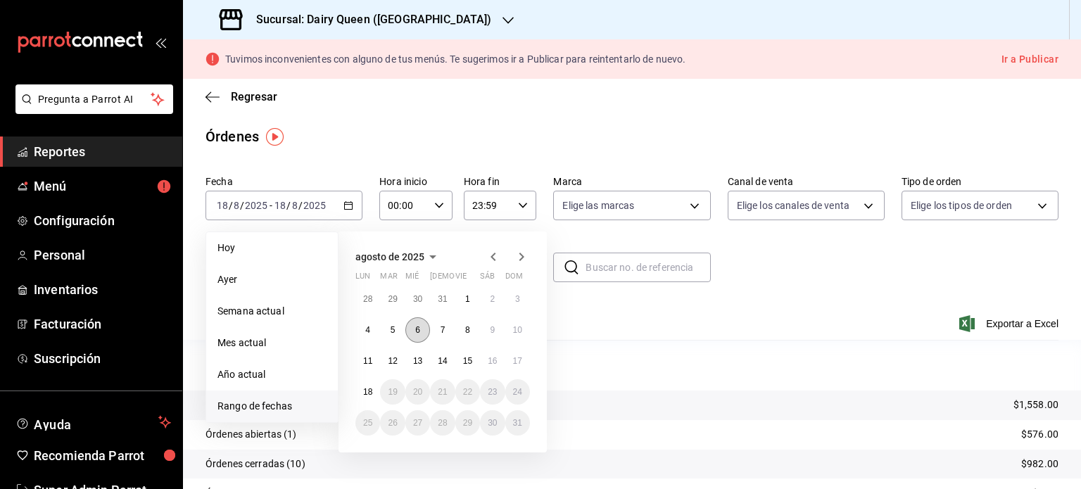
click at [414, 326] on button "6" at bounding box center [417, 329] width 25 height 25
click at [391, 351] on button "12" at bounding box center [392, 360] width 25 height 25
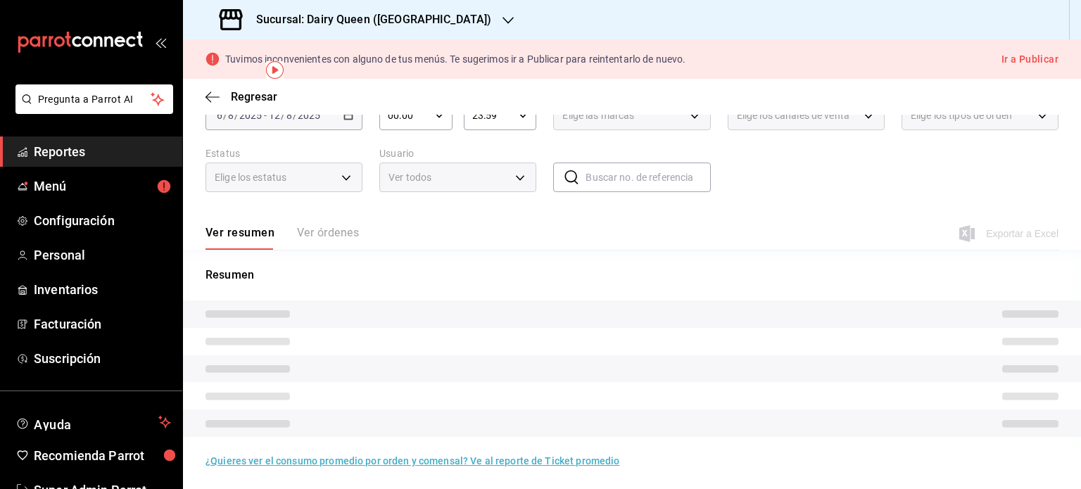
scroll to position [92, 0]
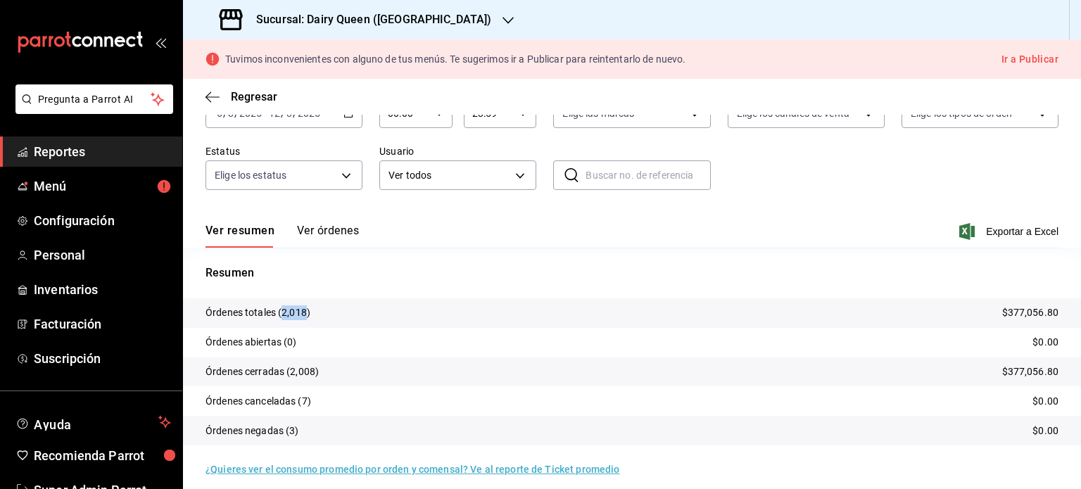
drag, startPoint x: 306, startPoint y: 315, endPoint x: 282, endPoint y: 315, distance: 24.6
click at [282, 315] on p "Órdenes totales (2,018)" at bounding box center [258, 312] width 105 height 15
drag, startPoint x: 308, startPoint y: 377, endPoint x: 296, endPoint y: 376, distance: 12.0
click at [296, 376] on p "Órdenes cerradas (2,008)" at bounding box center [262, 372] width 113 height 15
drag, startPoint x: 317, startPoint y: 375, endPoint x: 289, endPoint y: 377, distance: 27.5
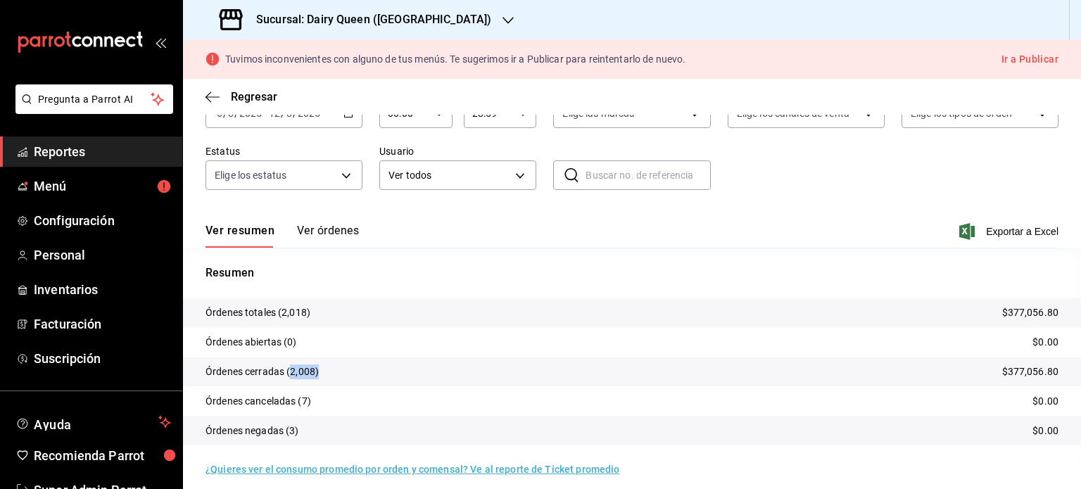
click at [289, 377] on p "Órdenes cerradas (2,008)" at bounding box center [262, 372] width 113 height 15
click at [304, 377] on p "Órdenes cerradas (2,008)" at bounding box center [262, 372] width 113 height 15
drag, startPoint x: 312, startPoint y: 373, endPoint x: 291, endPoint y: 374, distance: 21.1
click at [291, 374] on p "Órdenes cerradas (2,008)" at bounding box center [262, 372] width 113 height 15
click at [460, 29] on div "Sucursal: Dairy Queen ([GEOGRAPHIC_DATA])" at bounding box center [356, 19] width 325 height 39
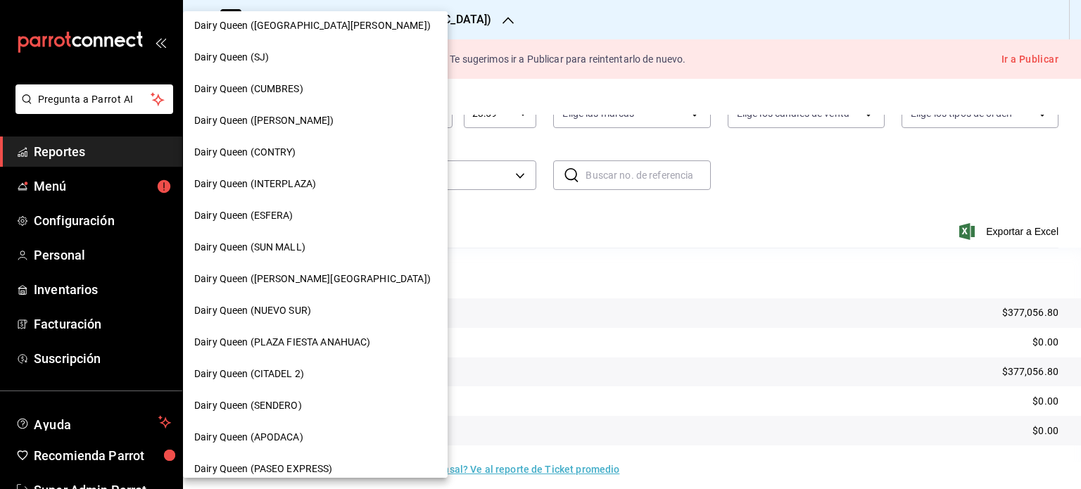
scroll to position [0, 0]
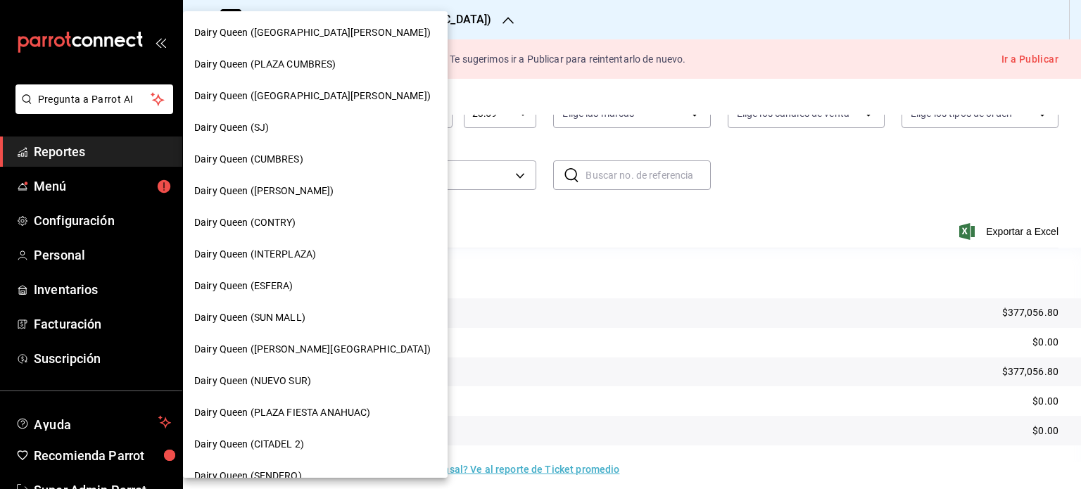
click at [334, 33] on span "Dairy Queen ([GEOGRAPHIC_DATA][PERSON_NAME])" at bounding box center [312, 32] width 236 height 15
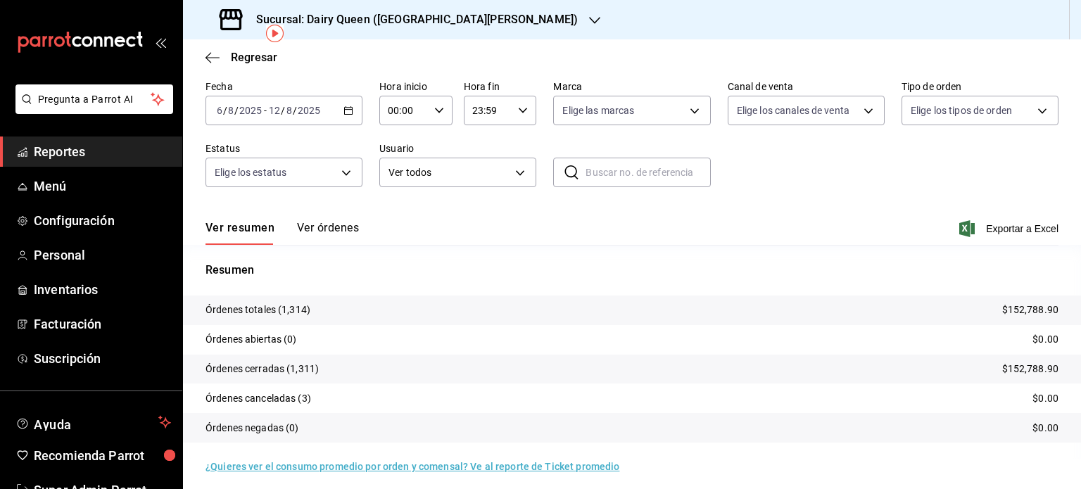
scroll to position [63, 0]
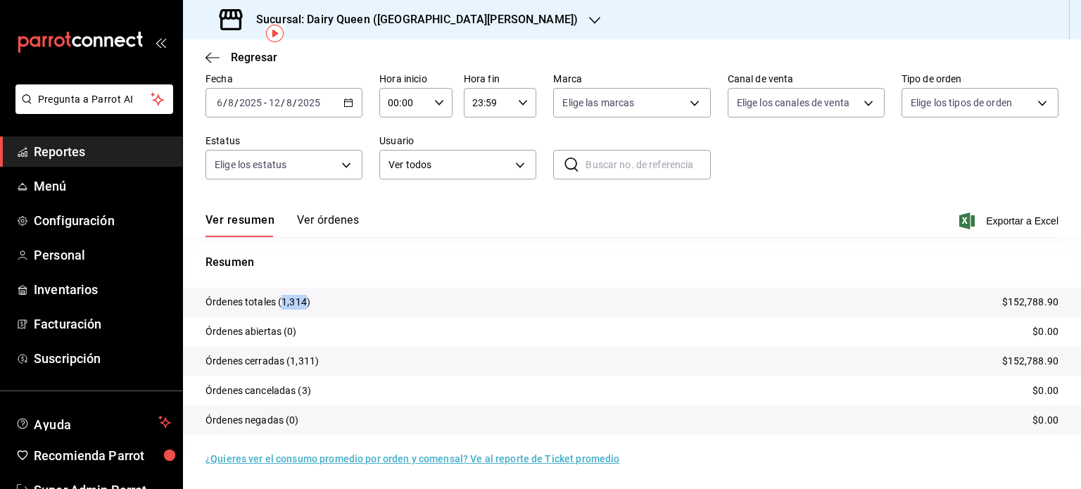
drag, startPoint x: 307, startPoint y: 303, endPoint x: 282, endPoint y: 301, distance: 24.7
click at [282, 301] on p "Órdenes totales (1,314)" at bounding box center [258, 302] width 105 height 15
drag, startPoint x: 317, startPoint y: 360, endPoint x: 289, endPoint y: 362, distance: 27.5
click at [288, 362] on p "Órdenes cerradas (1,311)" at bounding box center [262, 361] width 113 height 15
click at [305, 362] on p "Órdenes cerradas (1,311)" at bounding box center [262, 361] width 113 height 15
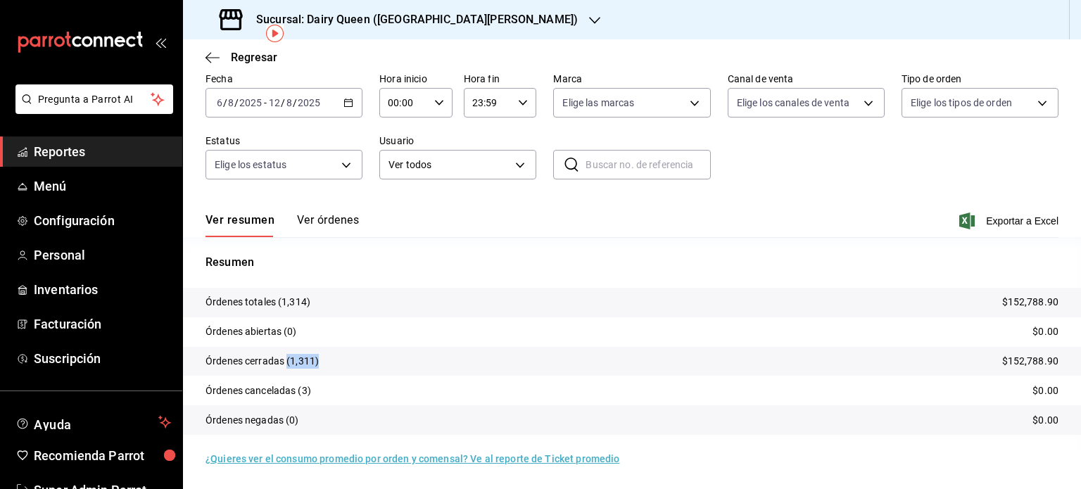
click at [315, 360] on p "Órdenes cerradas (1,311)" at bounding box center [262, 361] width 113 height 15
drag, startPoint x: 312, startPoint y: 360, endPoint x: 293, endPoint y: 362, distance: 19.8
click at [293, 362] on p "Órdenes cerradas (1,311)" at bounding box center [262, 361] width 113 height 15
click at [302, 360] on p "Órdenes cerradas (1,311)" at bounding box center [262, 361] width 113 height 15
drag, startPoint x: 314, startPoint y: 360, endPoint x: 290, endPoint y: 363, distance: 24.1
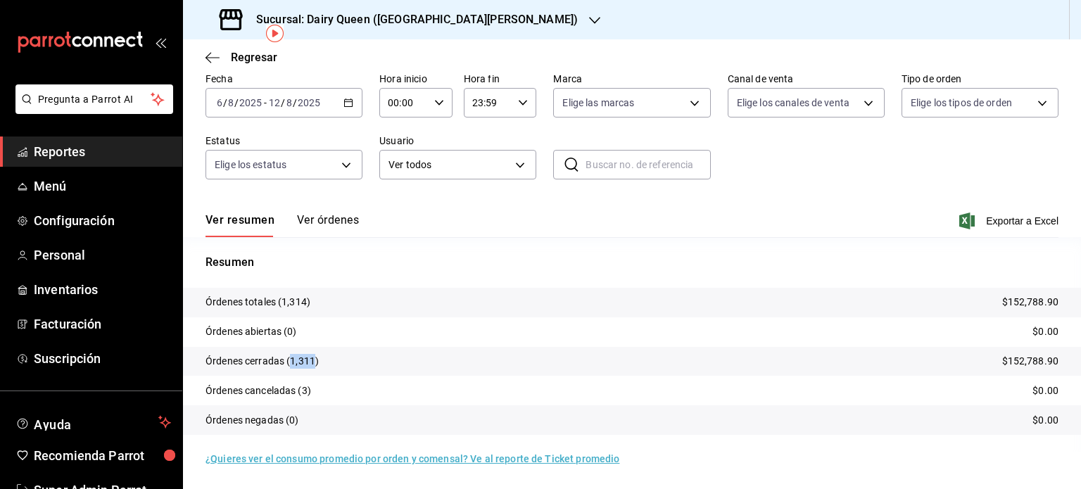
click at [290, 363] on p "Órdenes cerradas (1,311)" at bounding box center [262, 361] width 113 height 15
click at [589, 27] on div at bounding box center [594, 20] width 11 height 15
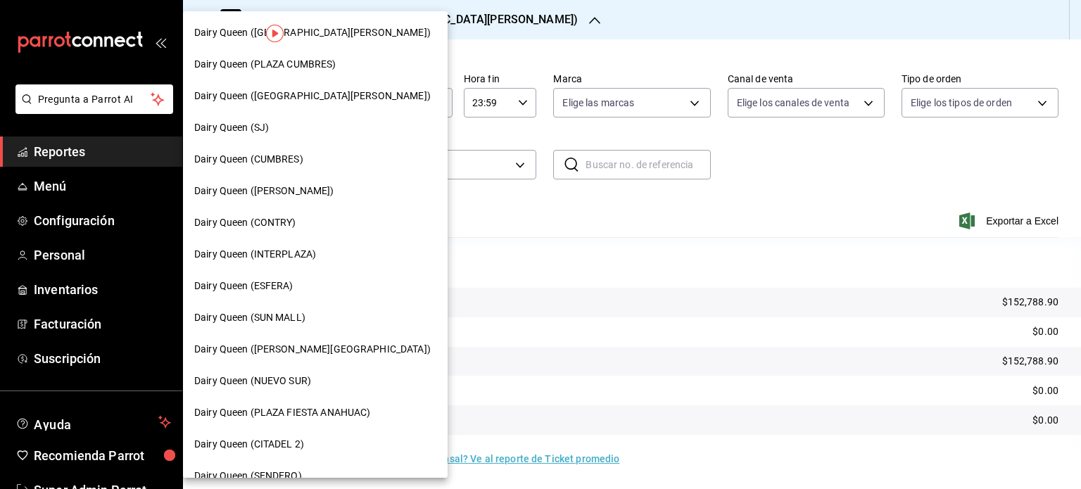
click at [329, 72] on div "Dairy Queen (PLAZA CUMBRES)" at bounding box center [315, 65] width 265 height 32
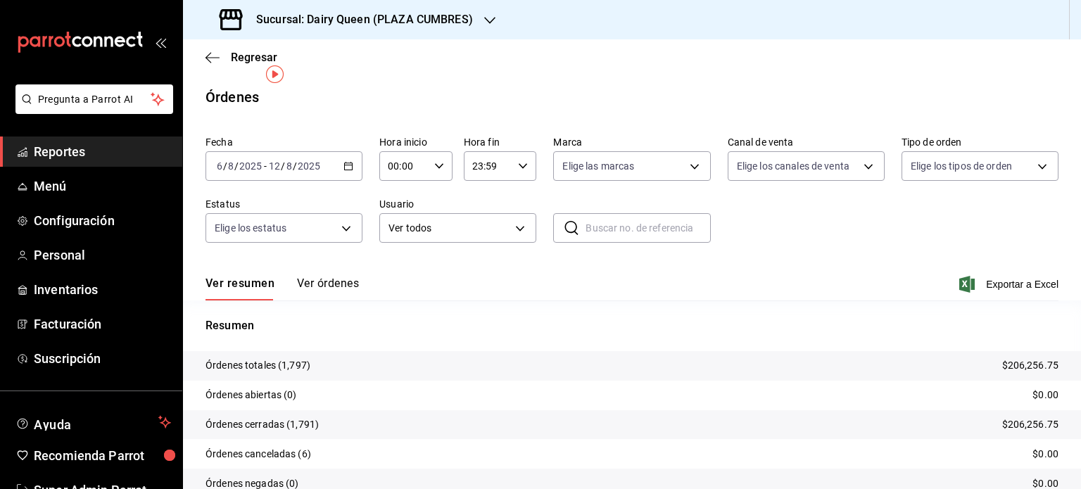
scroll to position [63, 0]
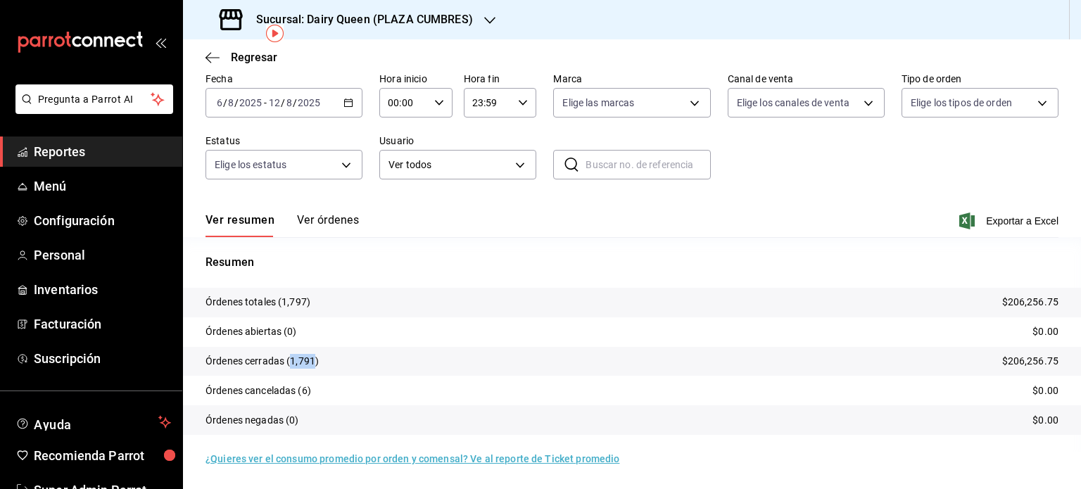
drag, startPoint x: 312, startPoint y: 358, endPoint x: 292, endPoint y: 360, distance: 20.5
click at [292, 360] on p "Órdenes cerradas (1,791)" at bounding box center [262, 361] width 113 height 15
click at [483, 13] on div "Sucursal: Dairy Queen (PLAZA CUMBRES)" at bounding box center [347, 19] width 307 height 39
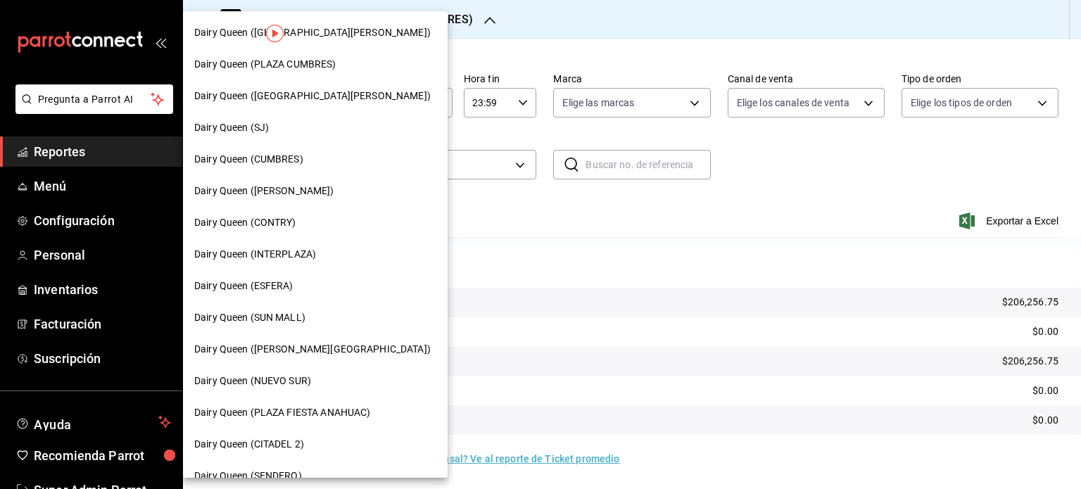
click at [301, 103] on span "Dairy Queen ([GEOGRAPHIC_DATA][PERSON_NAME])" at bounding box center [312, 96] width 236 height 15
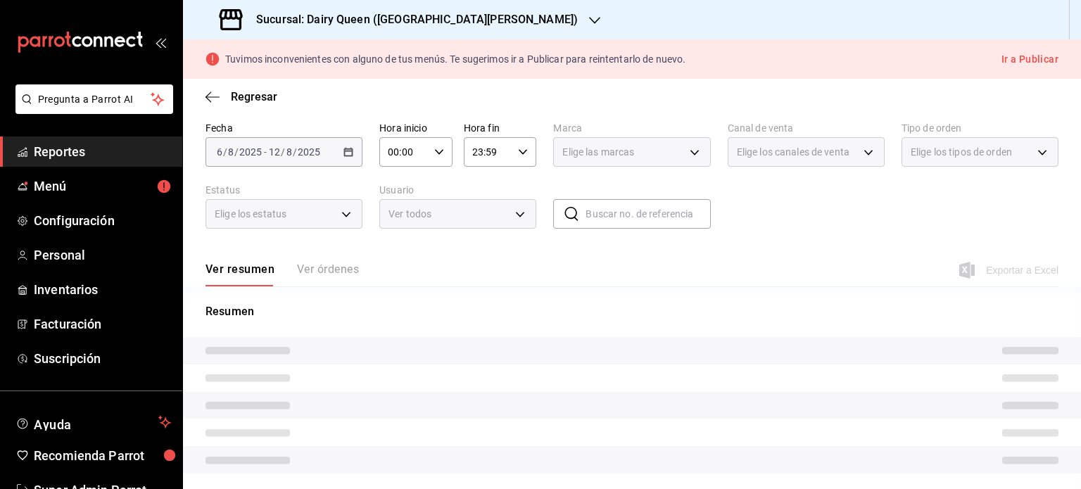
scroll to position [92, 0]
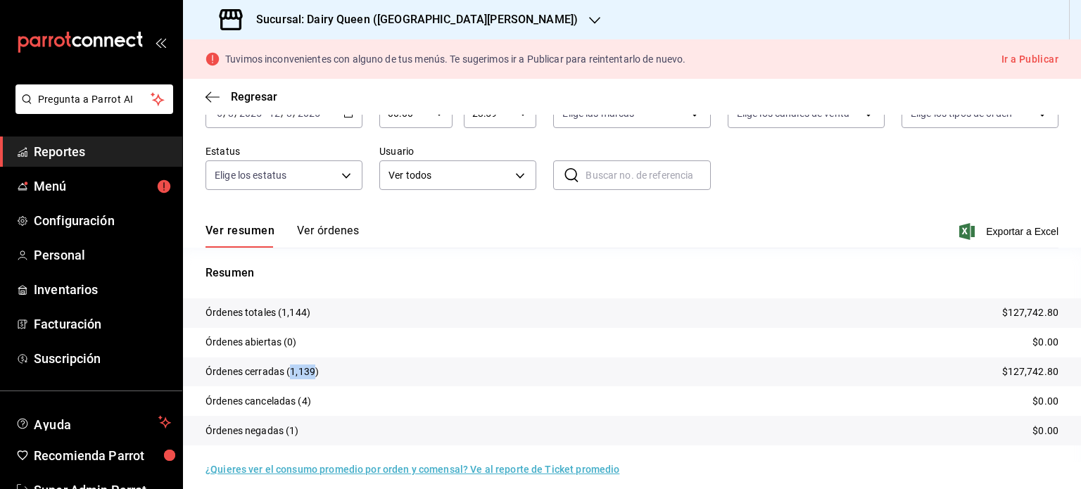
click at [290, 368] on p "Órdenes cerradas (1,139)" at bounding box center [262, 372] width 113 height 15
click at [589, 17] on icon "button" at bounding box center [594, 20] width 11 height 11
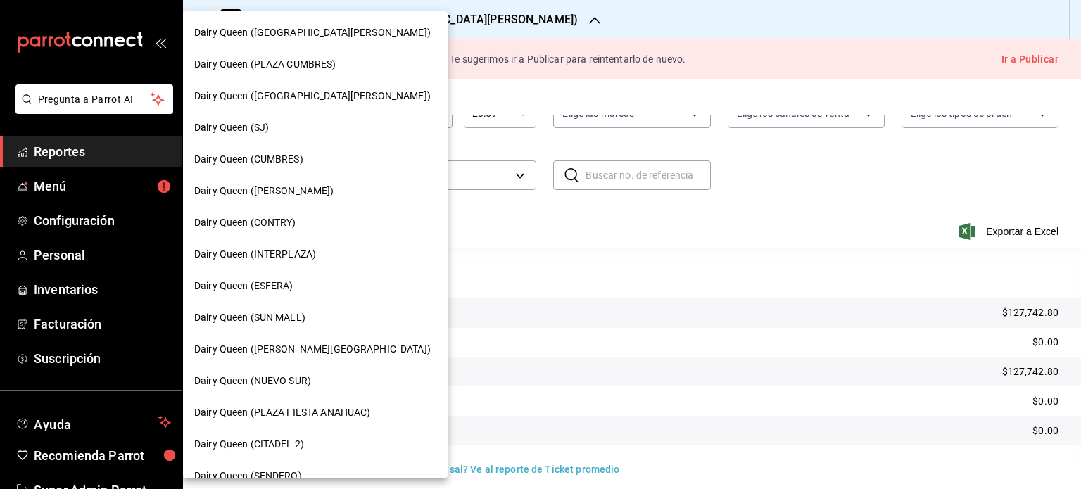
click at [326, 135] on div "Dairy Queen (SJ)" at bounding box center [315, 128] width 265 height 32
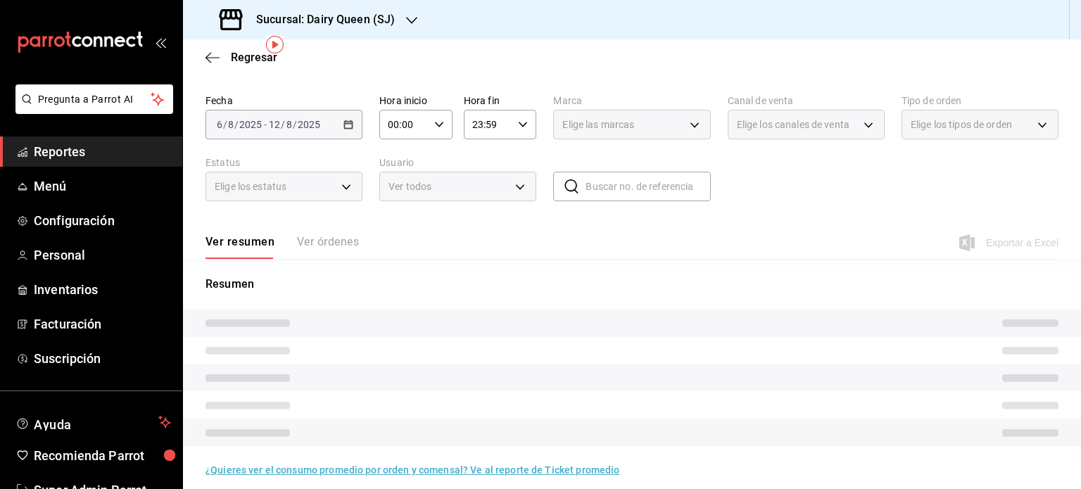
scroll to position [53, 0]
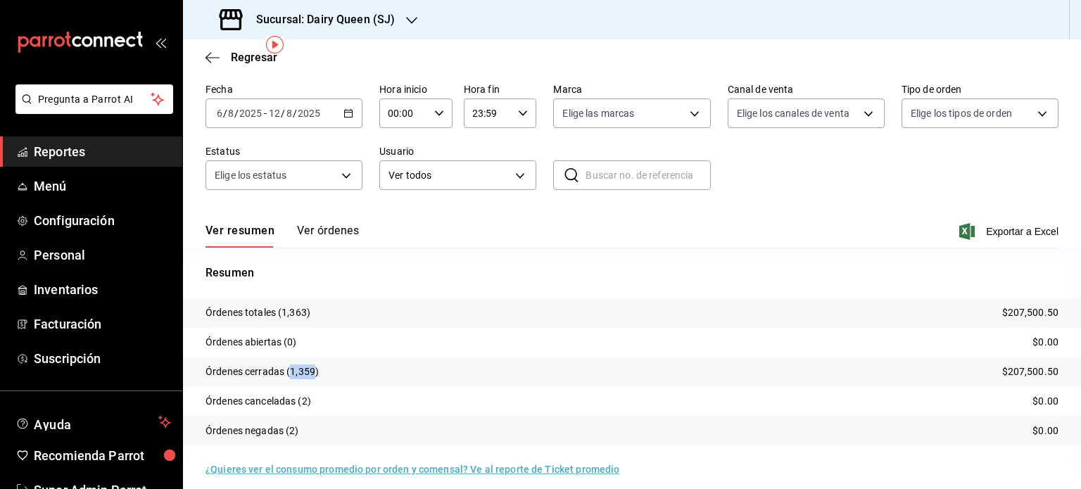
drag, startPoint x: 315, startPoint y: 372, endPoint x: 291, endPoint y: 377, distance: 25.0
click at [291, 377] on p "Órdenes cerradas (1,359)" at bounding box center [262, 372] width 113 height 15
